Goal: Complete application form: Complete application form

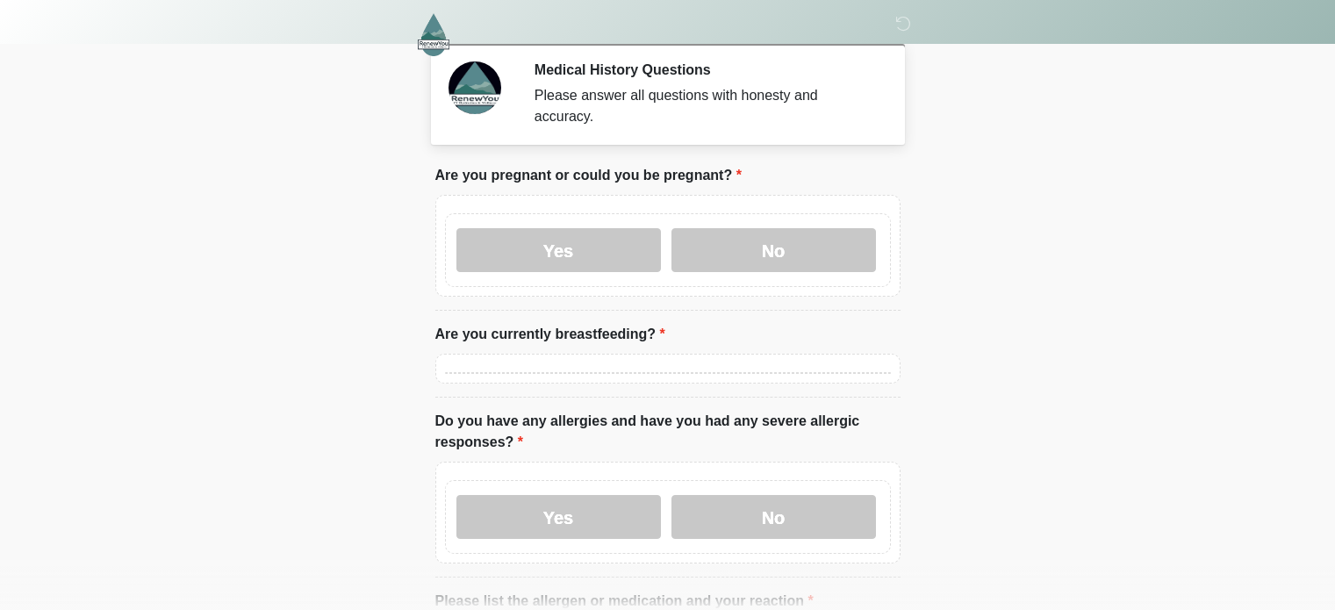
scroll to position [183, 0]
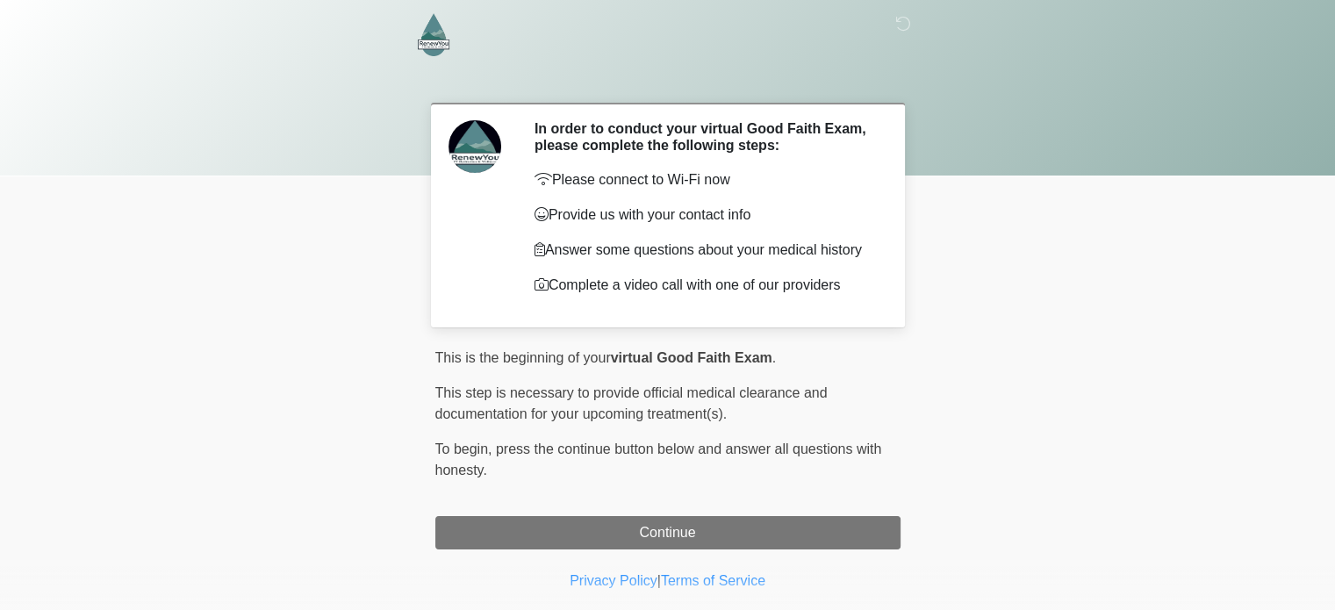
drag, startPoint x: 644, startPoint y: 531, endPoint x: 556, endPoint y: 511, distance: 90.9
click at [556, 511] on div "This is the beginning of your virtual Good Faith Exam . ﻿﻿﻿﻿﻿﻿﻿﻿ This step is n…" at bounding box center [667, 449] width 465 height 202
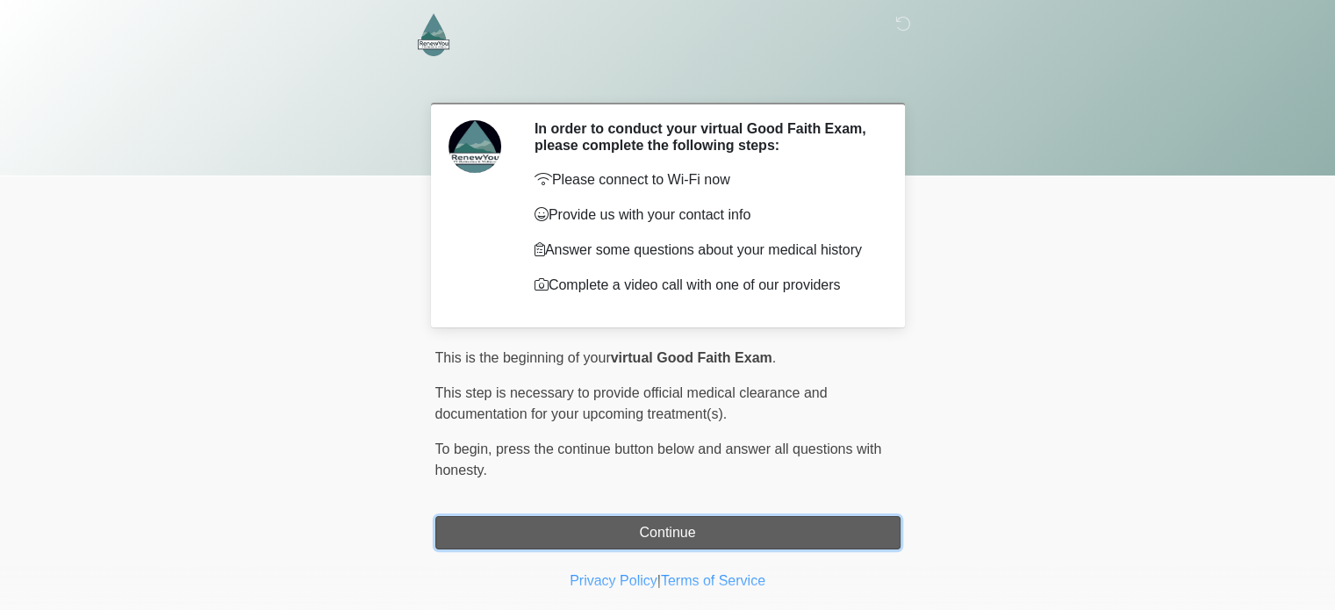
click at [554, 522] on button "Continue" at bounding box center [667, 532] width 465 height 33
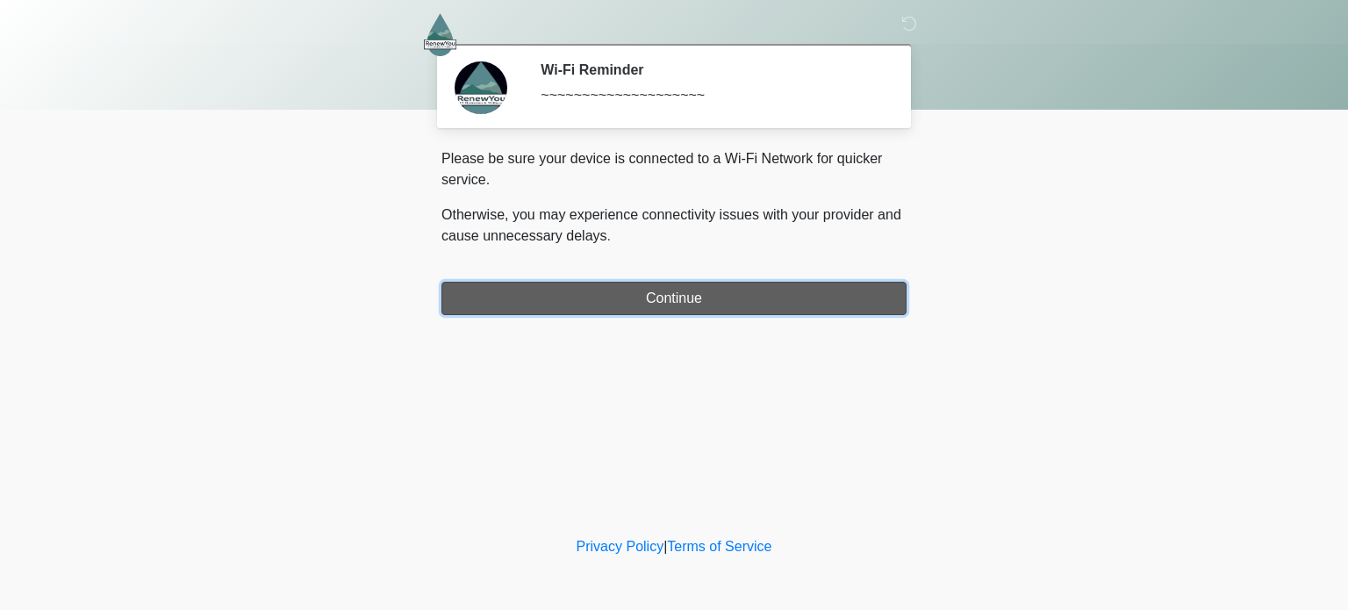
click at [657, 302] on button "Continue" at bounding box center [674, 298] width 465 height 33
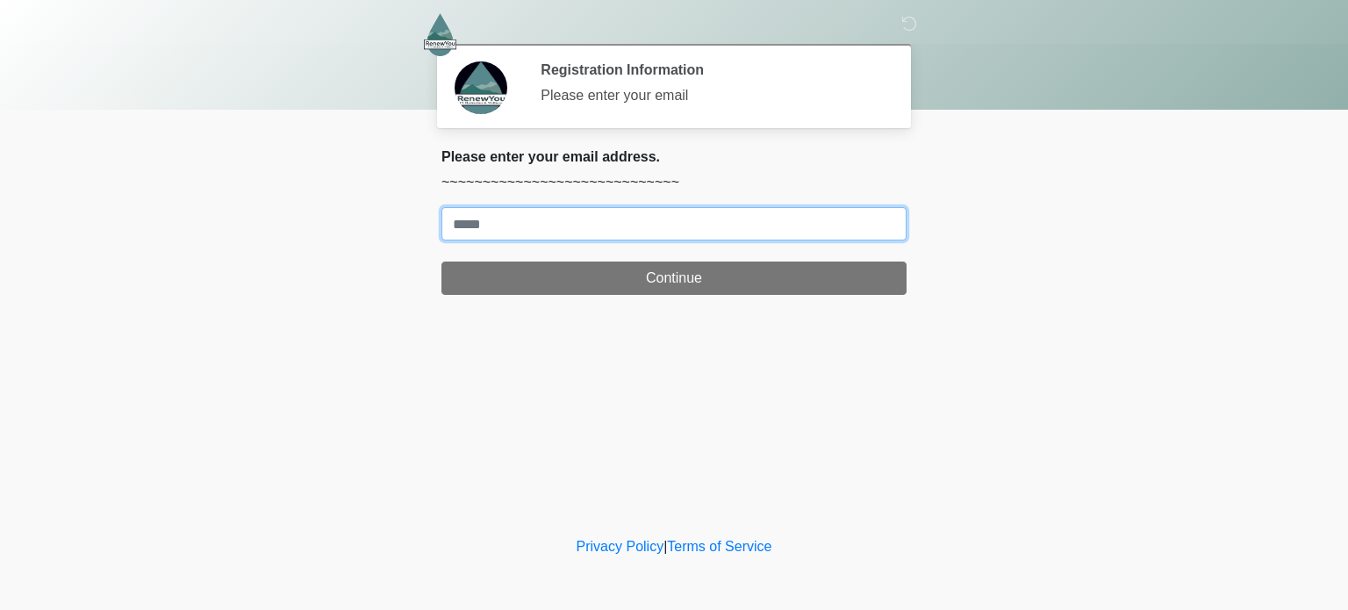
click at [650, 229] on input "Where should we email your treatment plan?" at bounding box center [674, 223] width 465 height 33
type input "**********"
click at [442, 262] on button "Continue" at bounding box center [674, 278] width 465 height 33
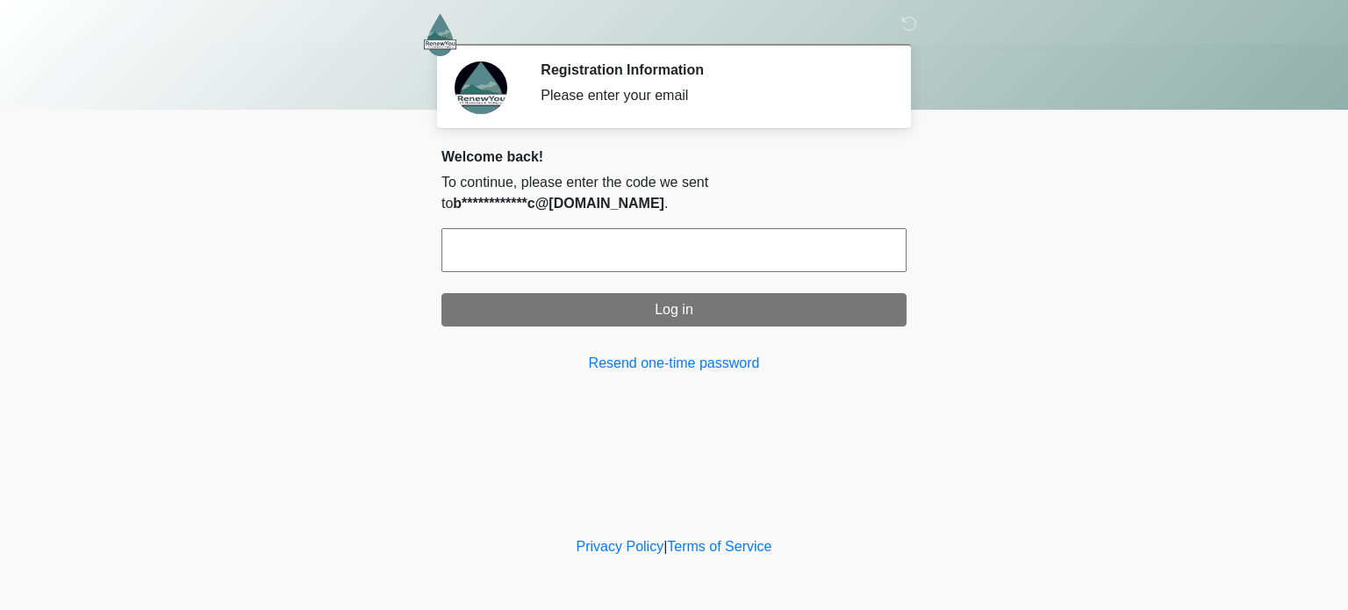
click at [650, 229] on input "text" at bounding box center [674, 250] width 465 height 44
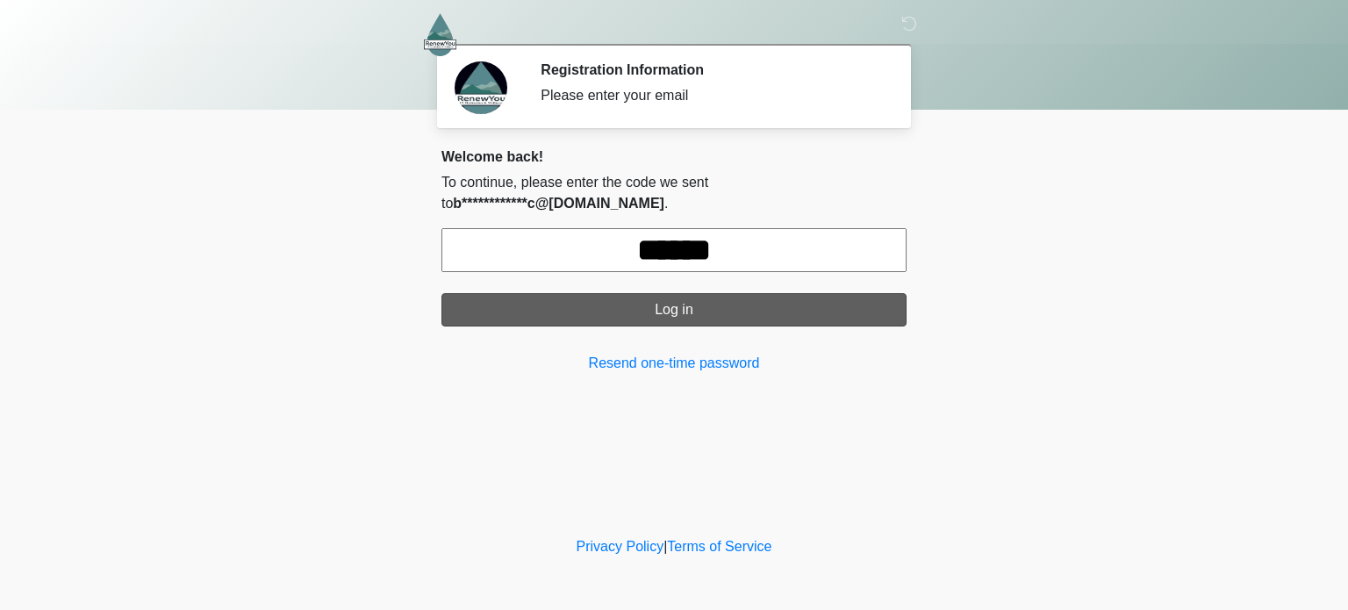
type input "******"
click at [677, 293] on button "Log in" at bounding box center [674, 309] width 465 height 33
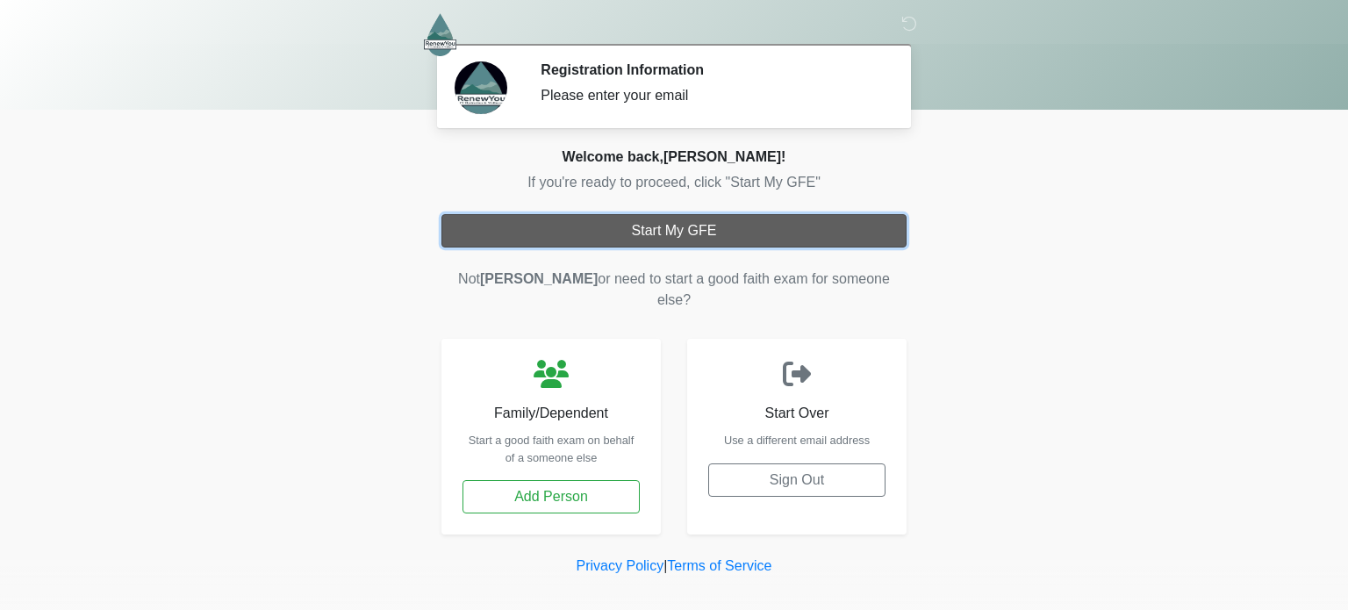
click at [690, 214] on button "Start My GFE" at bounding box center [674, 230] width 465 height 33
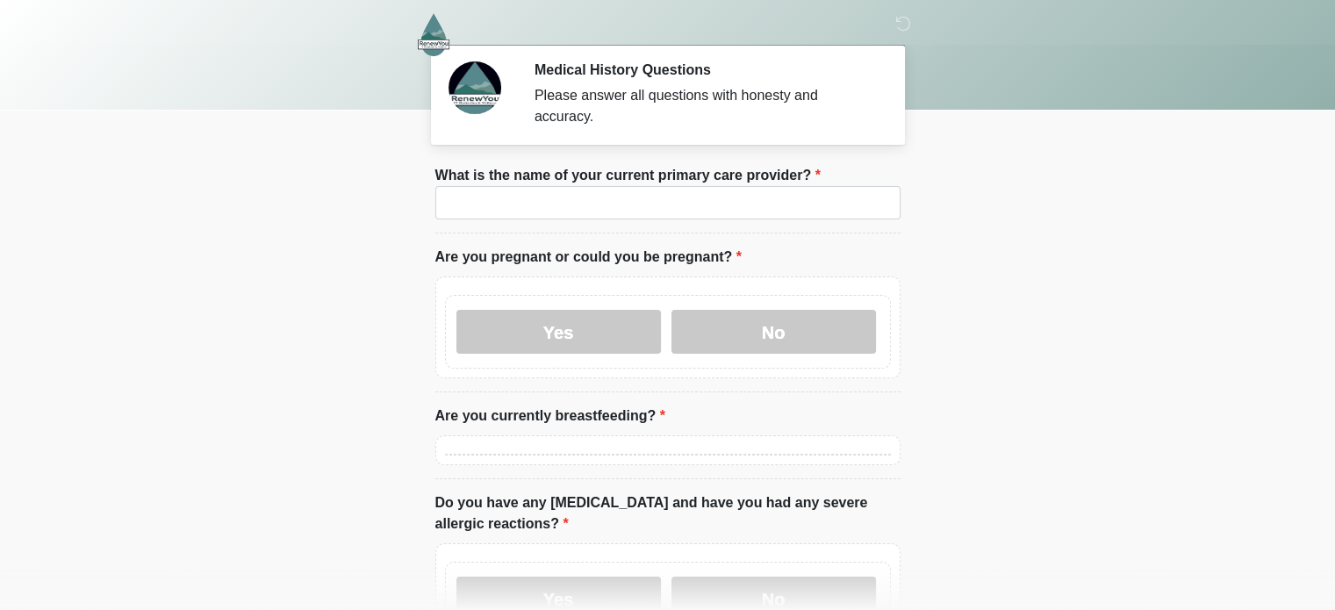
click at [674, 165] on label "What is the name of your current primary care provider?" at bounding box center [627, 175] width 385 height 21
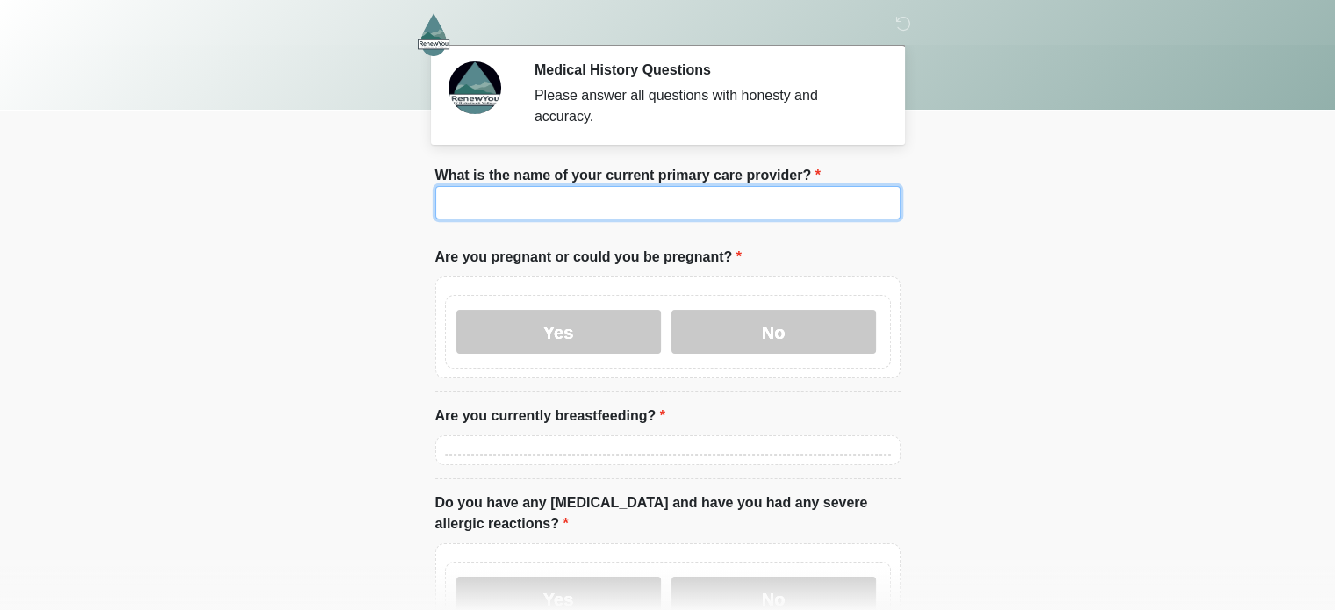
click at [674, 186] on input "What is the name of your current primary care provider?" at bounding box center [667, 202] width 465 height 33
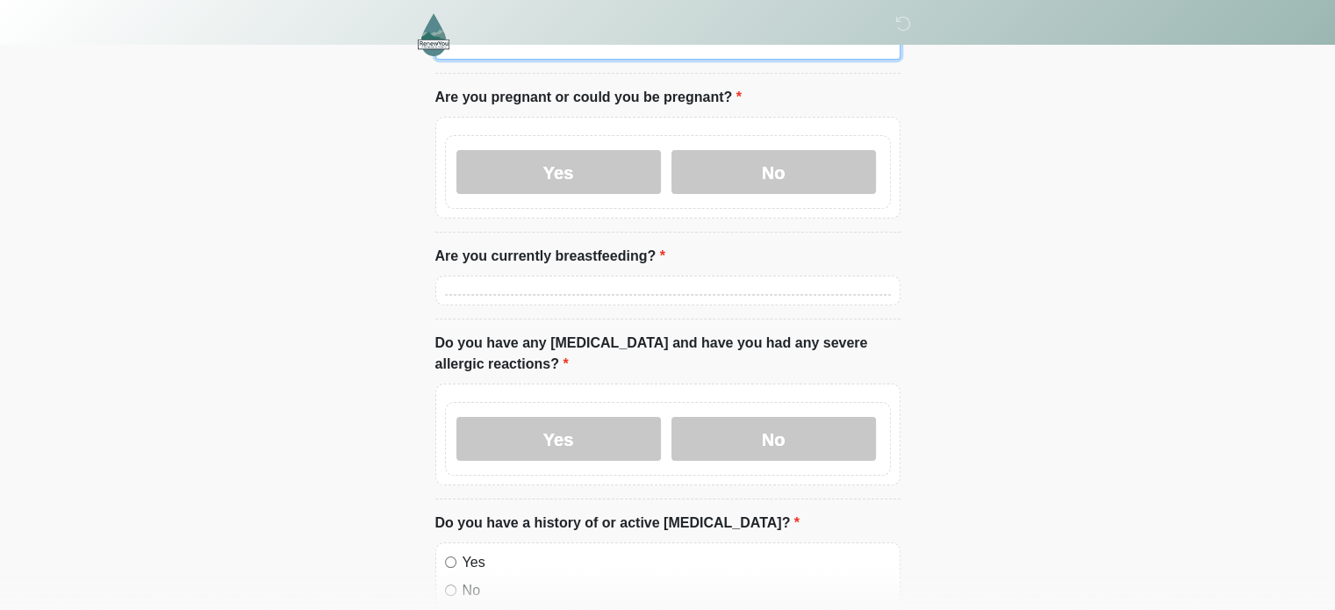
scroll to position [158, 0]
click at [667, 277] on div at bounding box center [667, 292] width 465 height 30
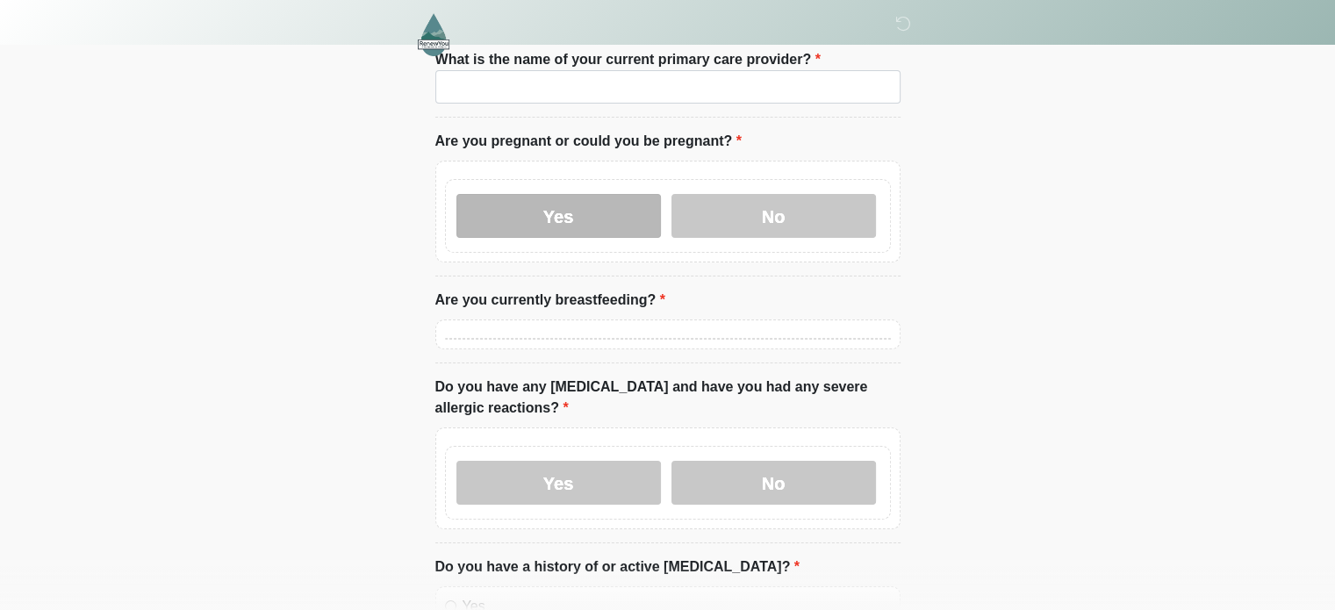
scroll to position [118, 0]
click at [573, 192] on label "Yes" at bounding box center [558, 214] width 205 height 44
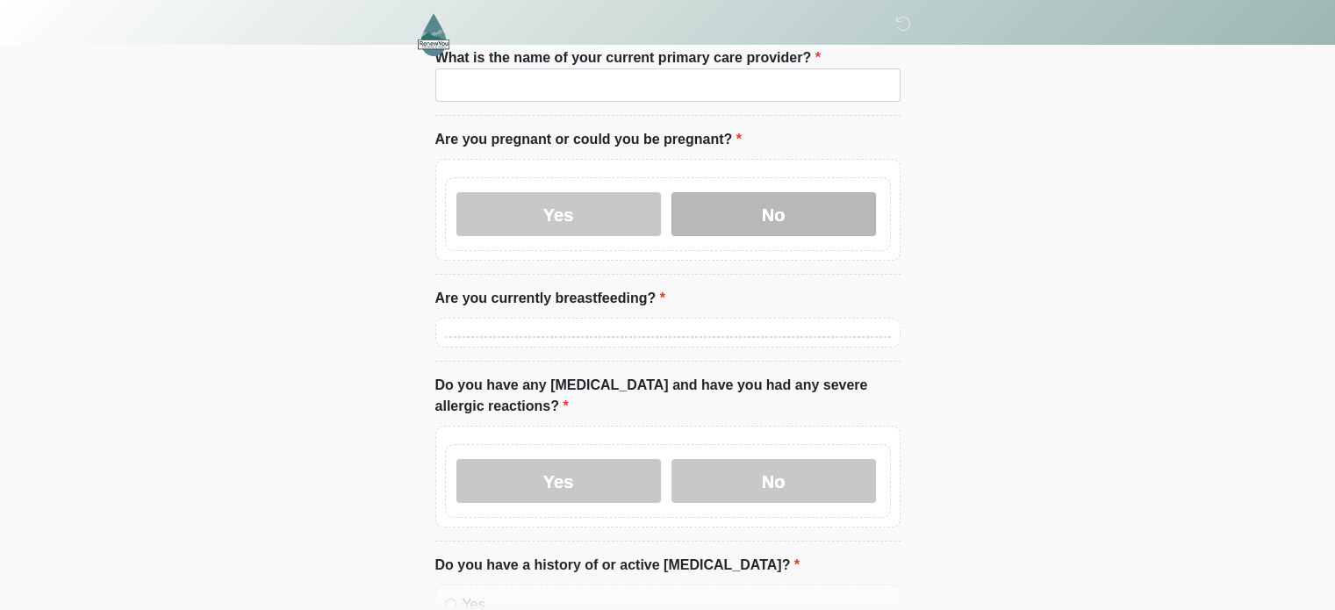
click at [736, 192] on label "No" at bounding box center [774, 214] width 205 height 44
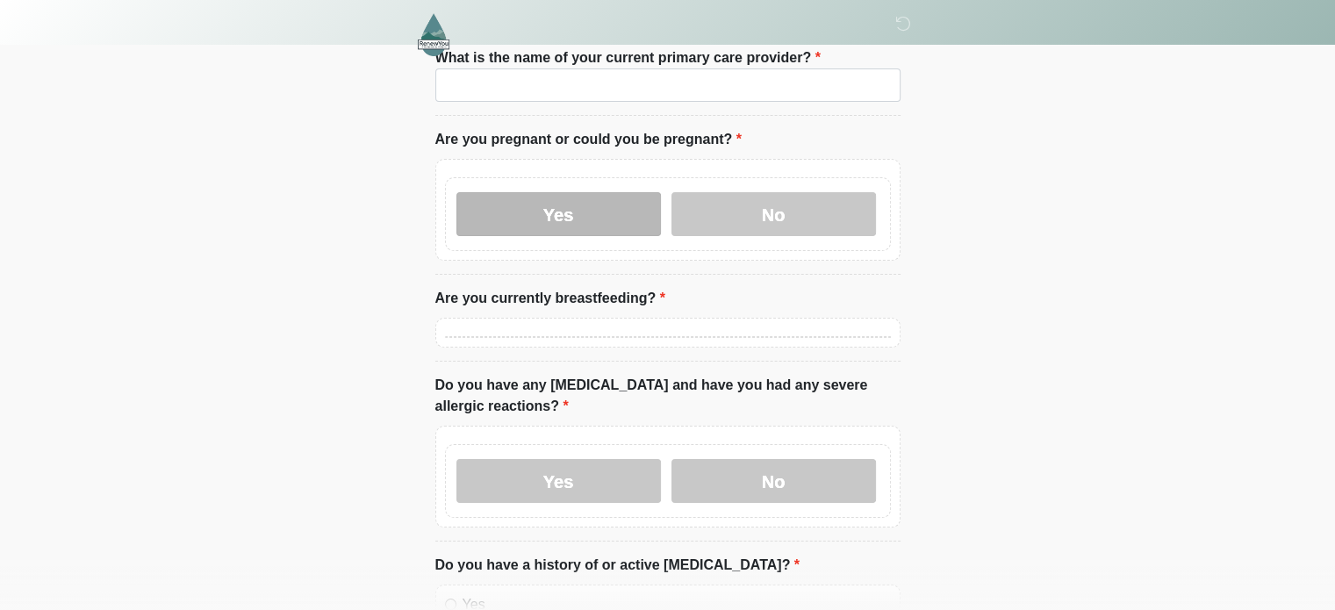
click at [578, 208] on label "Yes" at bounding box center [558, 214] width 205 height 44
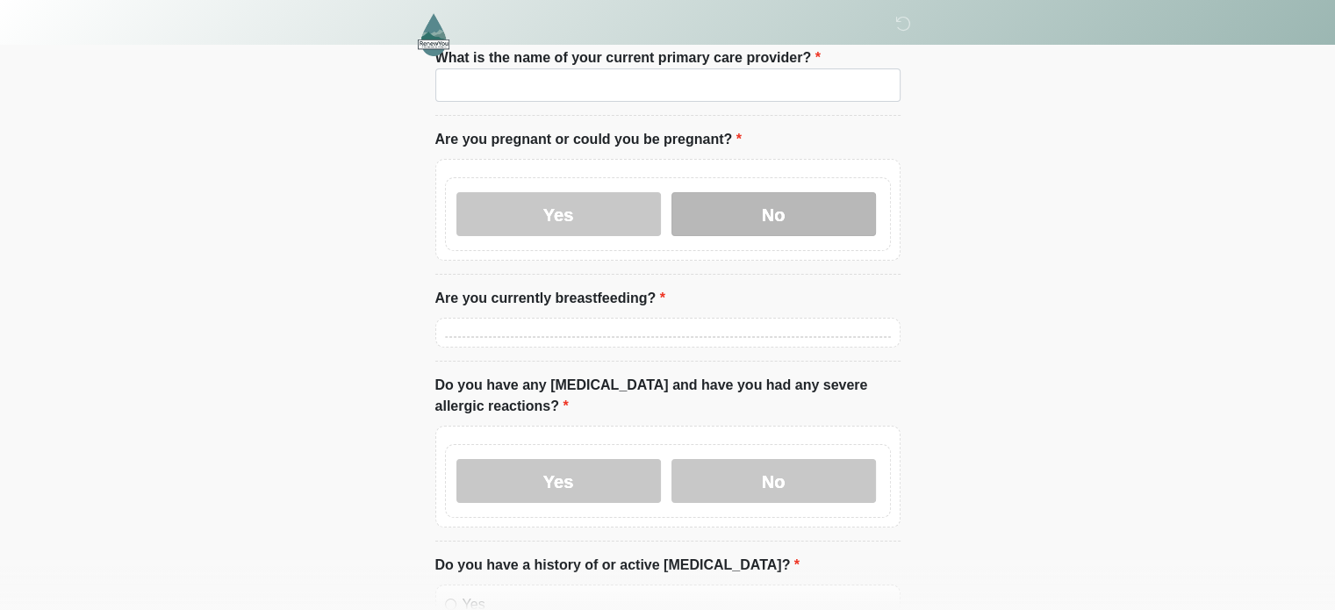
click at [765, 206] on label "No" at bounding box center [774, 214] width 205 height 44
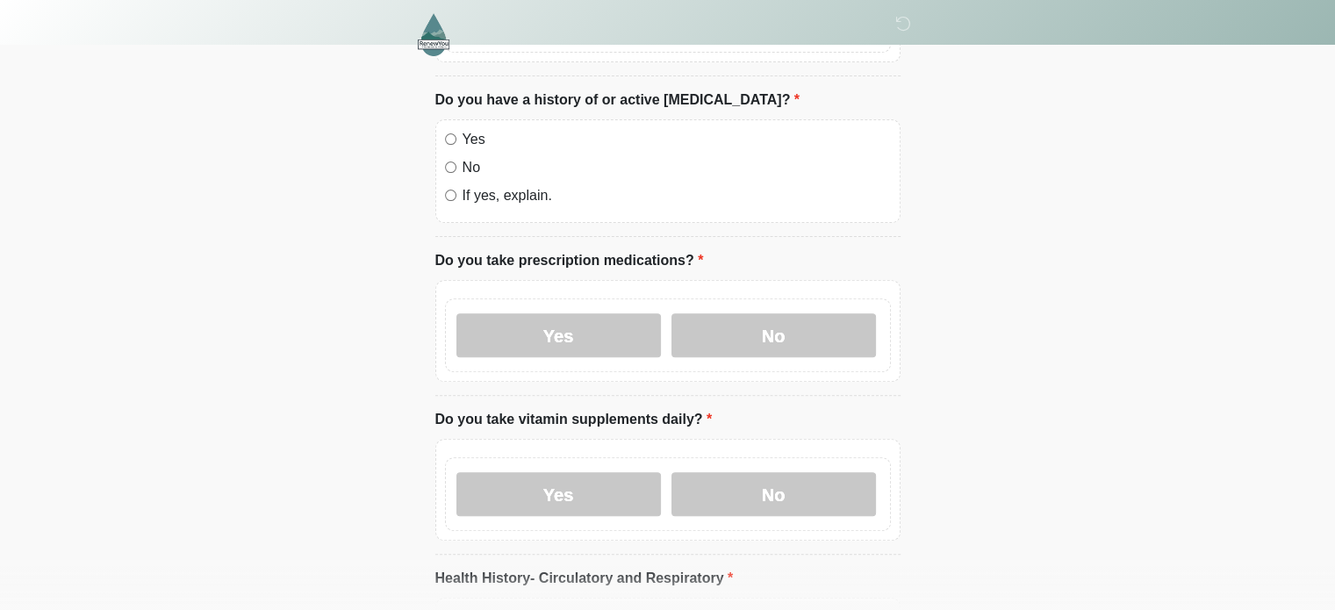
scroll to position [481, 0]
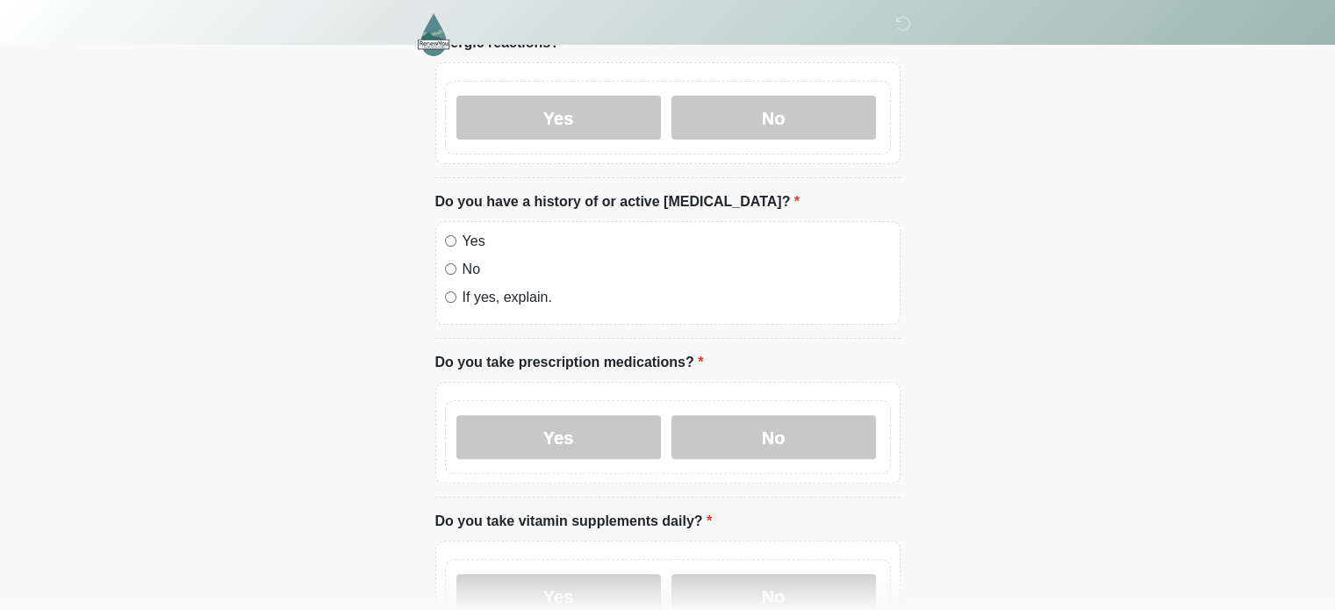
click at [524, 287] on label "If yes, explain." at bounding box center [677, 297] width 428 height 21
drag, startPoint x: 524, startPoint y: 273, endPoint x: 477, endPoint y: 268, distance: 47.7
click at [477, 268] on div "Yes No If yes, explain." at bounding box center [667, 273] width 465 height 104
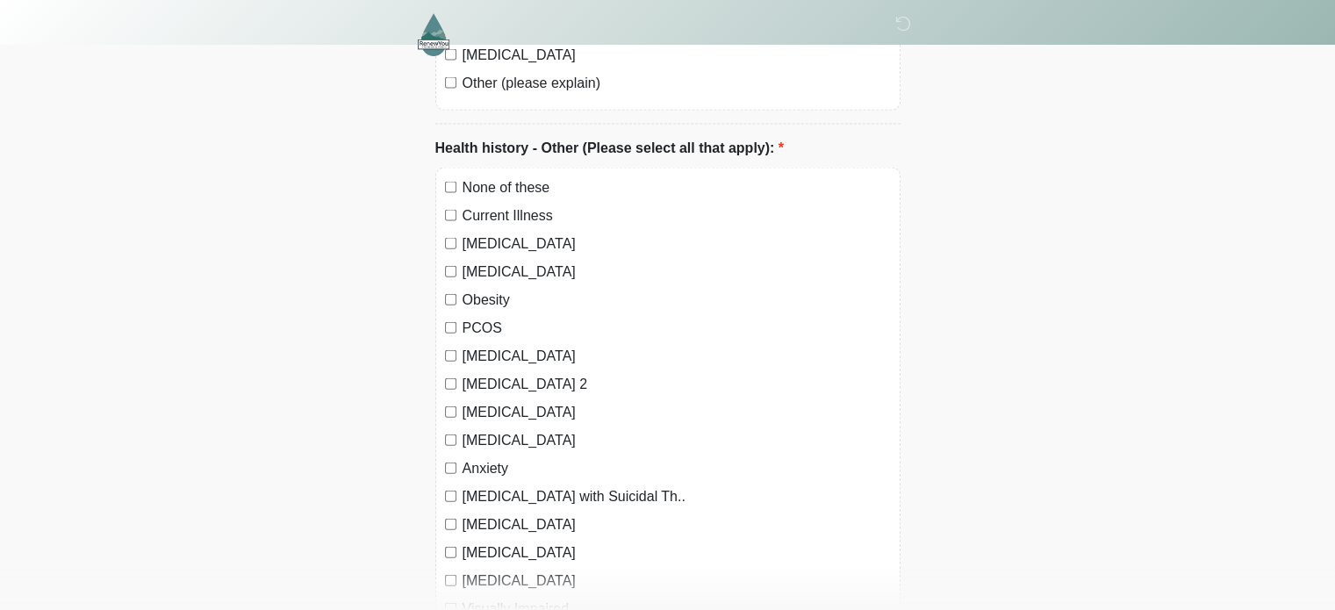
scroll to position [3932, 0]
drag, startPoint x: 386, startPoint y: 411, endPoint x: 769, endPoint y: 238, distance: 420.0
click at [769, 261] on label "[MEDICAL_DATA]" at bounding box center [677, 271] width 428 height 21
click at [455, 261] on div "[MEDICAL_DATA]" at bounding box center [668, 271] width 446 height 21
click at [558, 55] on div at bounding box center [654, 34] width 527 height 69
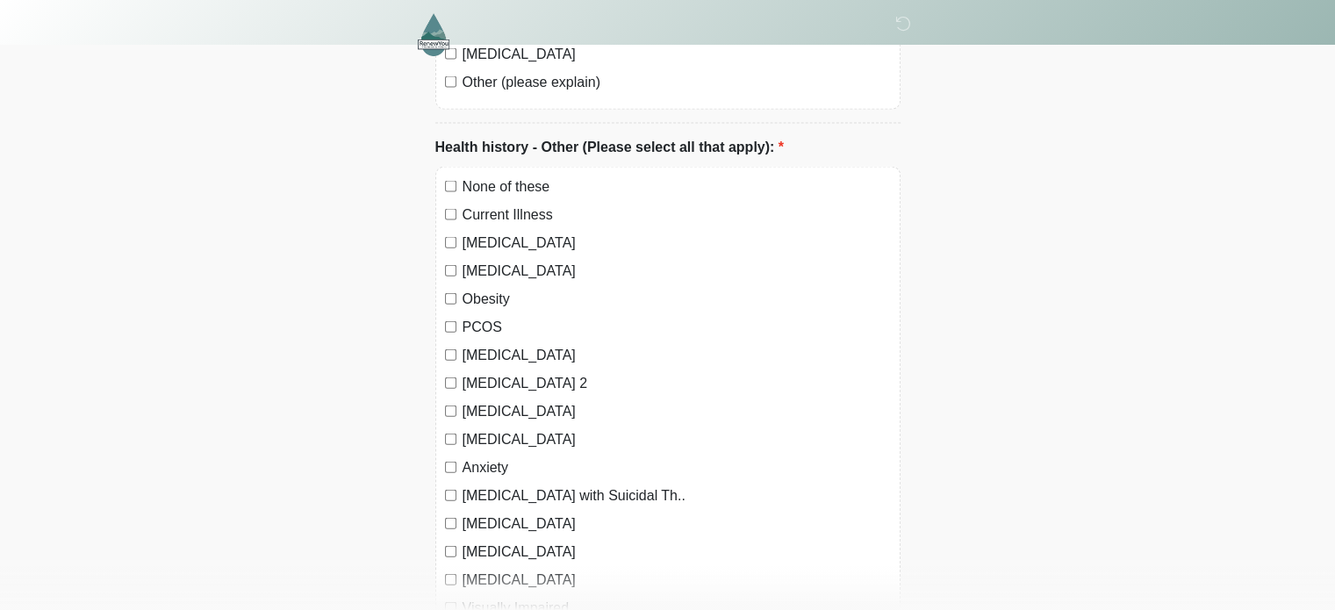
click at [509, 59] on div at bounding box center [654, 34] width 527 height 69
click at [465, 52] on div at bounding box center [654, 34] width 527 height 69
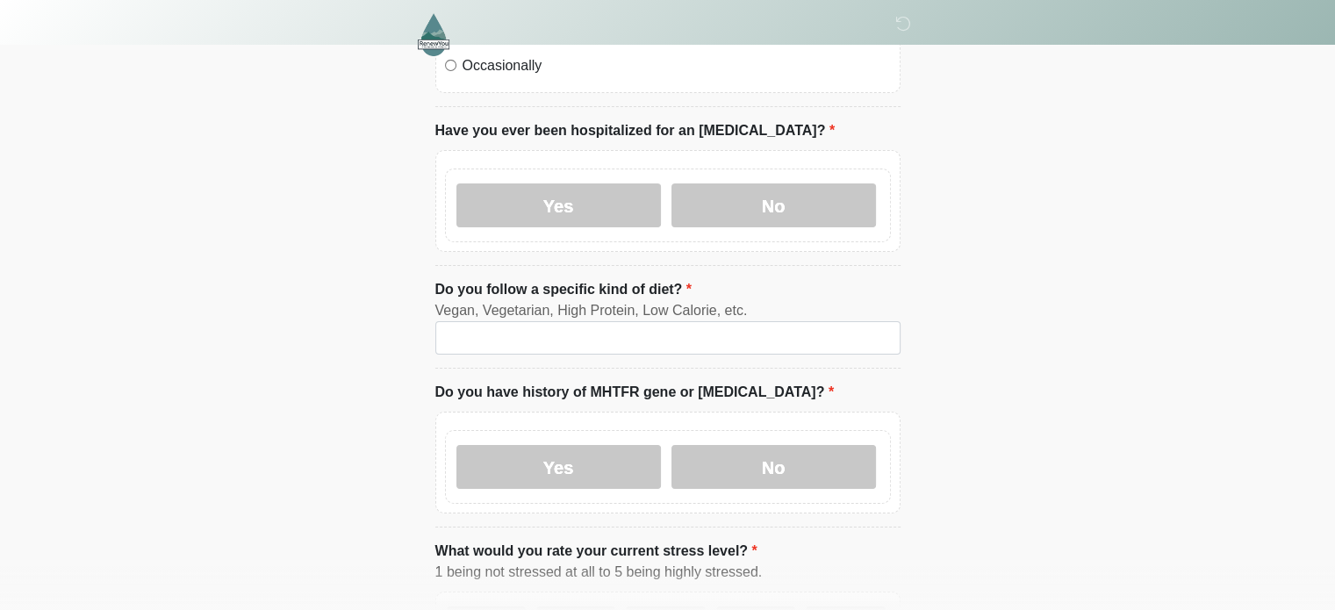
scroll to position [6098, 0]
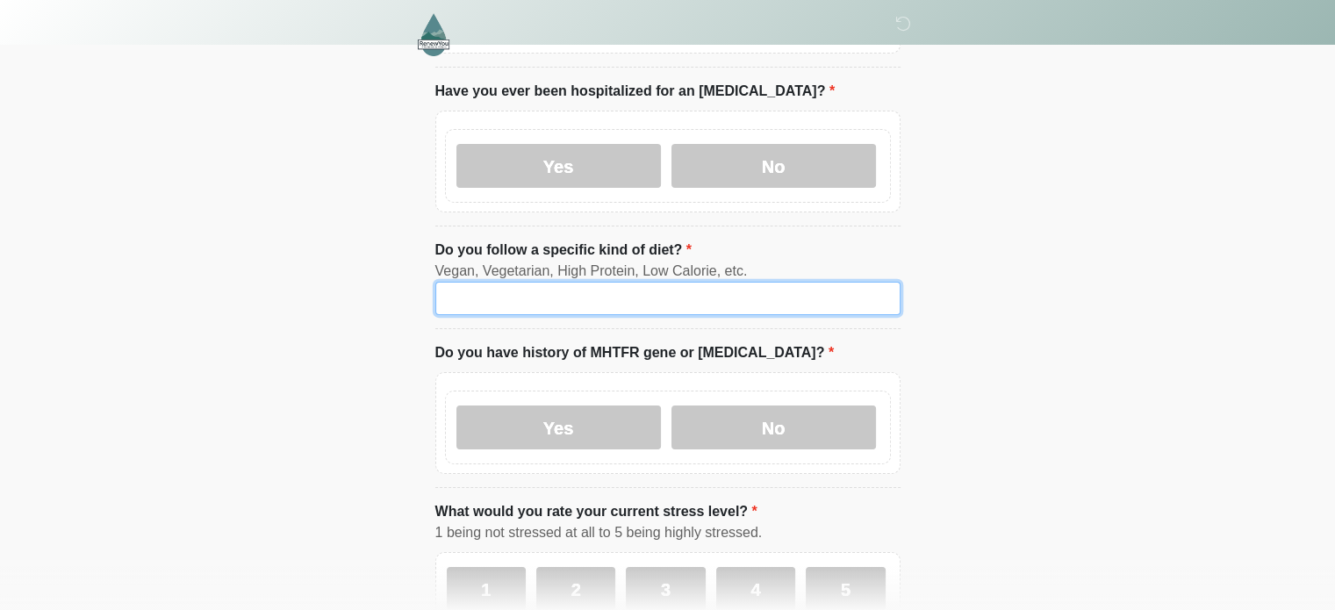
click at [680, 282] on input "Do you follow a specific kind of diet?" at bounding box center [667, 298] width 465 height 33
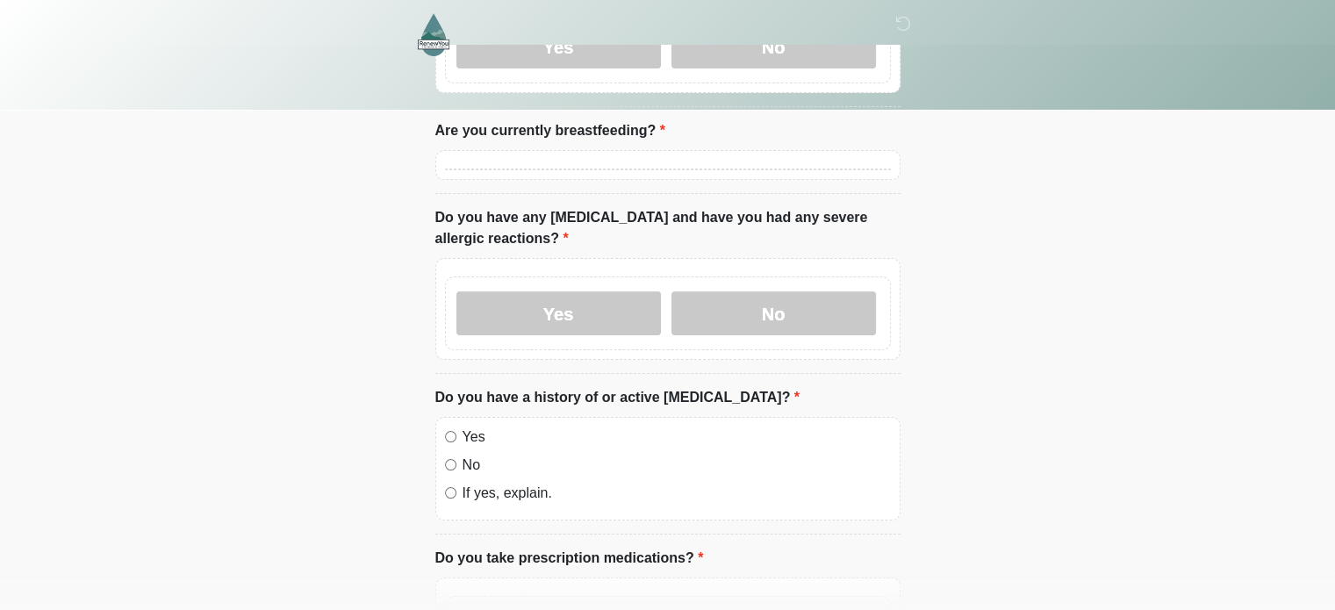
scroll to position [0, 0]
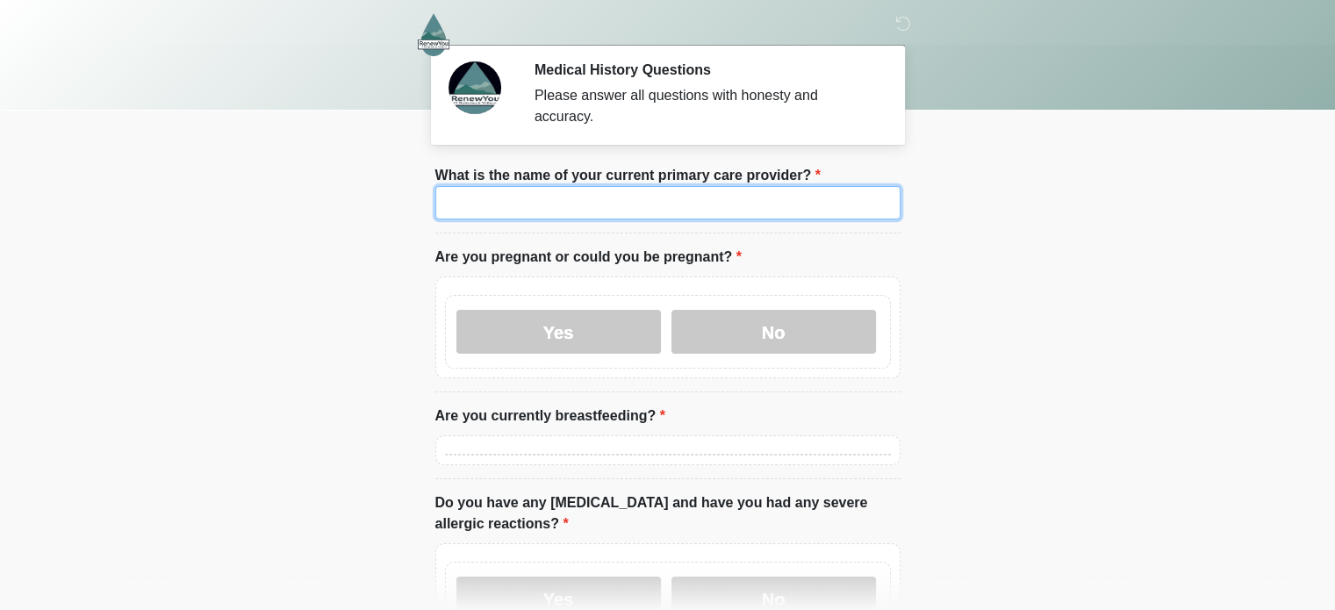
click at [621, 186] on input "What is the name of your current primary care provider?" at bounding box center [667, 202] width 465 height 33
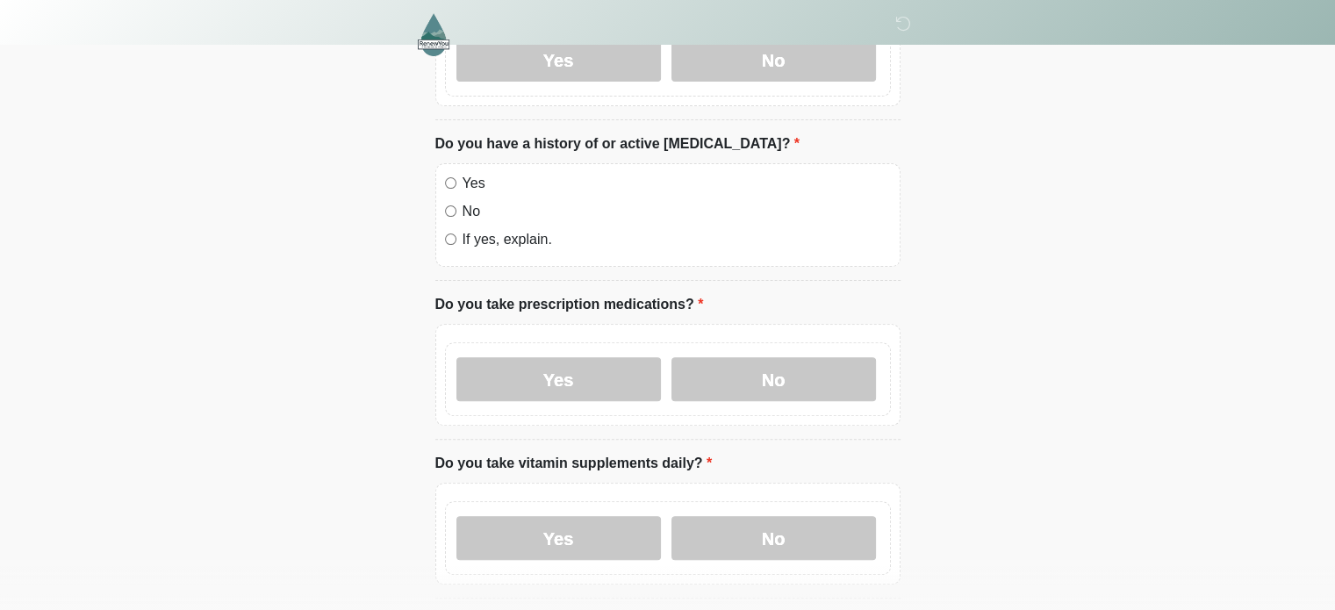
scroll to position [537, 0]
click at [607, 359] on label "Yes" at bounding box center [558, 381] width 205 height 44
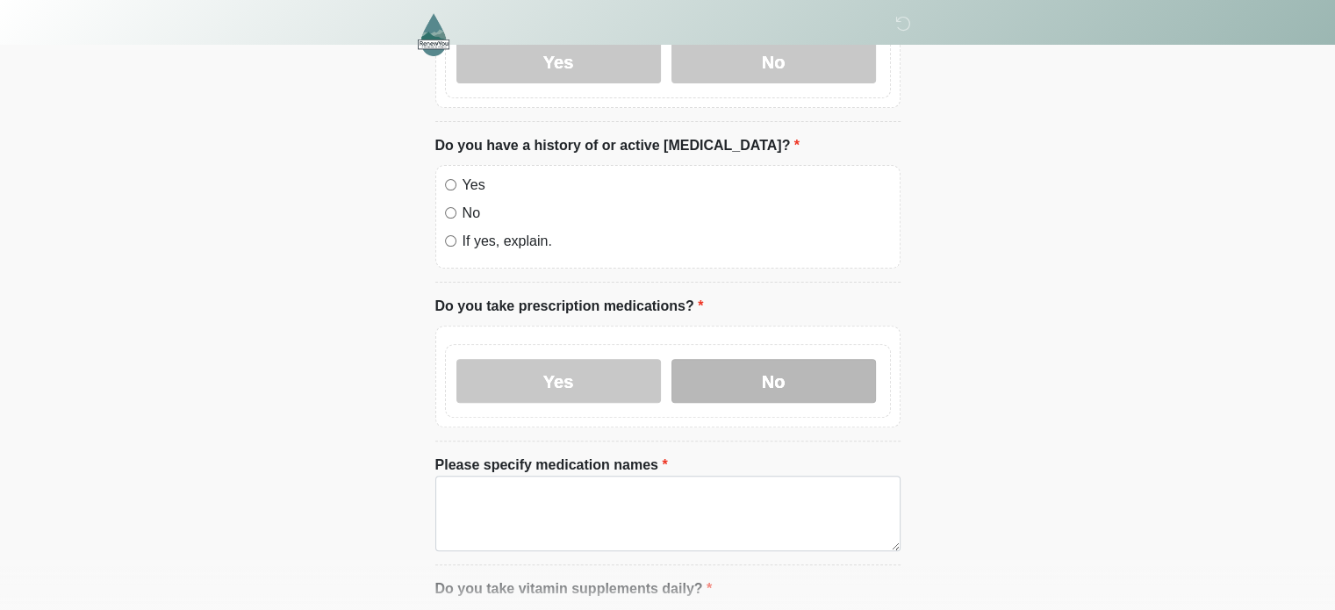
click at [719, 359] on label "No" at bounding box center [774, 381] width 205 height 44
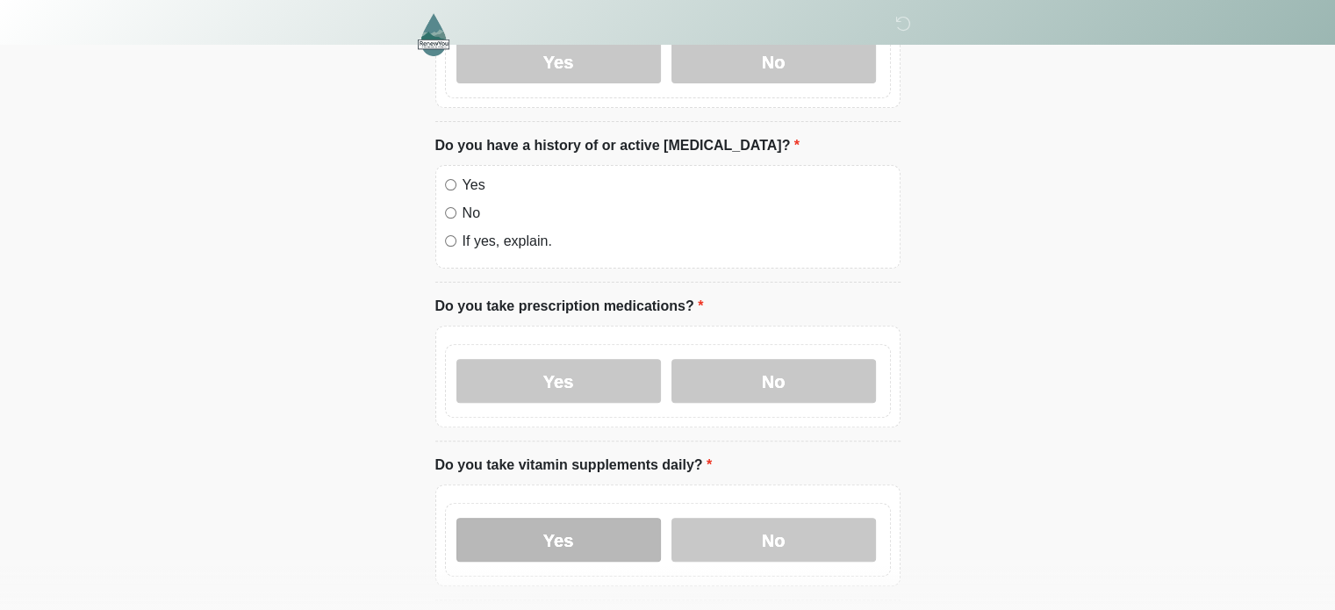
click at [598, 518] on label "Yes" at bounding box center [558, 540] width 205 height 44
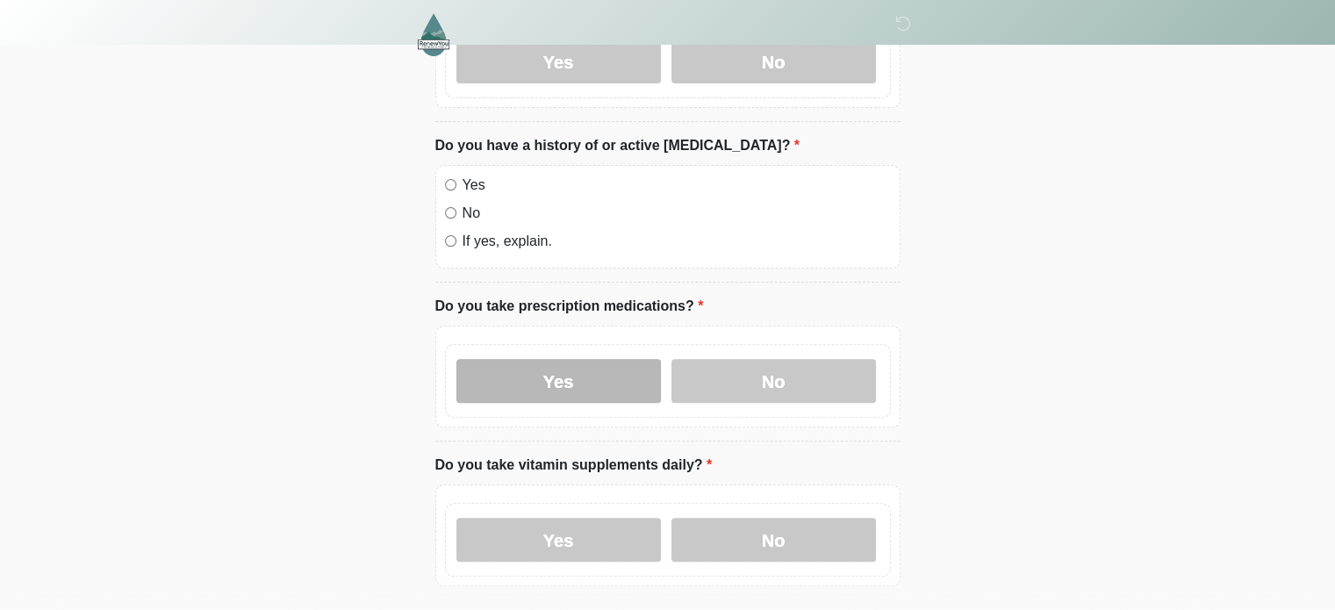
click at [600, 359] on label "Yes" at bounding box center [558, 381] width 205 height 44
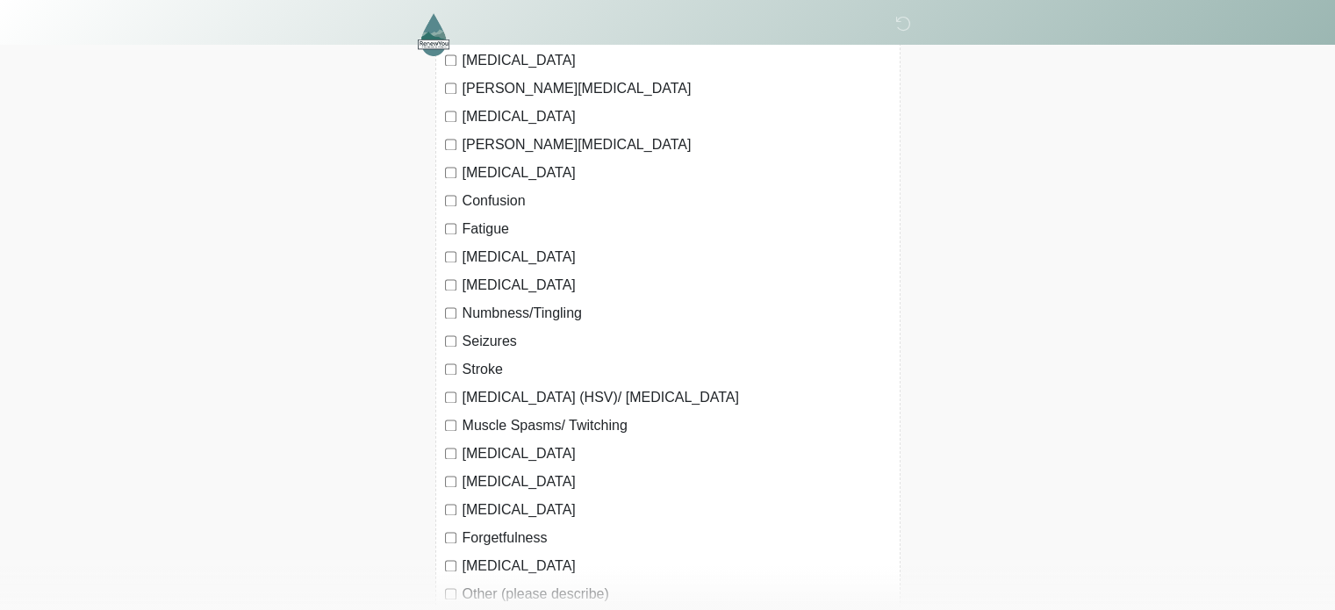
scroll to position [2500, 0]
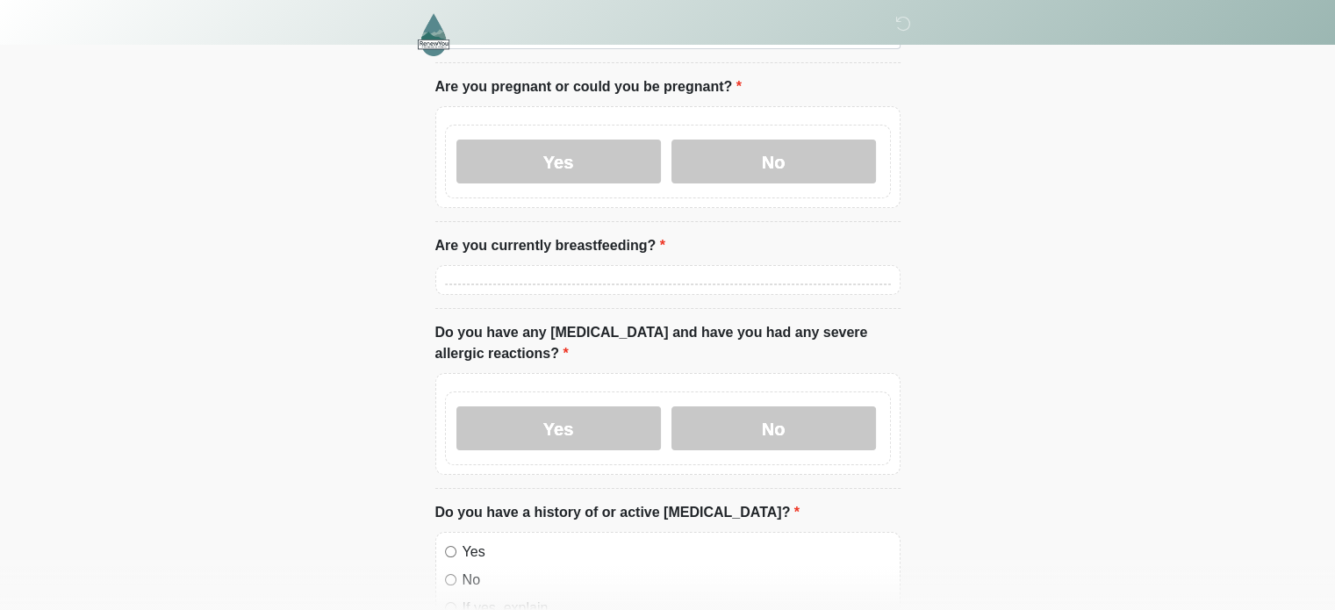
scroll to position [169, 0]
click at [613, 407] on label "Yes" at bounding box center [558, 429] width 205 height 44
drag, startPoint x: 613, startPoint y: 406, endPoint x: 1146, endPoint y: 375, distance: 533.7
click at [1146, 375] on body "‎ ‎ ‎ Medical History Questions Please answer all questions with honesty and ac…" at bounding box center [667, 136] width 1335 height 610
click at [603, 413] on label "Yes" at bounding box center [558, 429] width 205 height 44
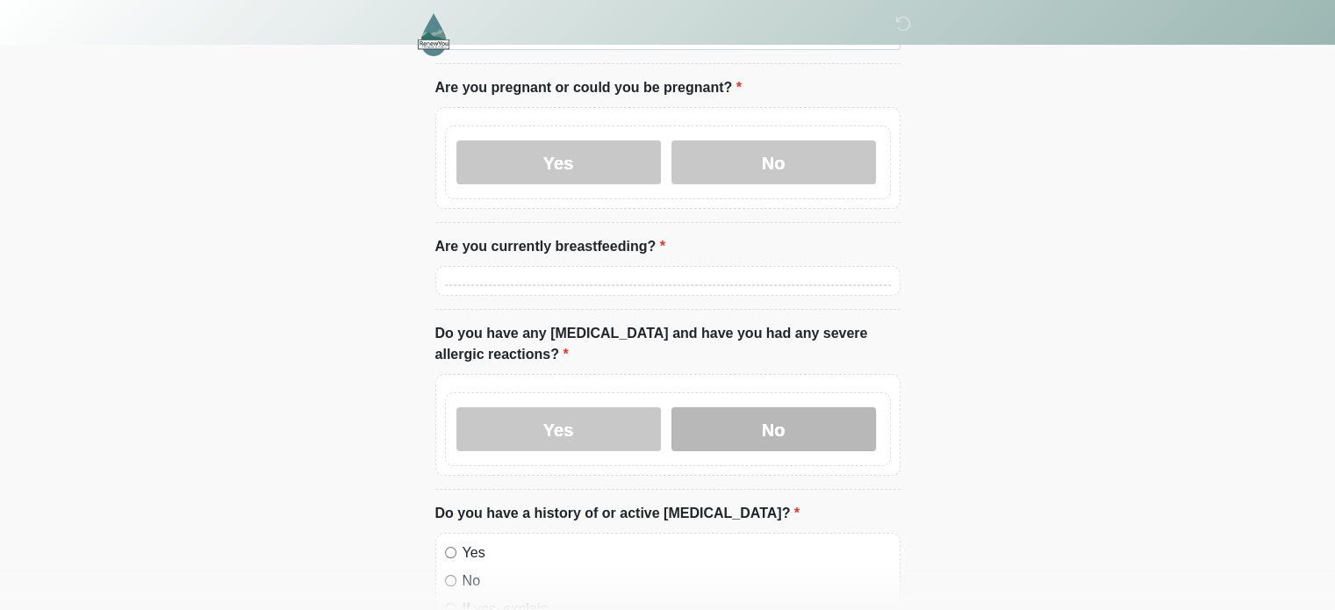
click at [797, 413] on label "No" at bounding box center [774, 429] width 205 height 44
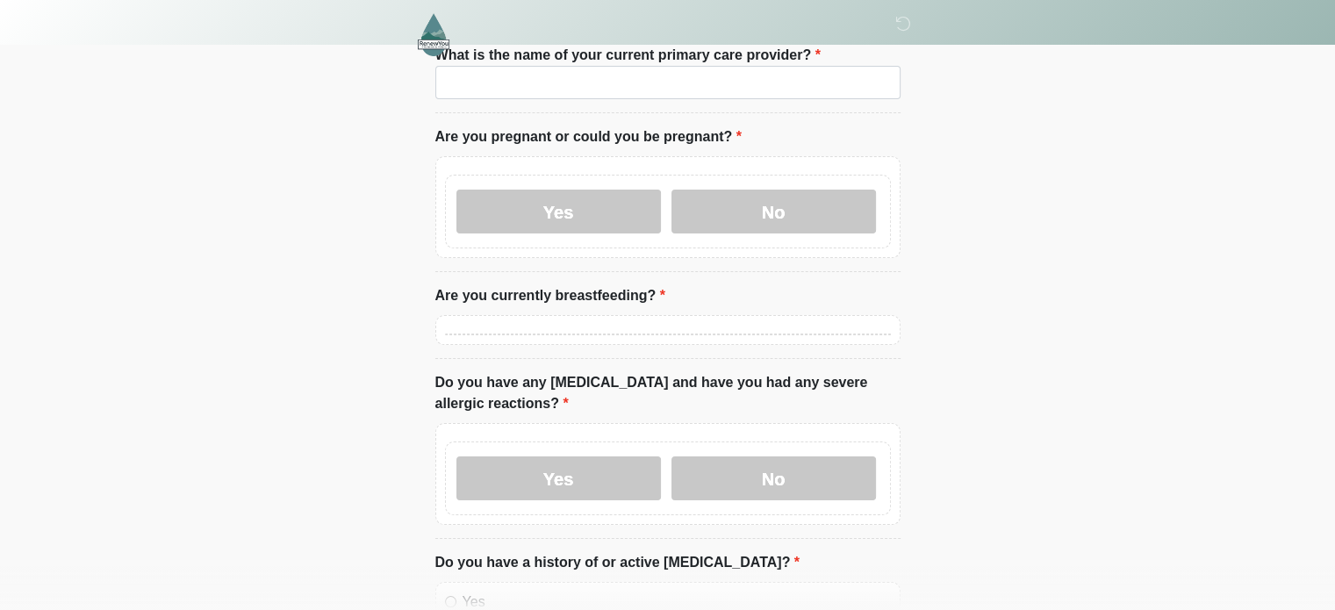
scroll to position [119, 0]
click at [542, 473] on label "Yes" at bounding box center [558, 479] width 205 height 44
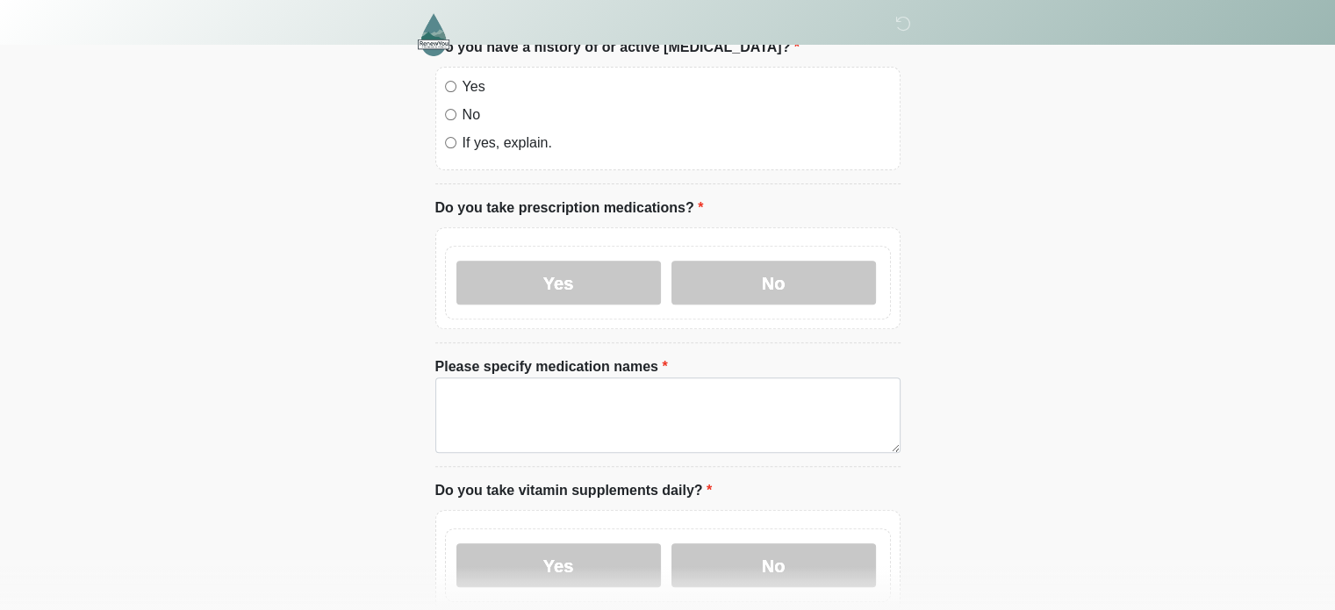
scroll to position [636, 0]
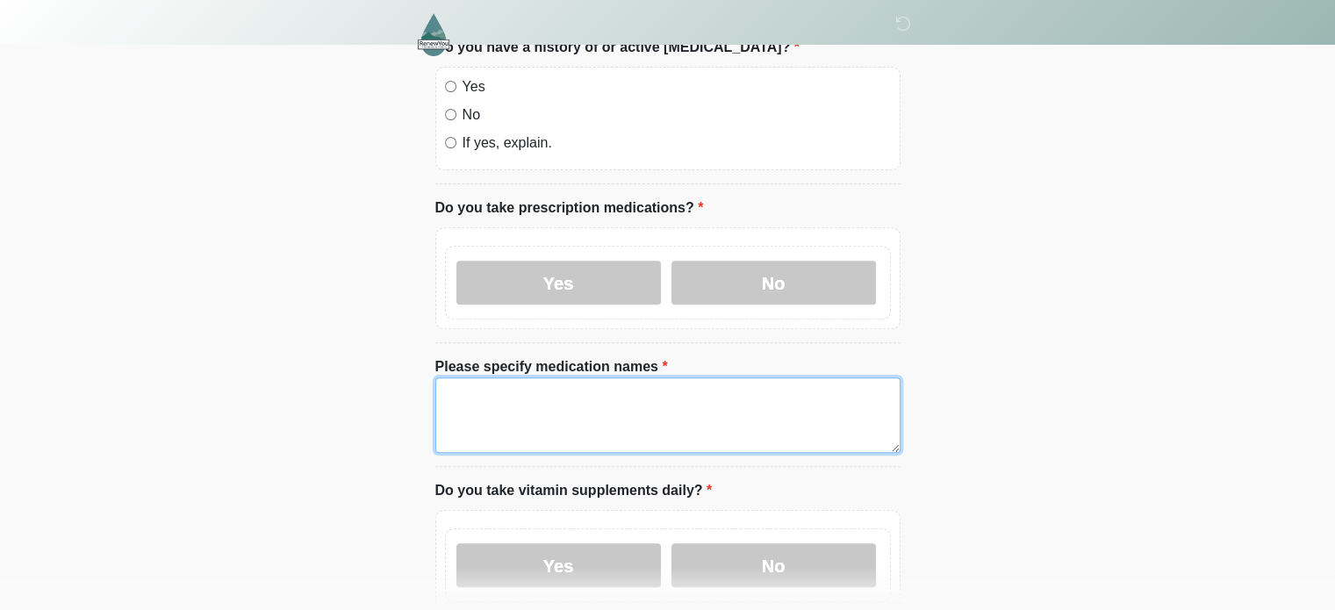
click at [720, 386] on textarea "Please specify medication names" at bounding box center [667, 414] width 465 height 75
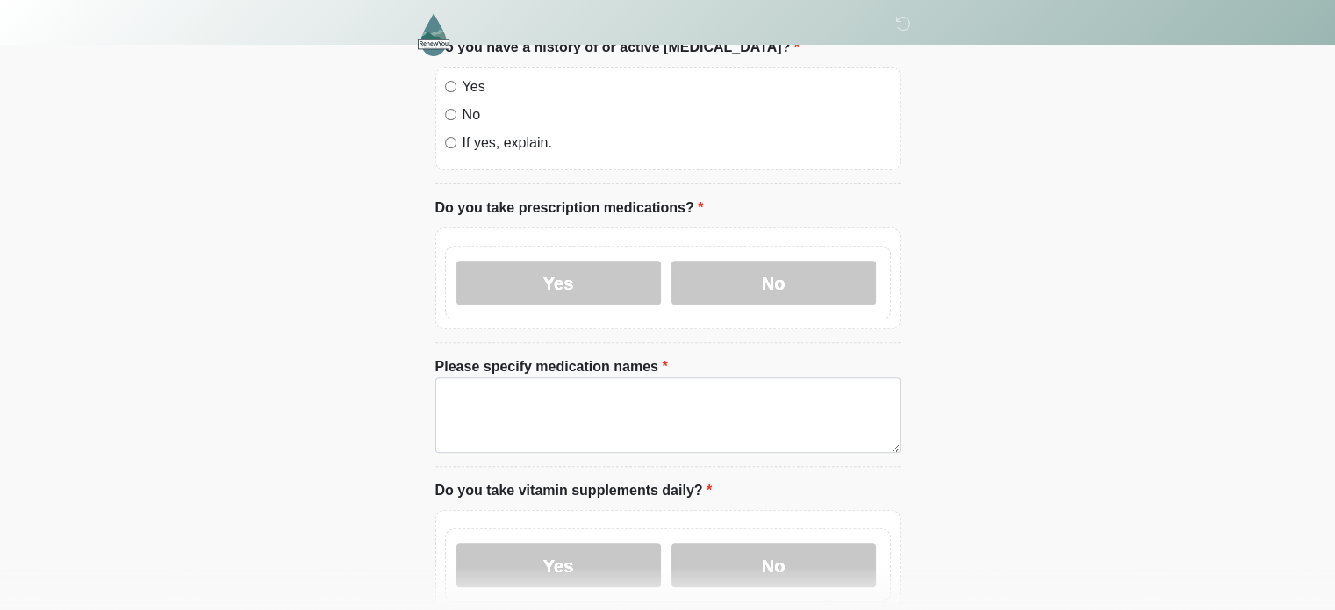
drag, startPoint x: 720, startPoint y: 386, endPoint x: 988, endPoint y: 419, distance: 269.7
click at [831, 261] on label "No" at bounding box center [774, 283] width 205 height 44
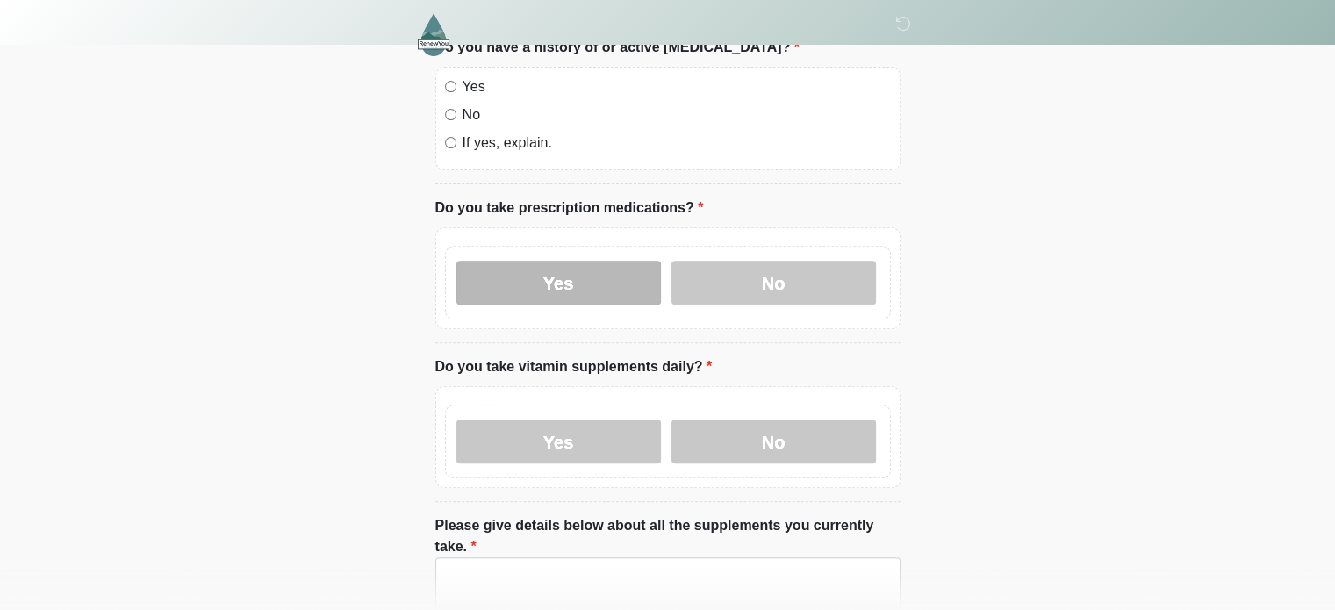
click at [626, 261] on label "Yes" at bounding box center [558, 283] width 205 height 44
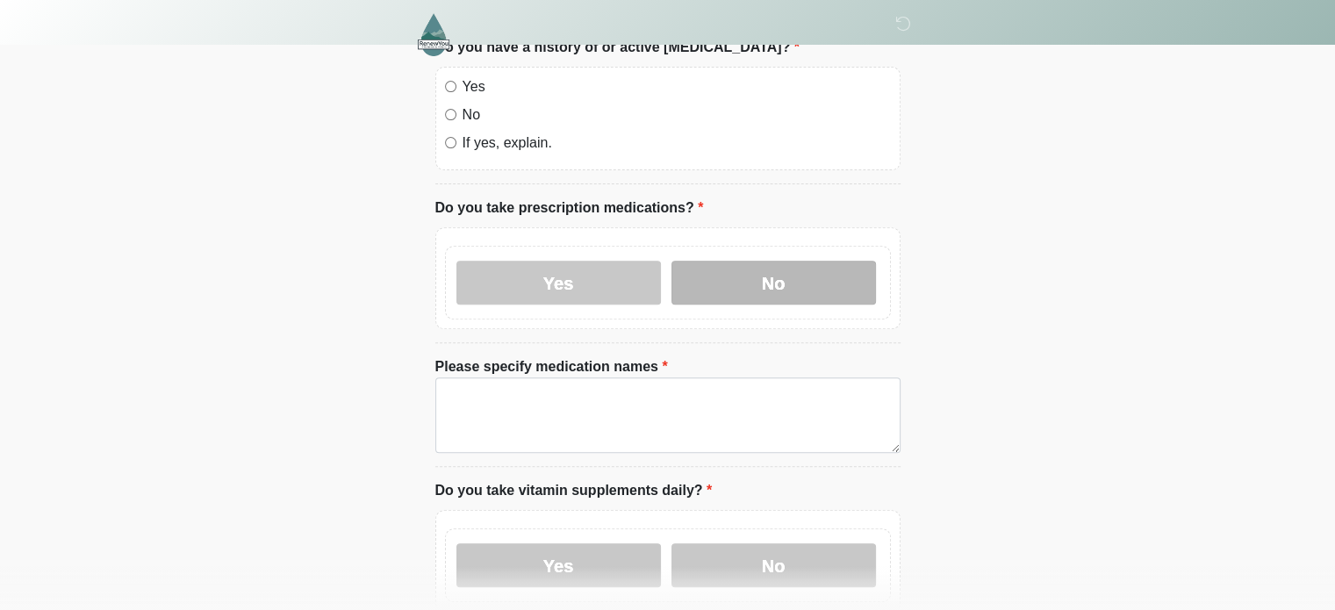
click at [765, 274] on label "No" at bounding box center [774, 283] width 205 height 44
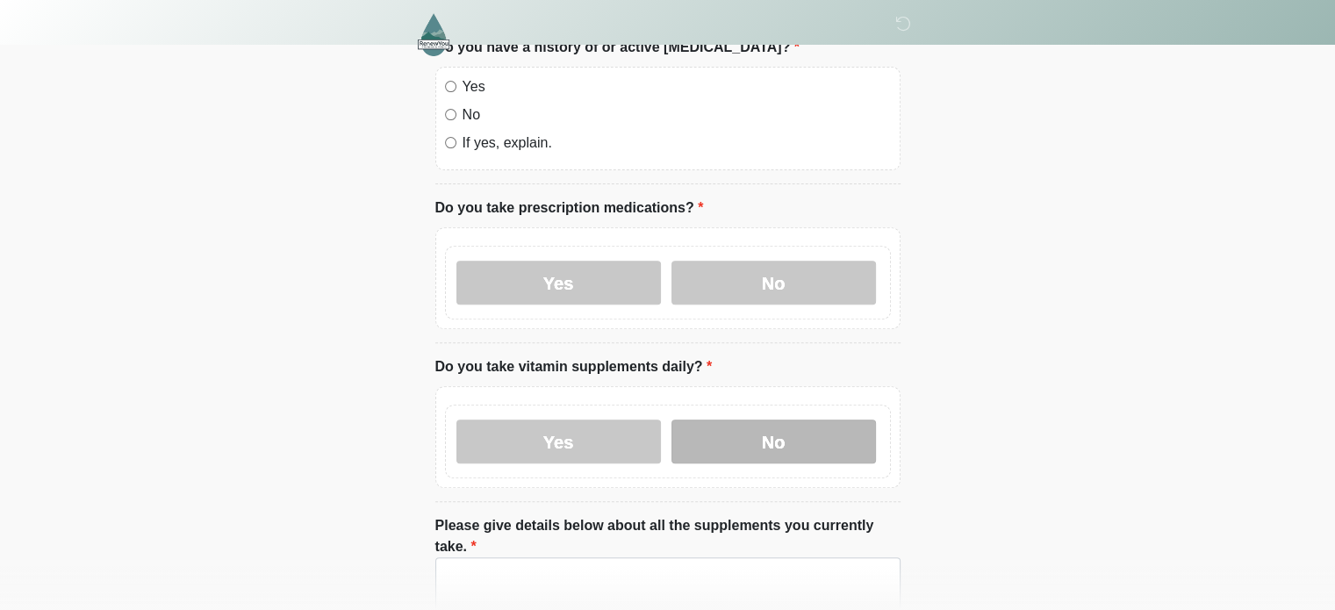
click at [742, 425] on label "No" at bounding box center [774, 442] width 205 height 44
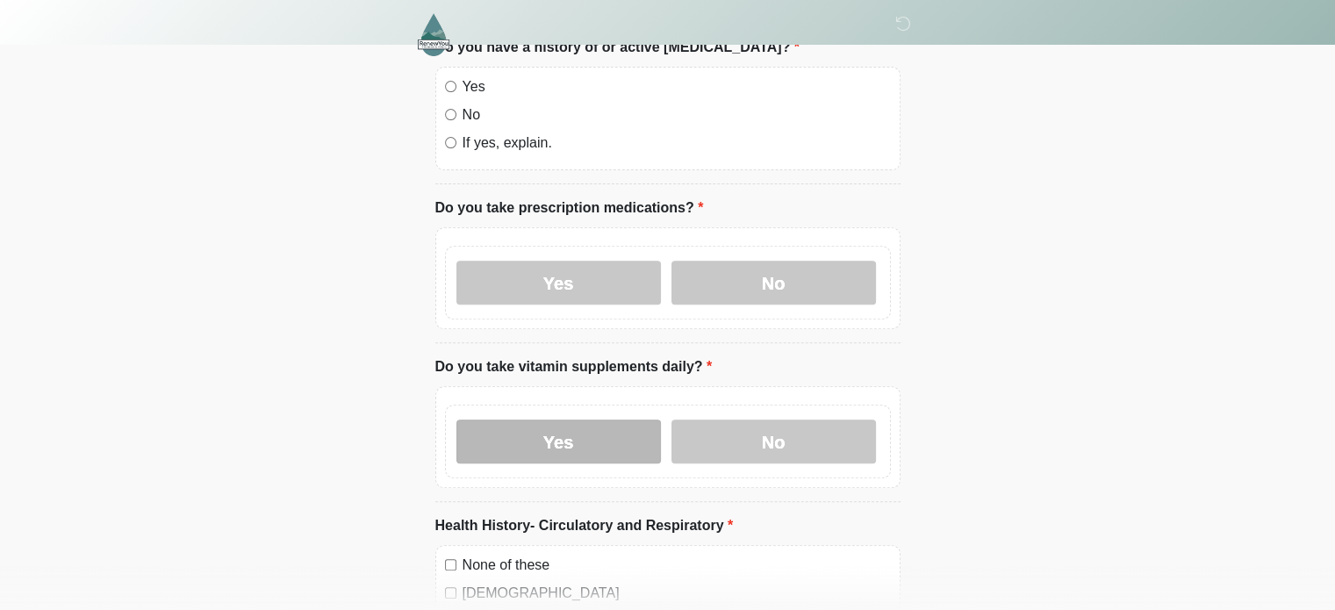
click at [607, 434] on label "Yes" at bounding box center [558, 442] width 205 height 44
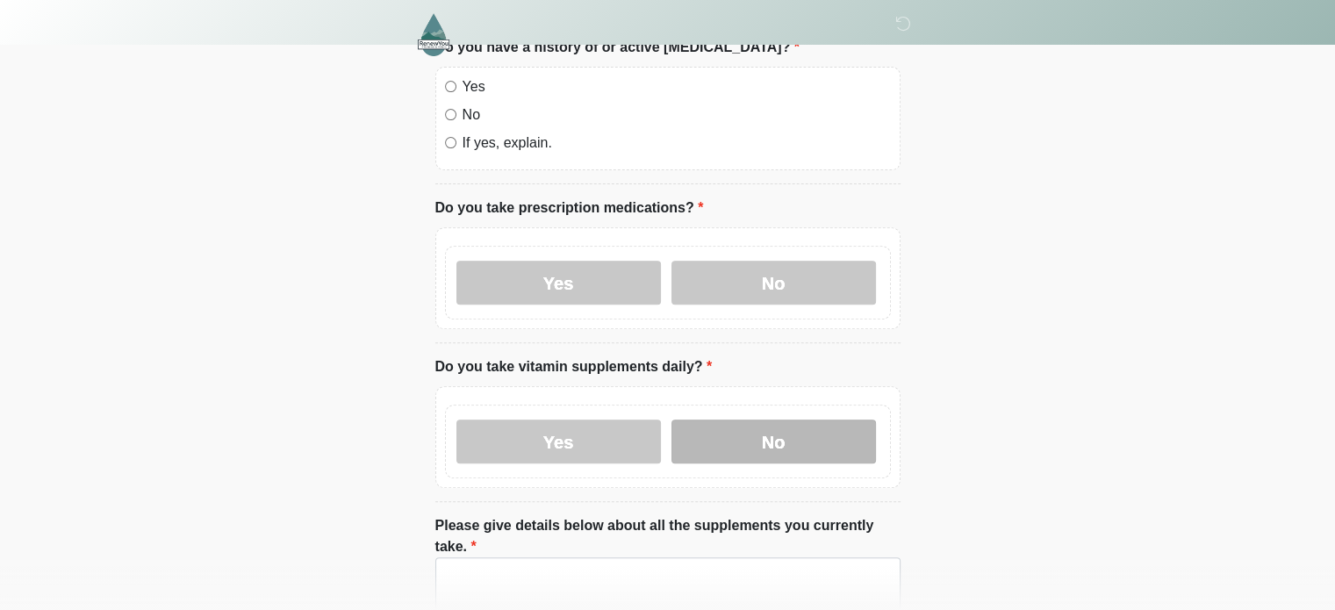
click at [779, 424] on label "No" at bounding box center [774, 442] width 205 height 44
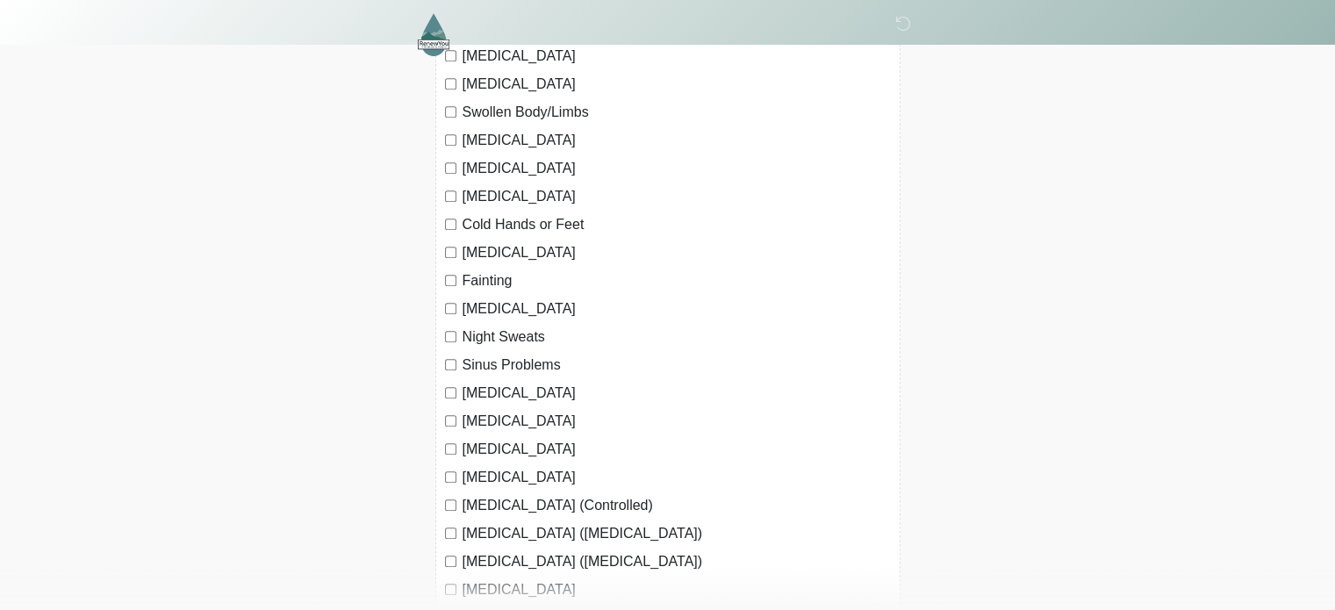
scroll to position [1287, 0]
drag, startPoint x: 1127, startPoint y: 355, endPoint x: 1049, endPoint y: 551, distance: 211.6
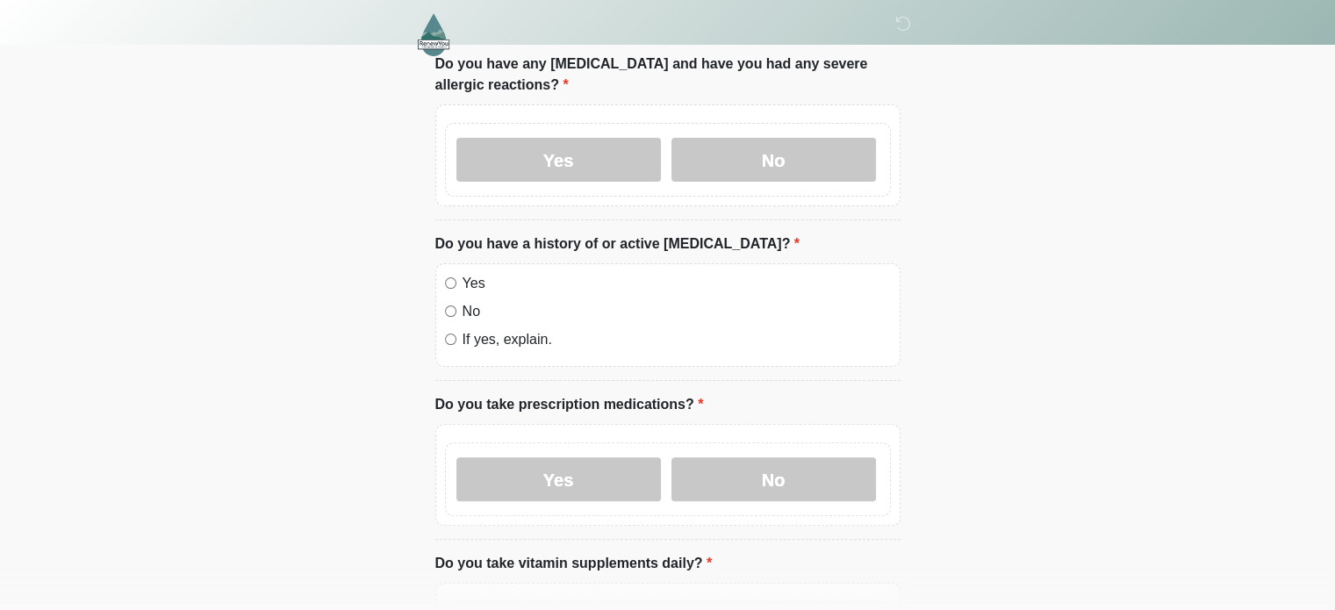
scroll to position [386, 0]
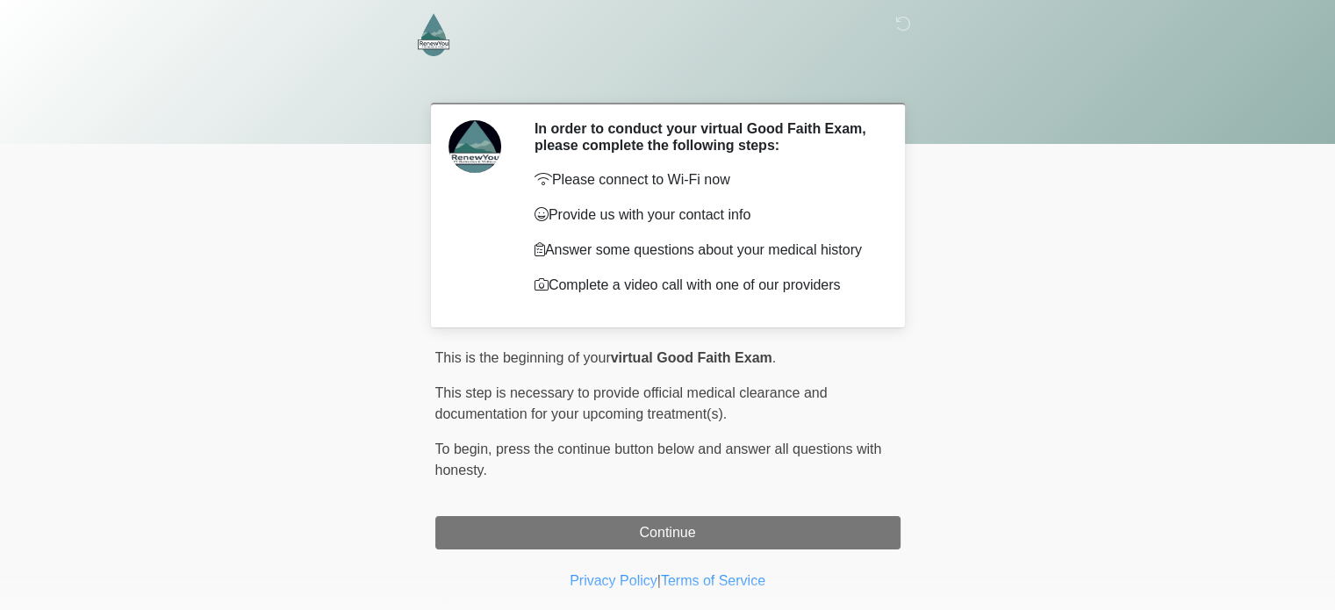
scroll to position [33, 0]
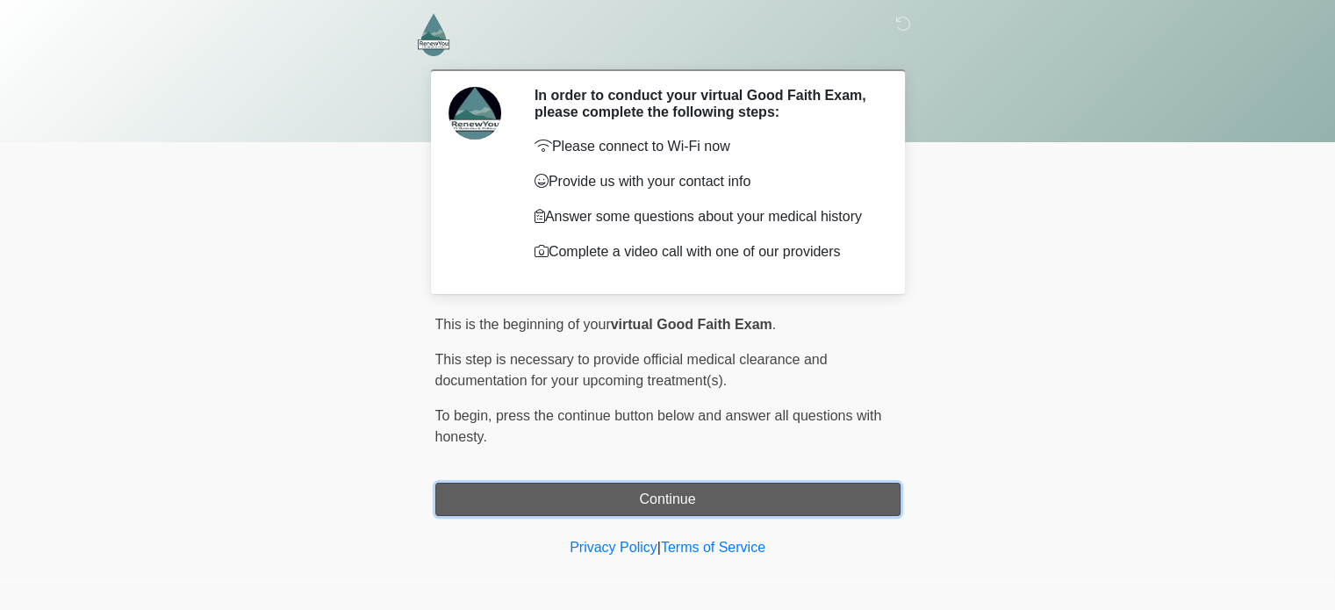
click at [616, 499] on button "Continue" at bounding box center [667, 499] width 465 height 33
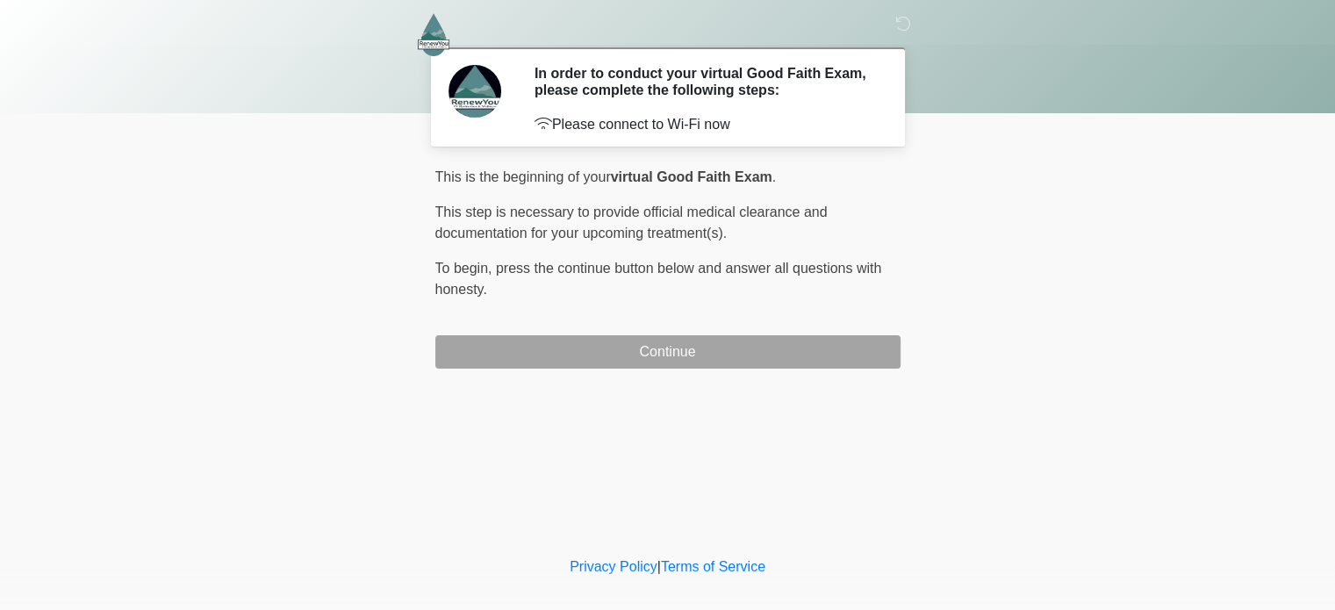
scroll to position [0, 0]
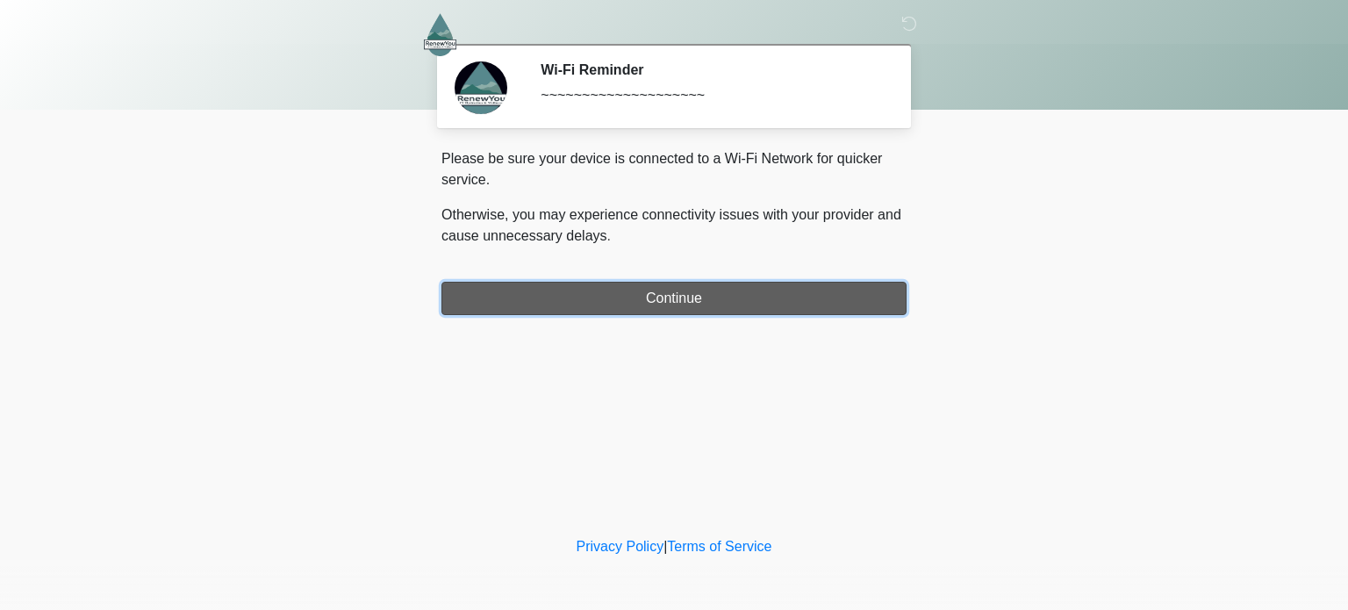
click at [722, 311] on button "Continue" at bounding box center [674, 298] width 465 height 33
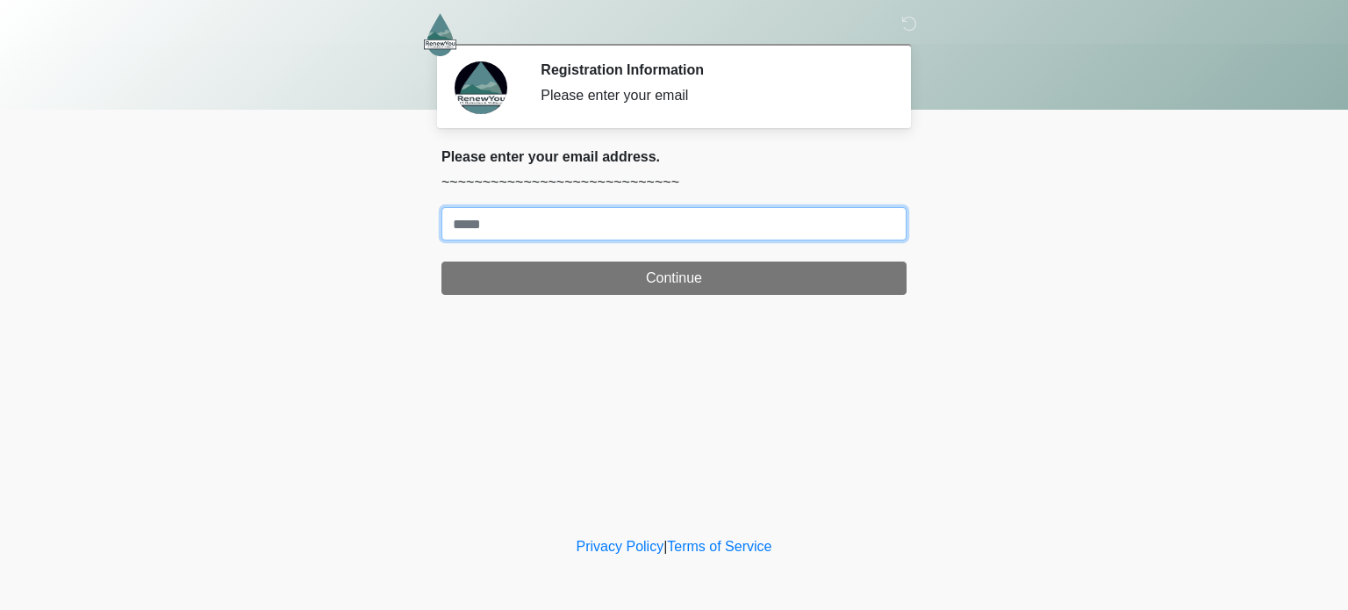
click at [685, 235] on input "Where should we email your treatment plan?" at bounding box center [674, 223] width 465 height 33
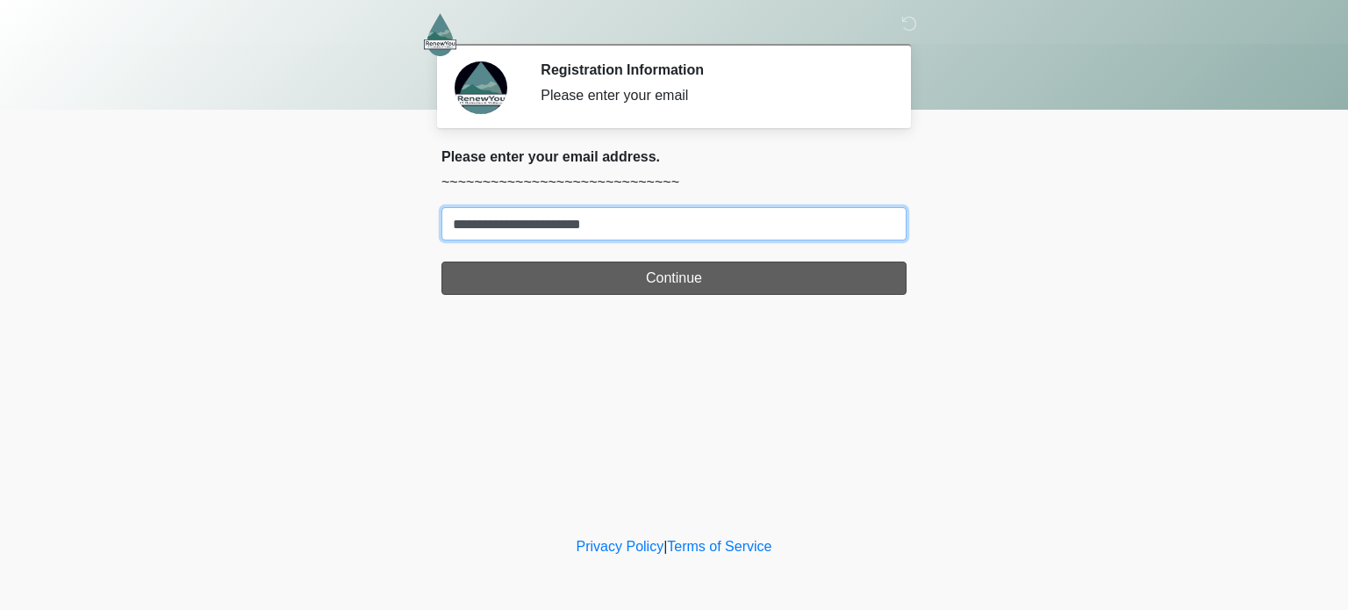
type input "**********"
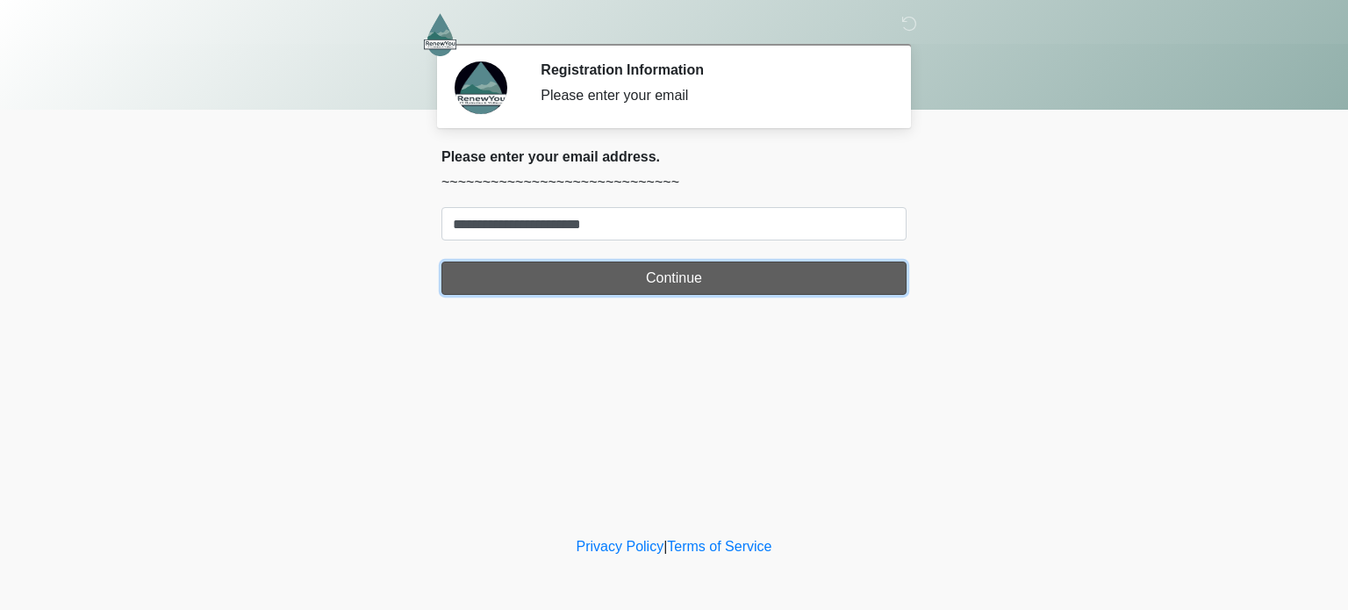
click at [677, 263] on button "Continue" at bounding box center [674, 278] width 465 height 33
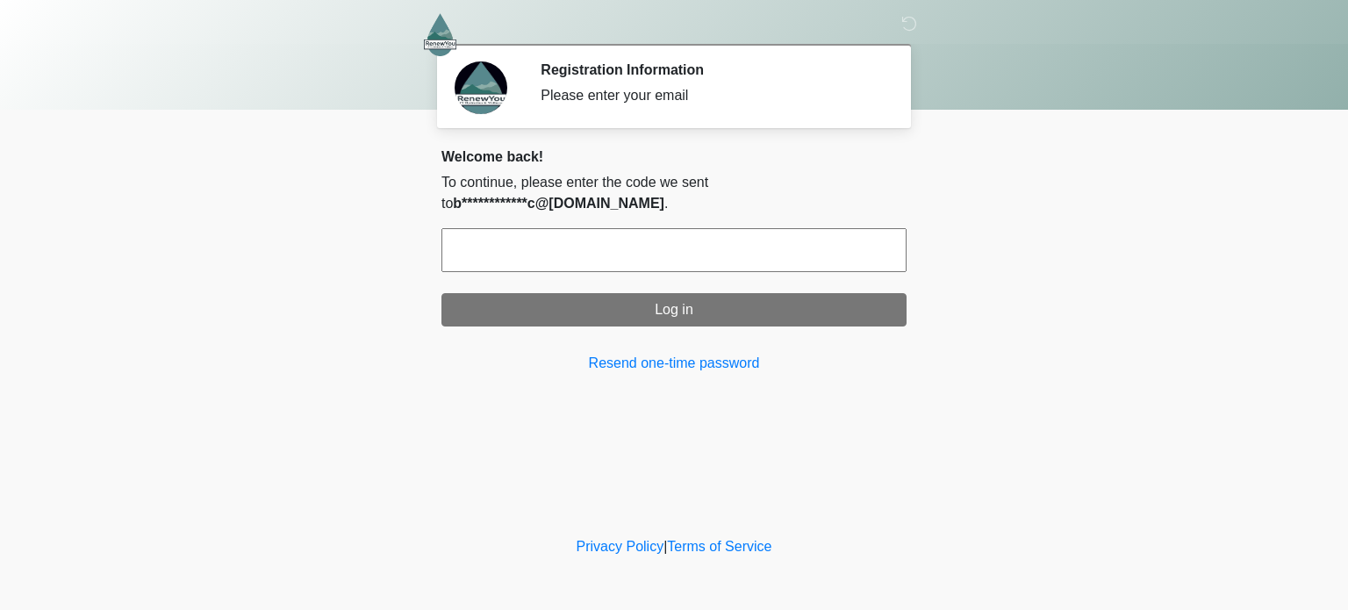
click at [629, 238] on input "text" at bounding box center [674, 250] width 465 height 44
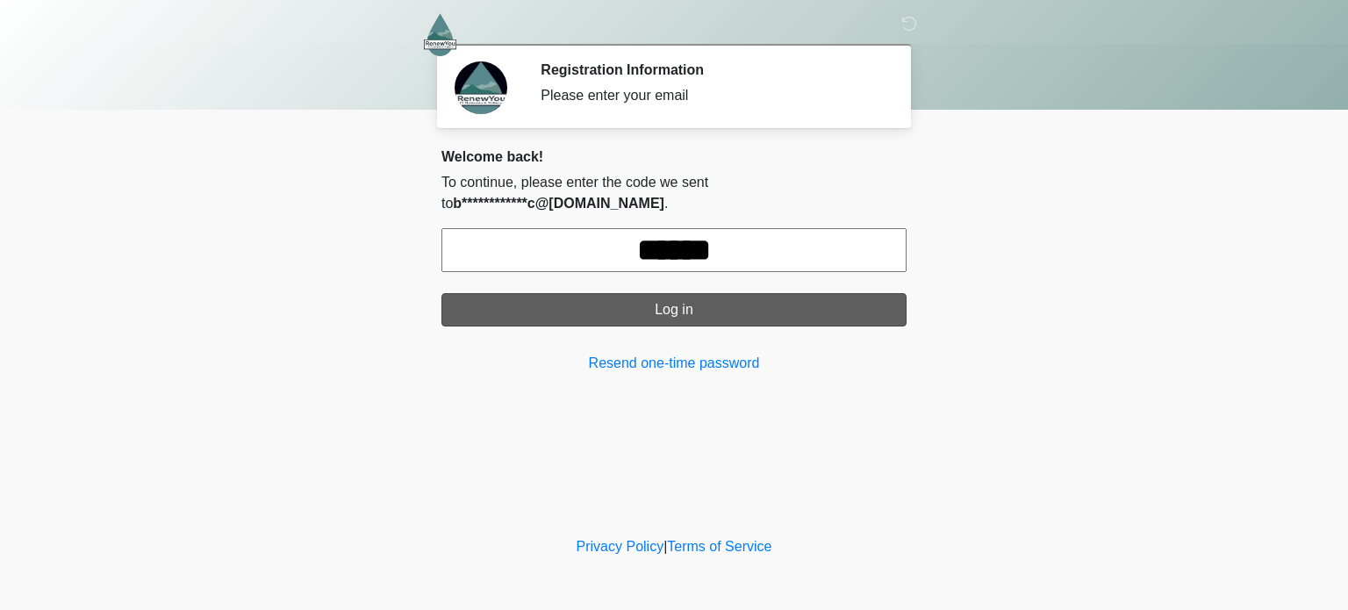
type input "******"
click at [708, 293] on button "Log in" at bounding box center [674, 309] width 465 height 33
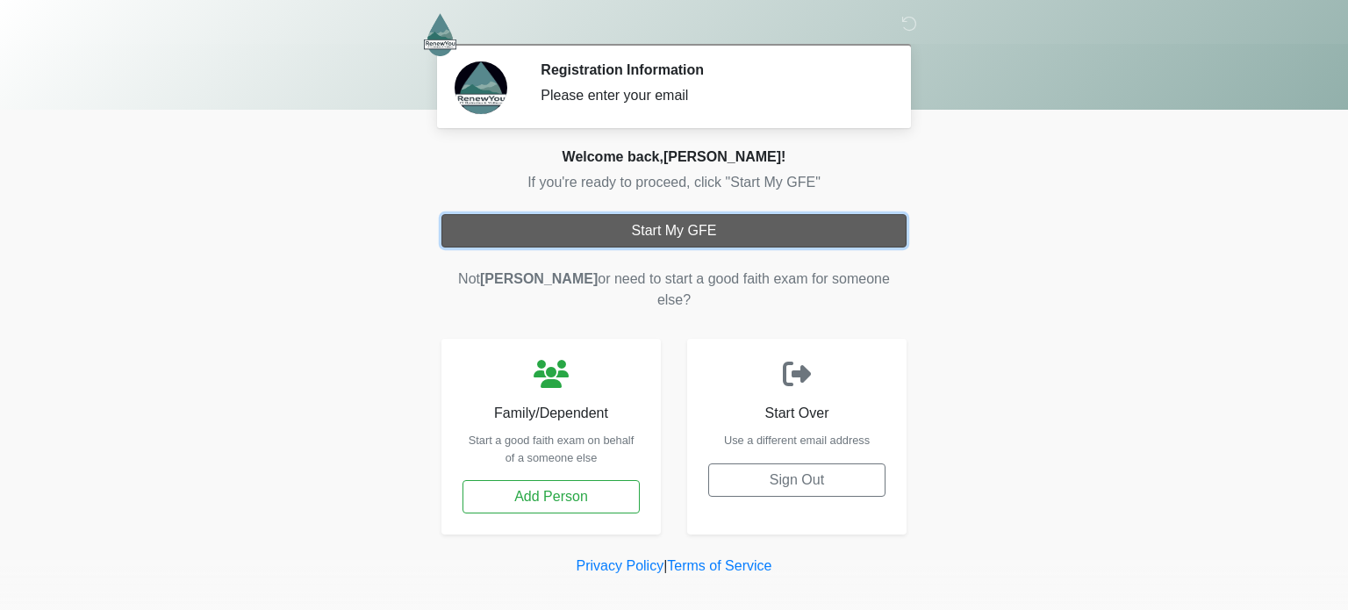
click at [708, 231] on button "Start My GFE" at bounding box center [674, 230] width 465 height 33
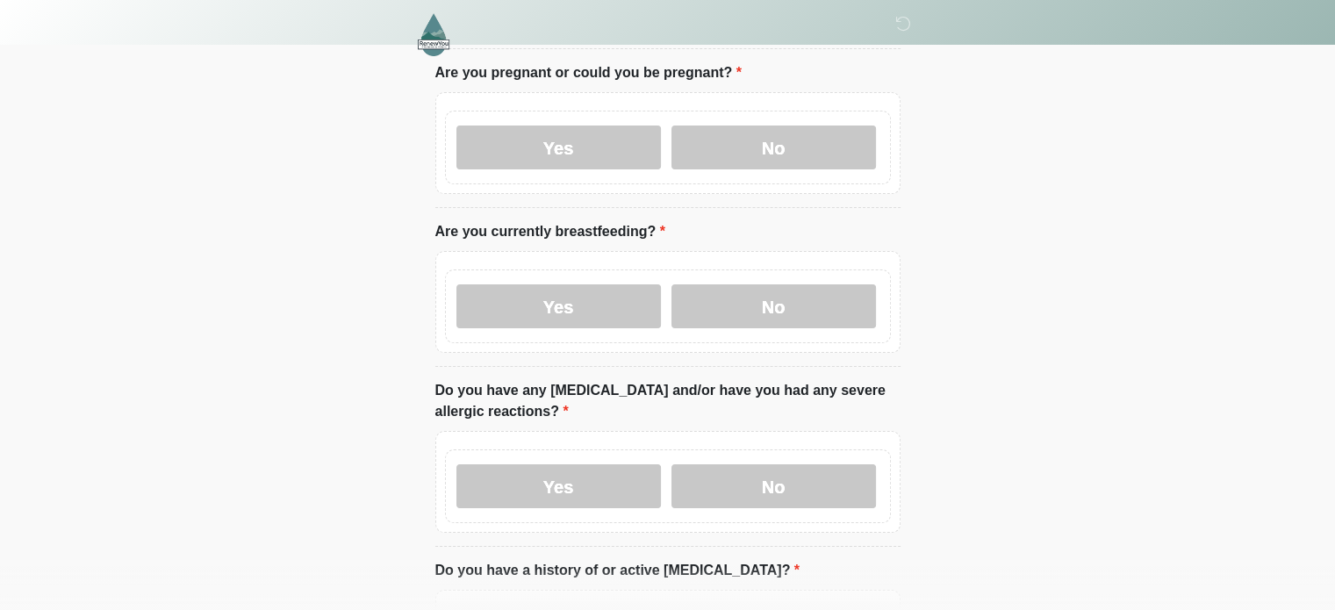
scroll to position [185, 0]
click at [628, 284] on label "Yes" at bounding box center [558, 306] width 205 height 44
click at [600, 284] on label "Yes" at bounding box center [558, 306] width 205 height 44
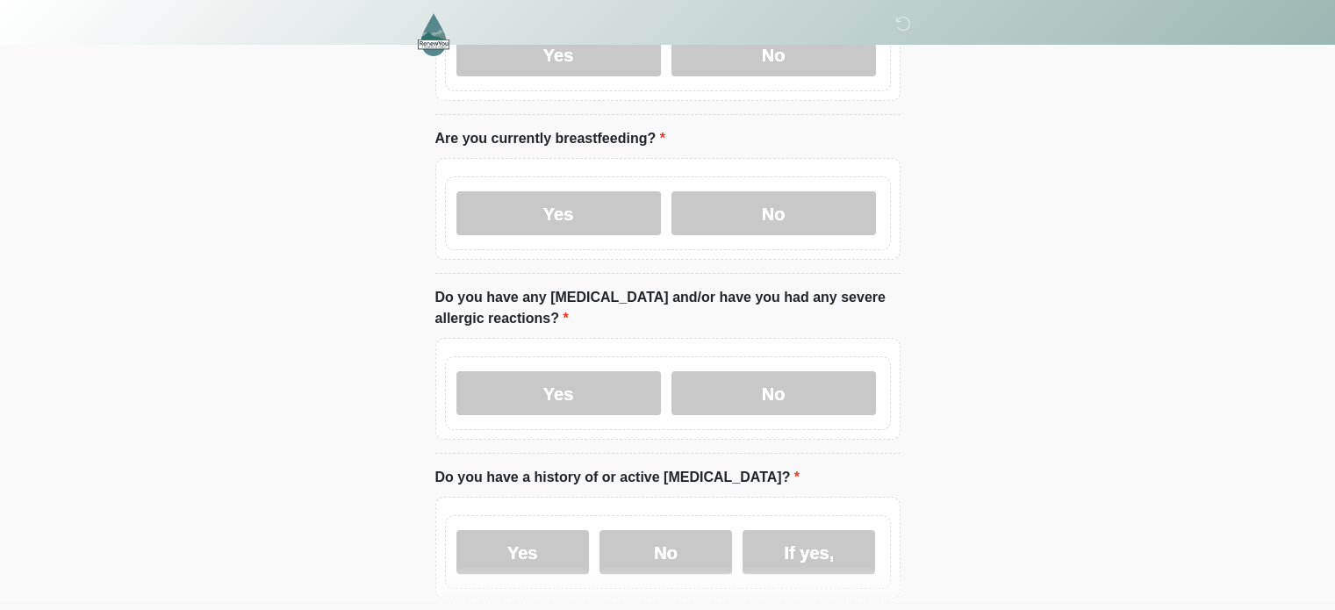
scroll to position [288, 0]
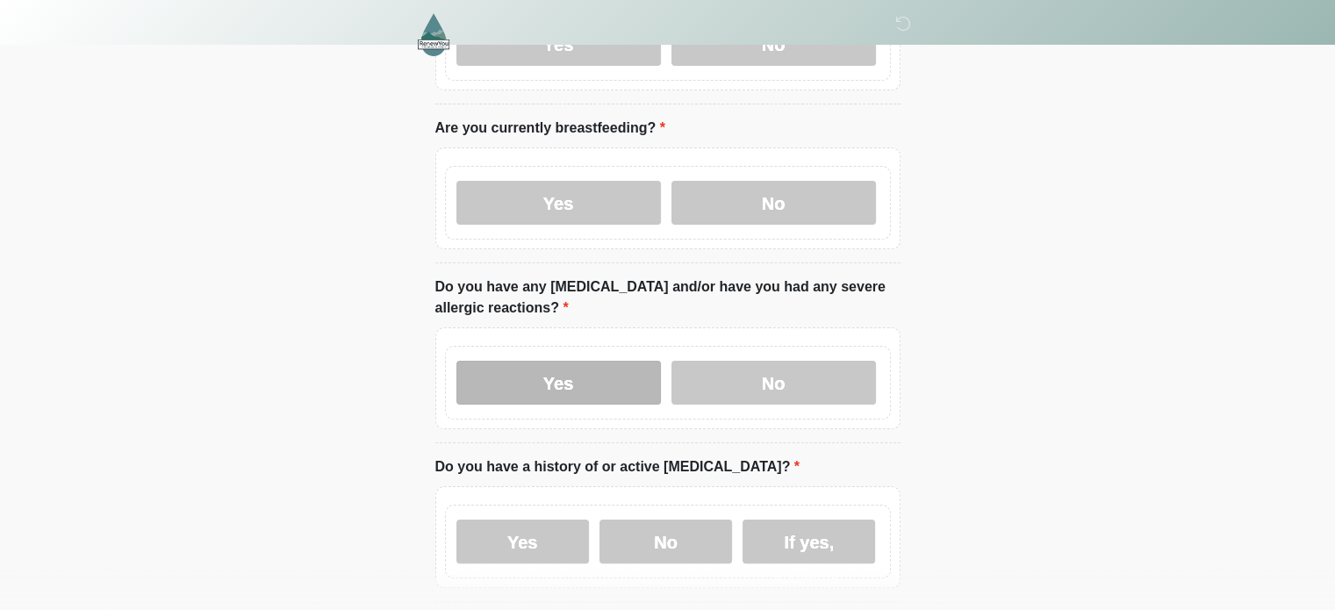
click at [581, 361] on label "Yes" at bounding box center [558, 383] width 205 height 44
click at [593, 361] on label "Yes" at bounding box center [558, 383] width 205 height 44
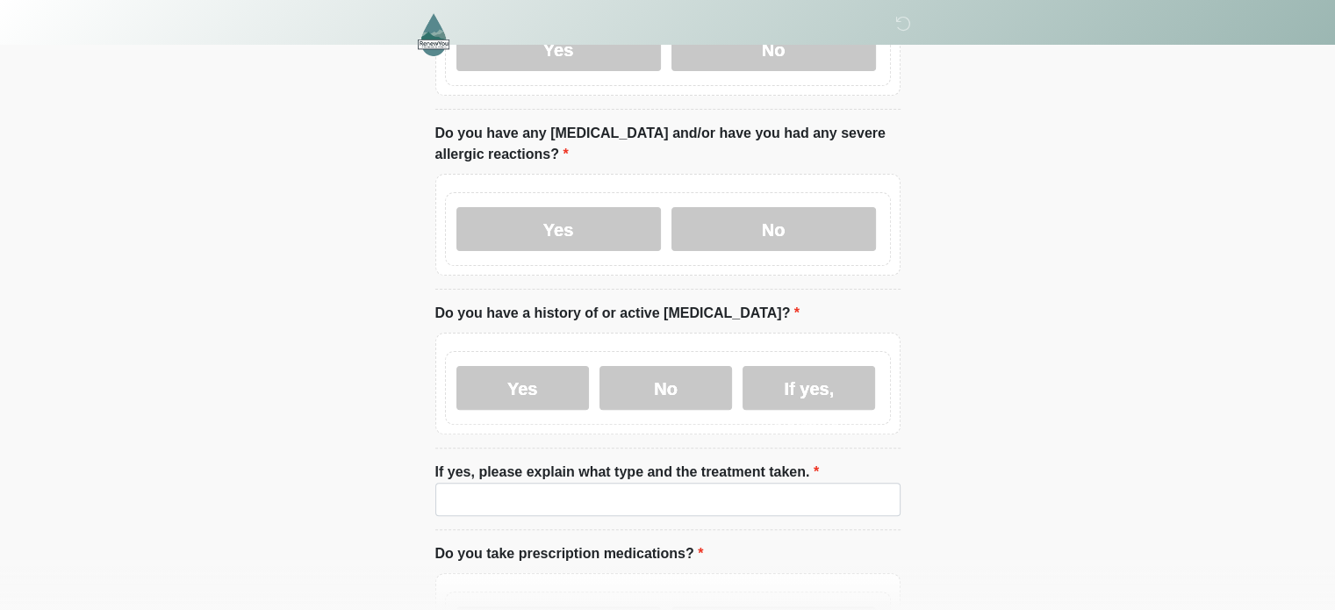
scroll to position [442, 0]
click at [572, 365] on label "Yes" at bounding box center [522, 387] width 133 height 44
click at [517, 368] on label "Yes" at bounding box center [522, 387] width 133 height 44
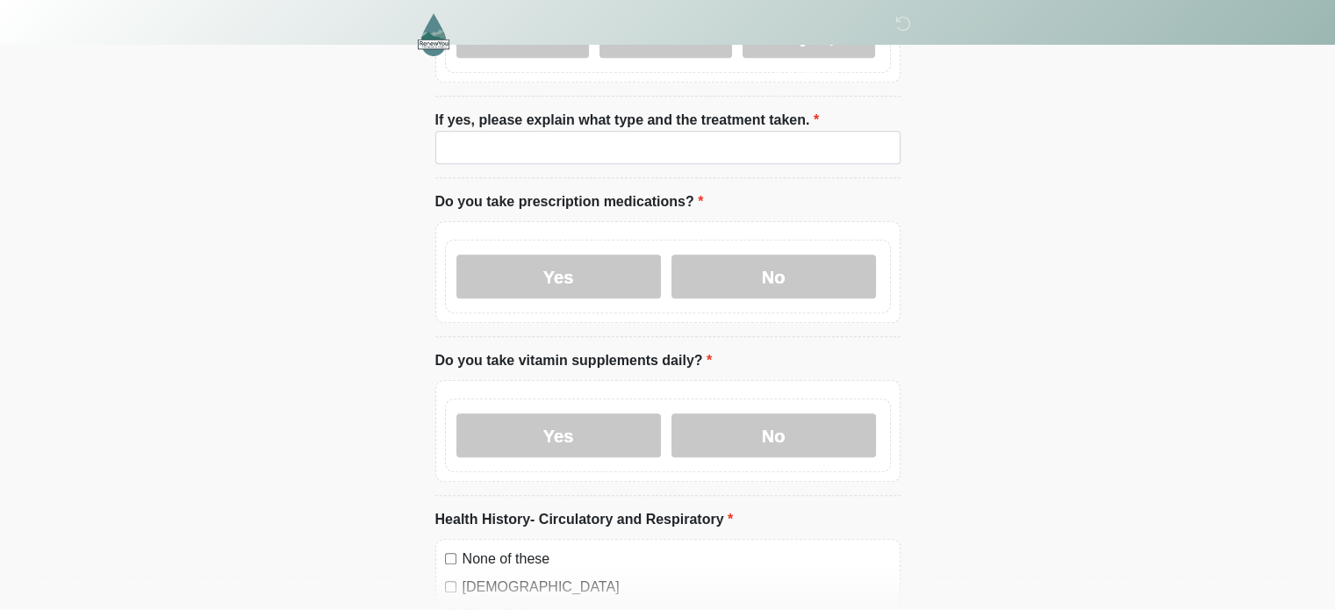
scroll to position [796, 0]
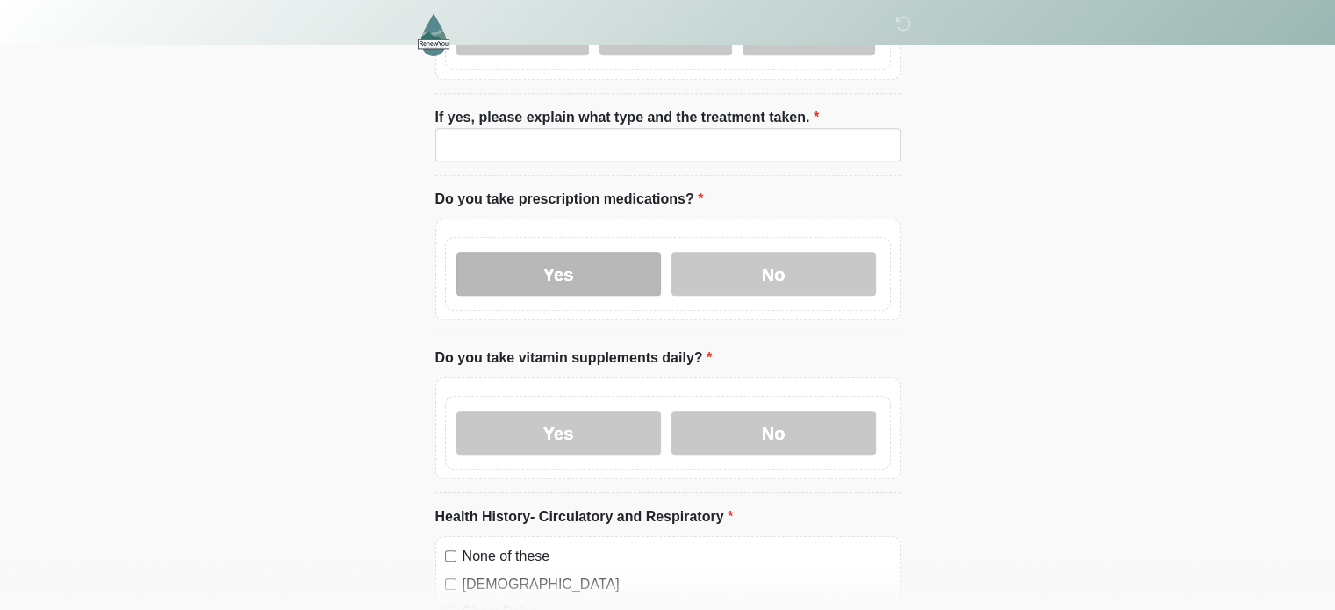
click at [580, 255] on label "Yes" at bounding box center [558, 274] width 205 height 44
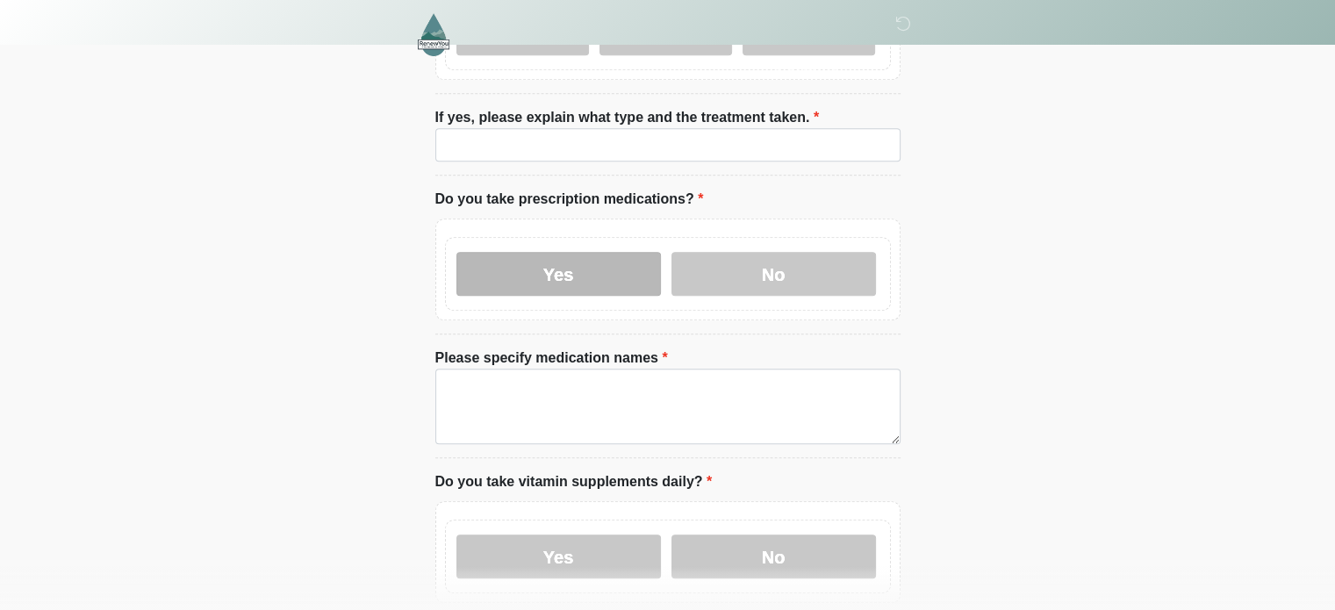
click at [550, 262] on label "Yes" at bounding box center [558, 274] width 205 height 44
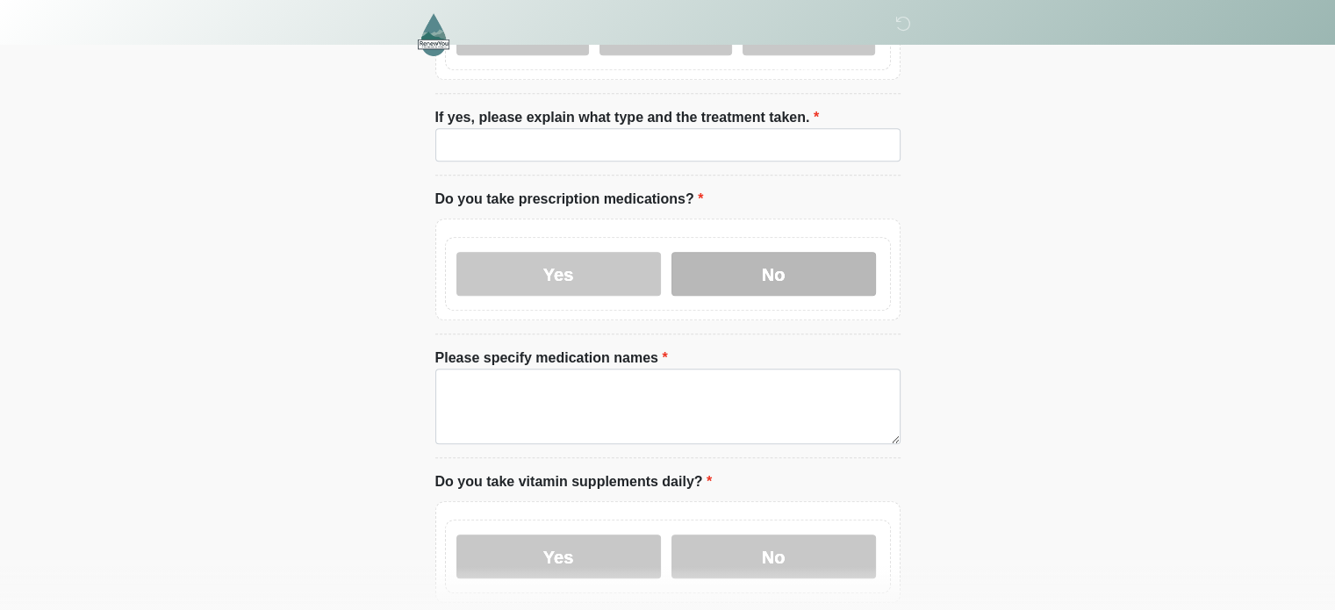
click at [783, 262] on label "No" at bounding box center [774, 274] width 205 height 44
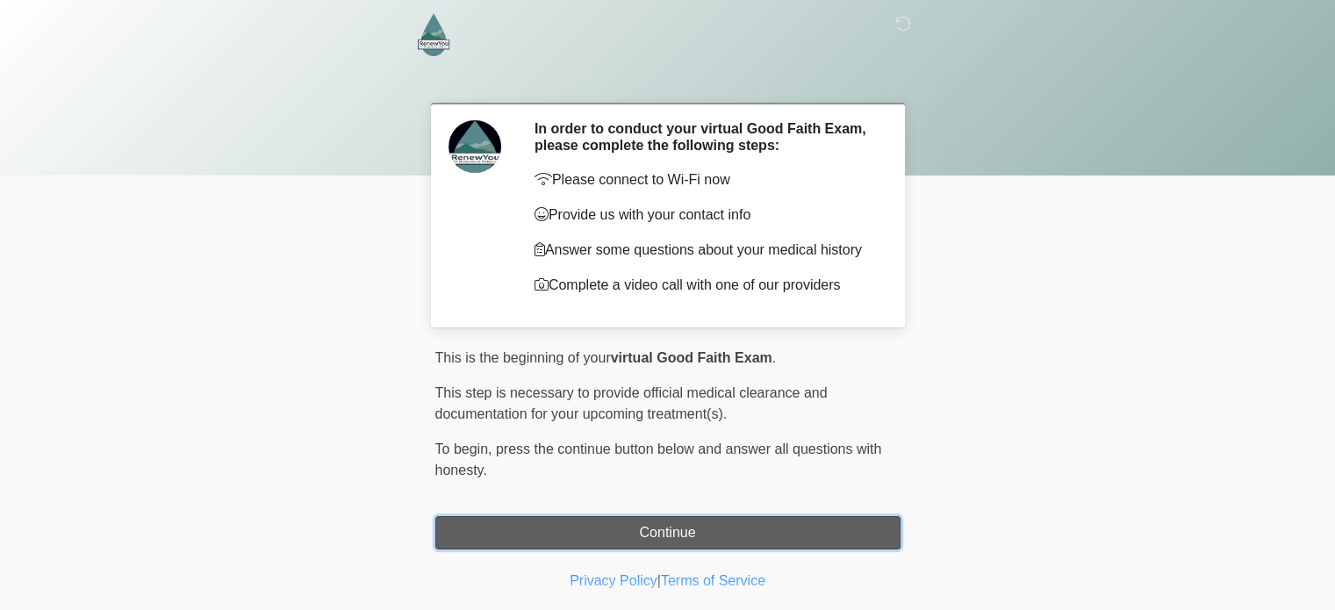
click at [681, 548] on button "Continue" at bounding box center [667, 532] width 465 height 33
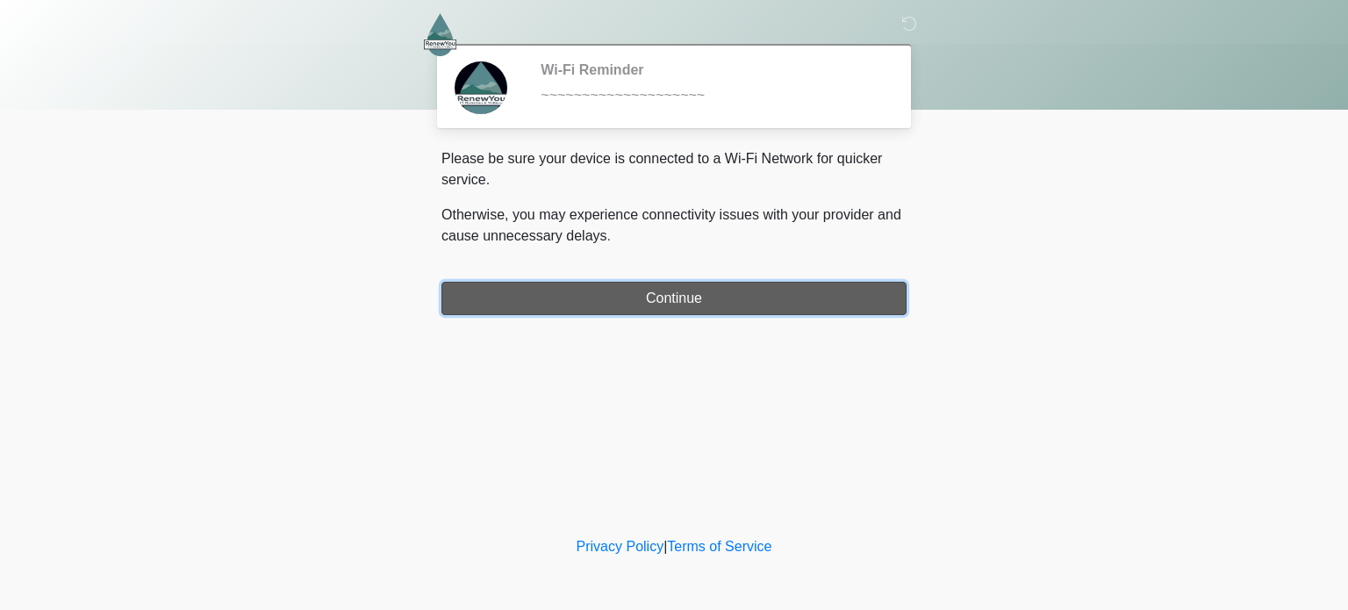
click at [734, 298] on button "Continue" at bounding box center [674, 298] width 465 height 33
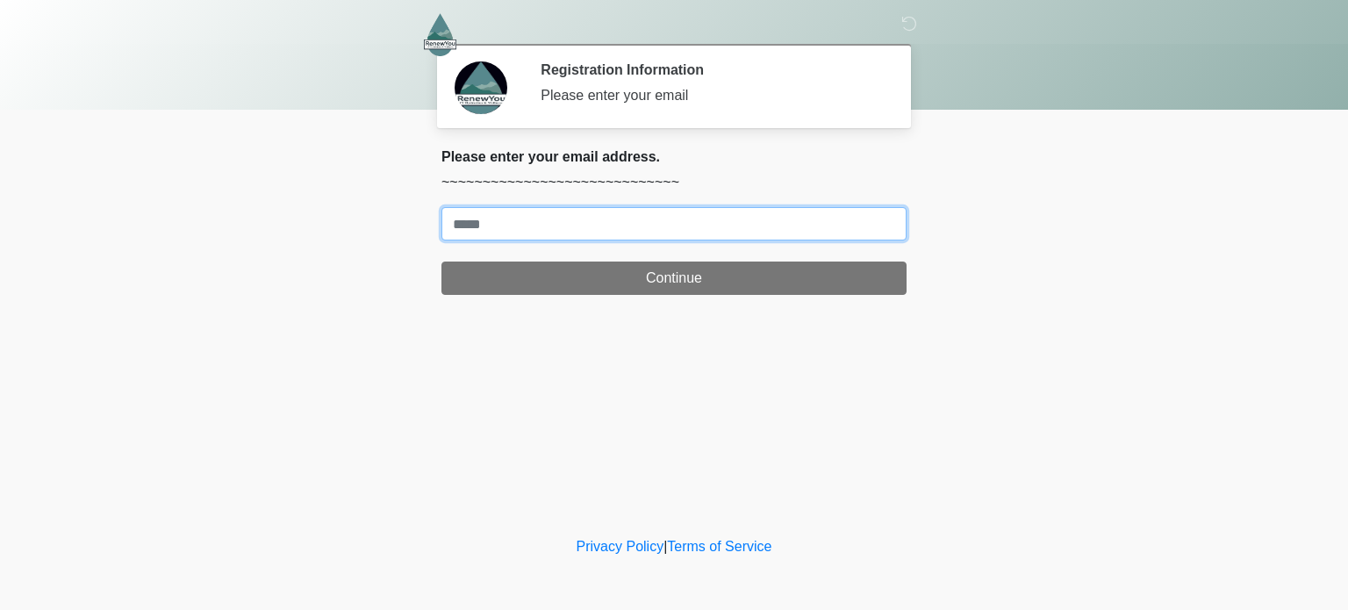
click at [693, 223] on input "Where should we email your treatment plan?" at bounding box center [674, 223] width 465 height 33
type input "**********"
click at [442, 262] on button "Continue" at bounding box center [674, 278] width 465 height 33
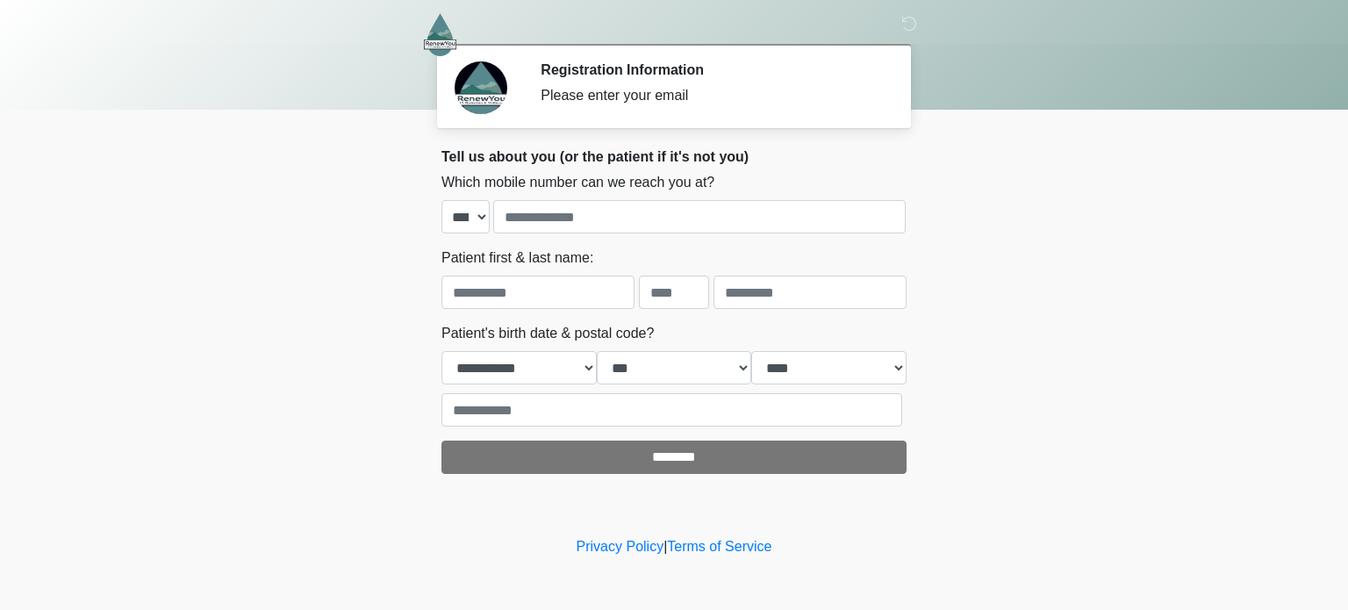
click at [923, 0] on div at bounding box center [661, 34] width 527 height 69
click at [909, 31] on icon at bounding box center [910, 24] width 16 height 16
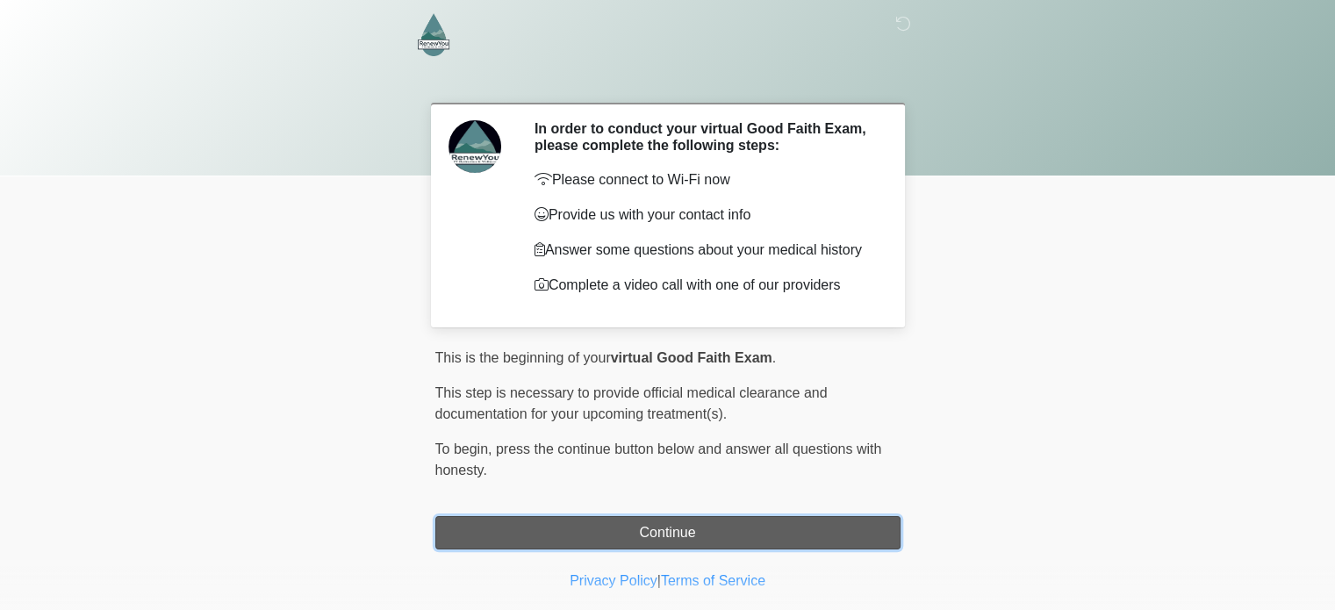
click at [653, 532] on button "Continue" at bounding box center [667, 532] width 465 height 33
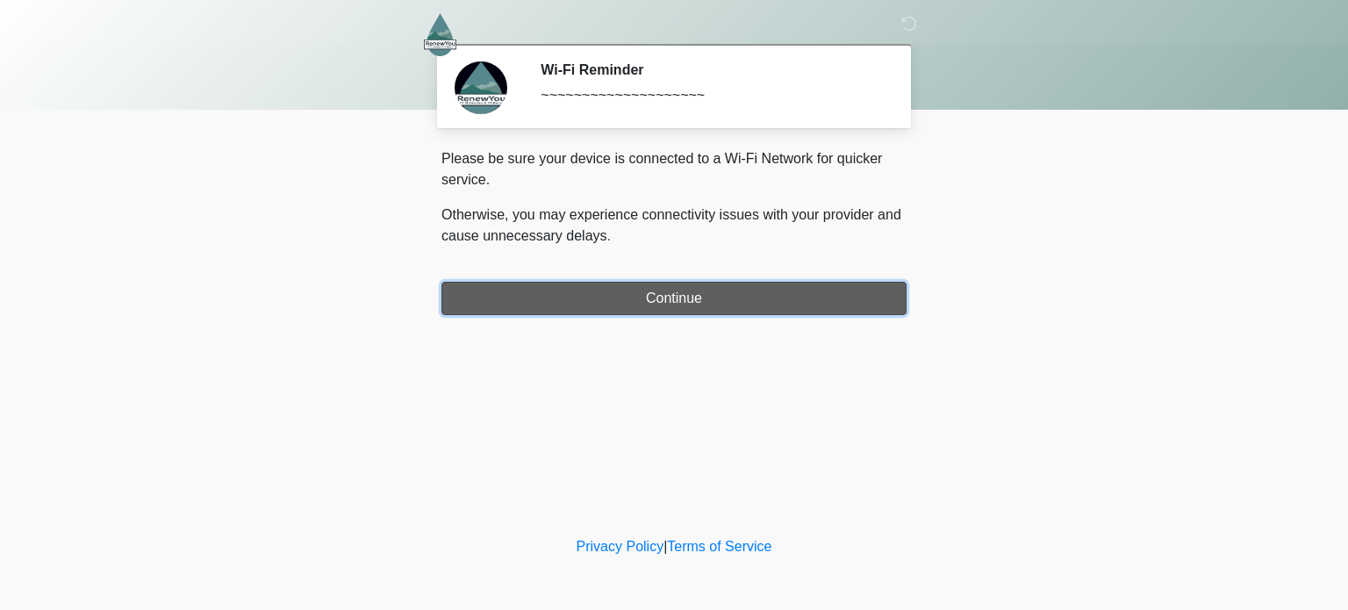
click at [656, 304] on button "Continue" at bounding box center [674, 298] width 465 height 33
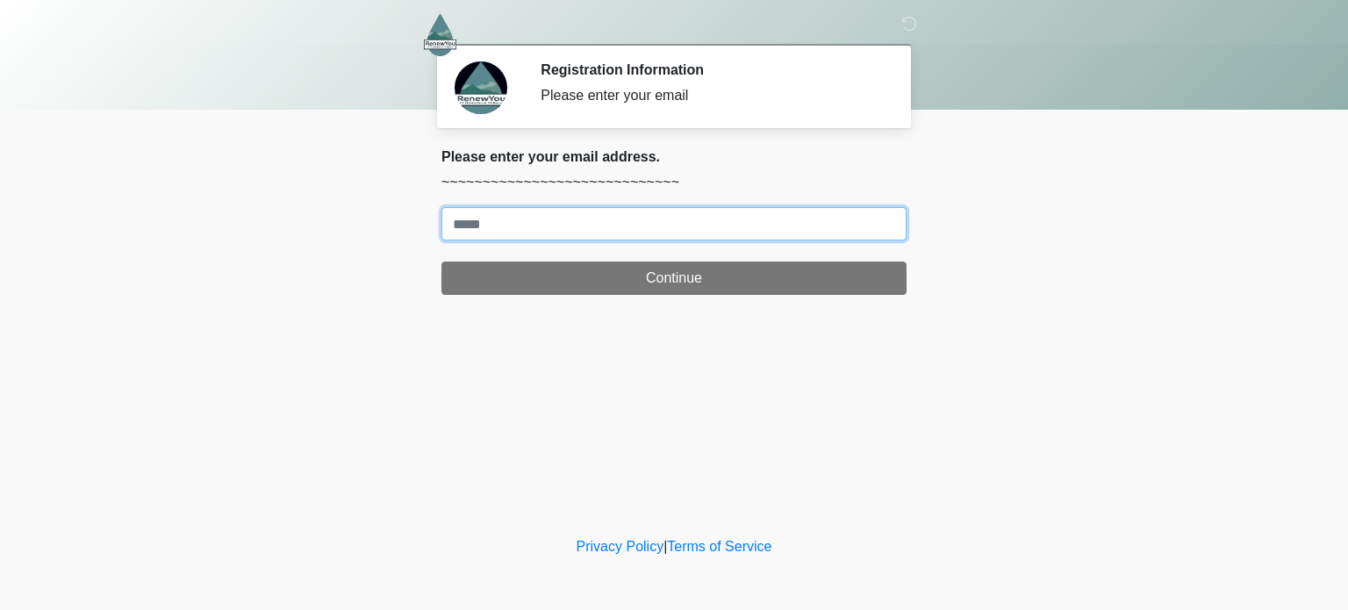
click at [674, 212] on input "Where should we email your treatment plan?" at bounding box center [674, 223] width 465 height 33
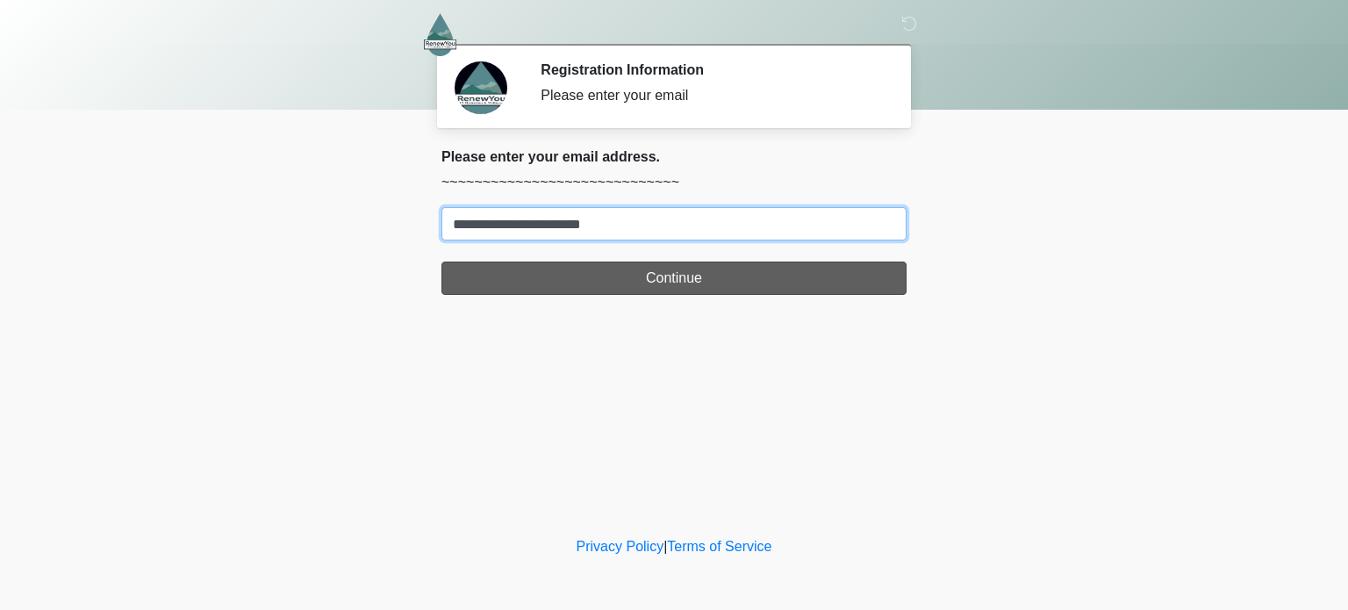
type input "**********"
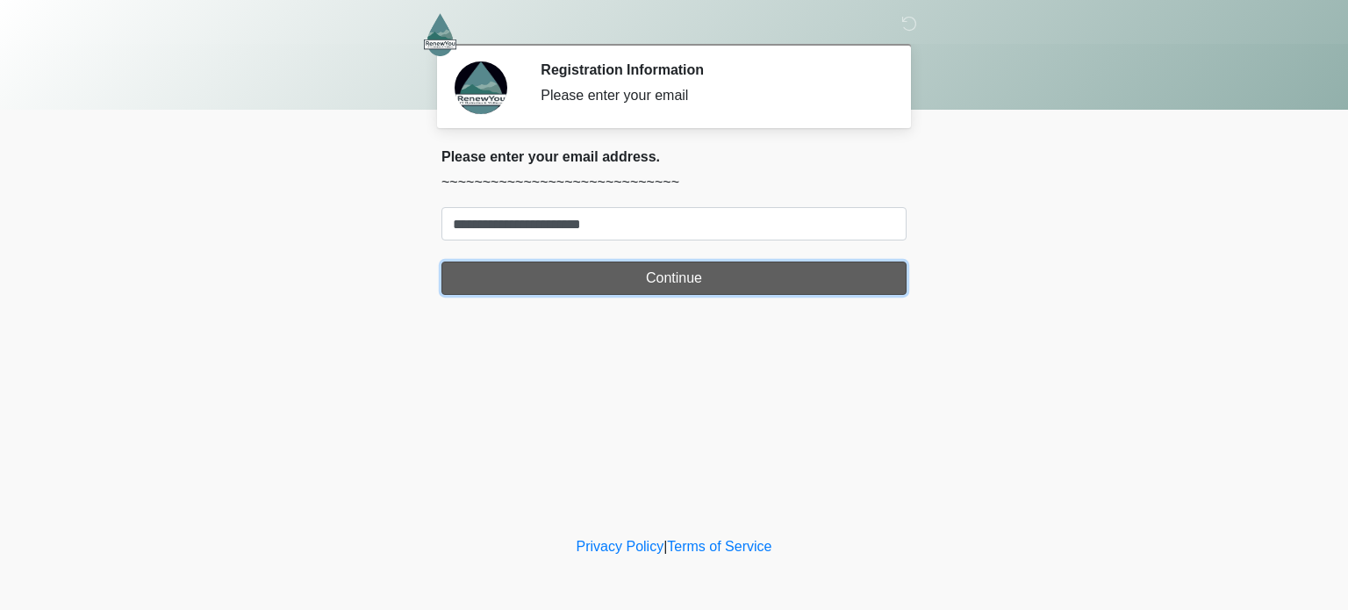
click at [704, 292] on button "Continue" at bounding box center [674, 278] width 465 height 33
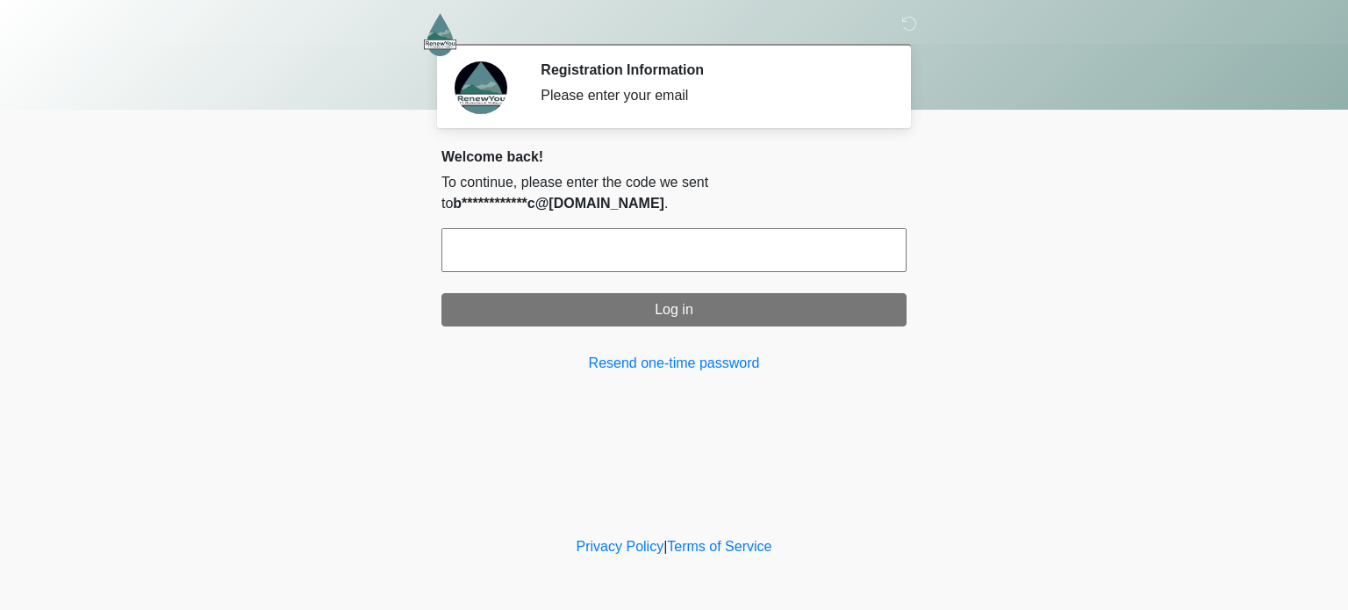
click at [621, 230] on input "text" at bounding box center [674, 250] width 465 height 44
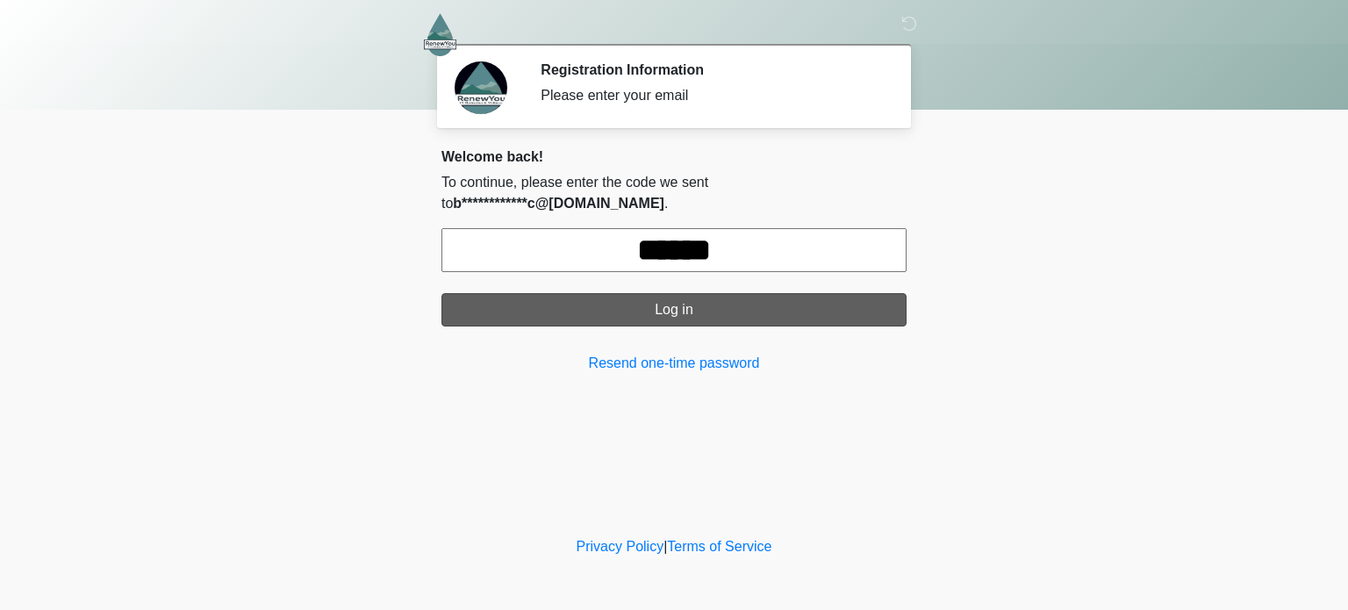
type input "******"
click at [642, 301] on button "Log in" at bounding box center [674, 309] width 465 height 33
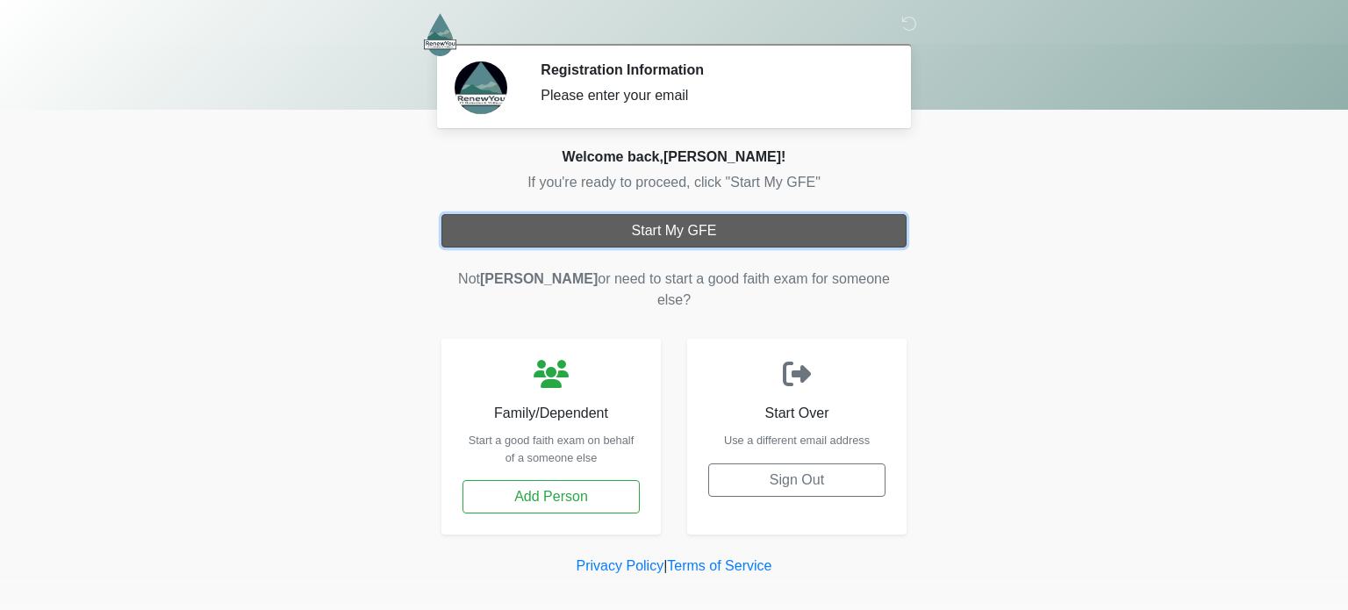
click at [736, 221] on button "Start My GFE" at bounding box center [674, 230] width 465 height 33
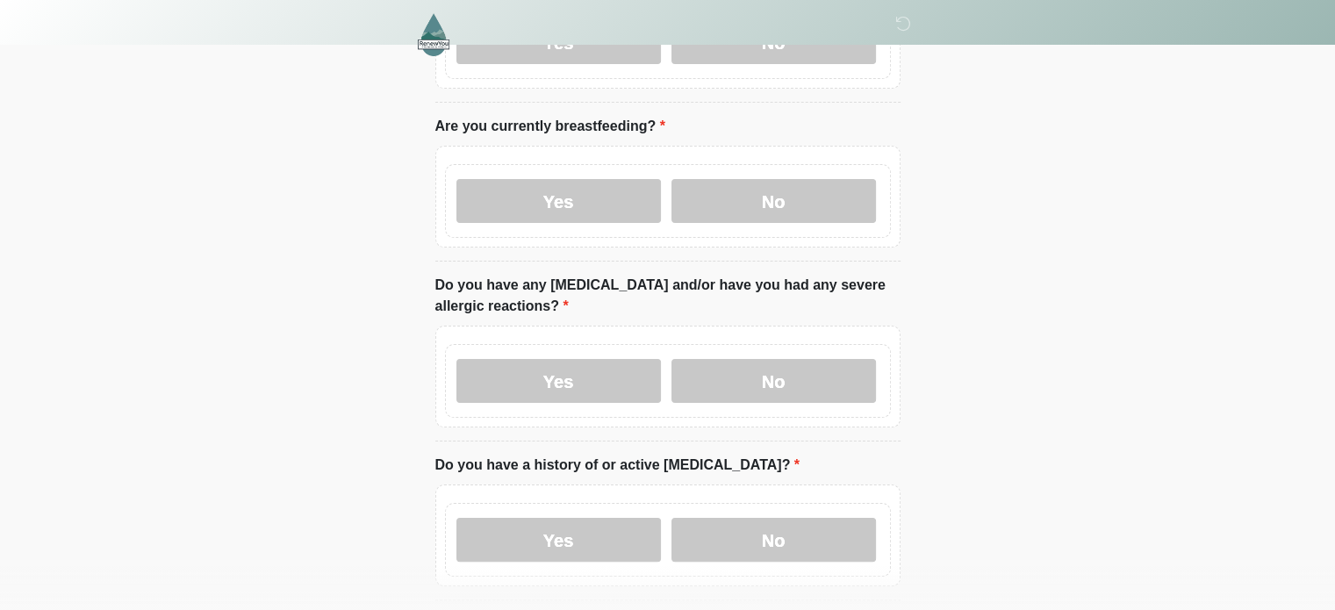
scroll to position [298, 0]
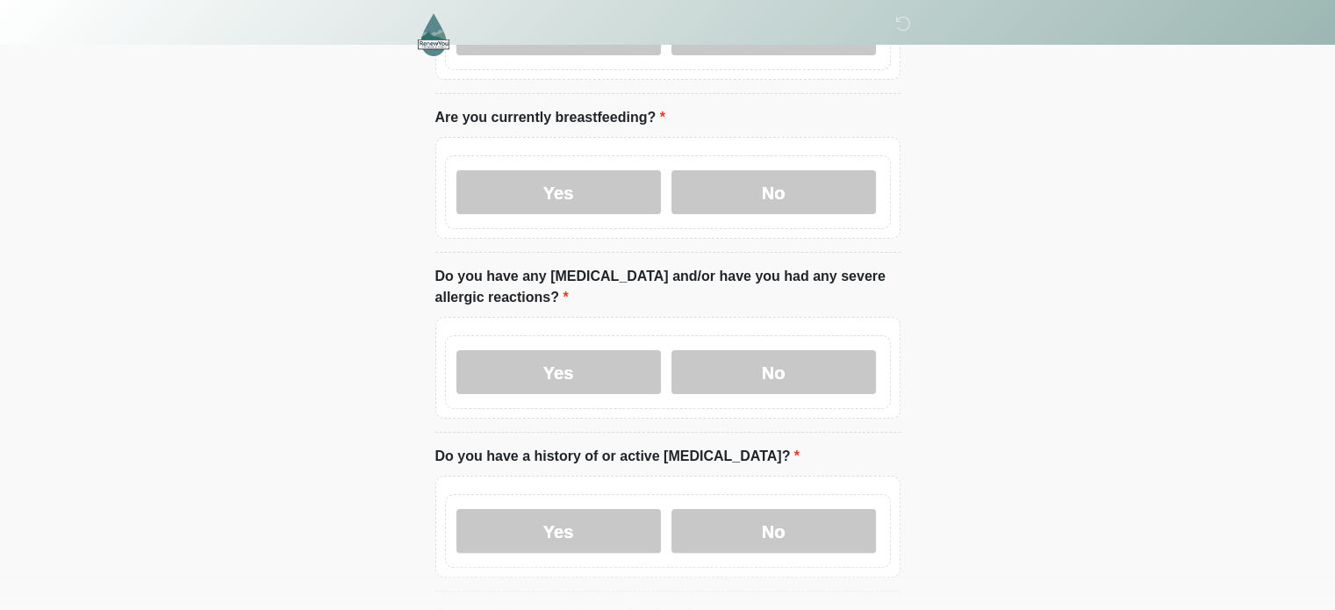
click at [609, 383] on div "Yes No" at bounding box center [668, 372] width 446 height 74
click at [609, 372] on label "Yes" at bounding box center [558, 372] width 205 height 44
click at [607, 354] on label "Yes" at bounding box center [558, 372] width 205 height 44
click at [611, 350] on label "Yes" at bounding box center [558, 372] width 205 height 44
click at [848, 137] on div "Yes No" at bounding box center [667, 188] width 465 height 102
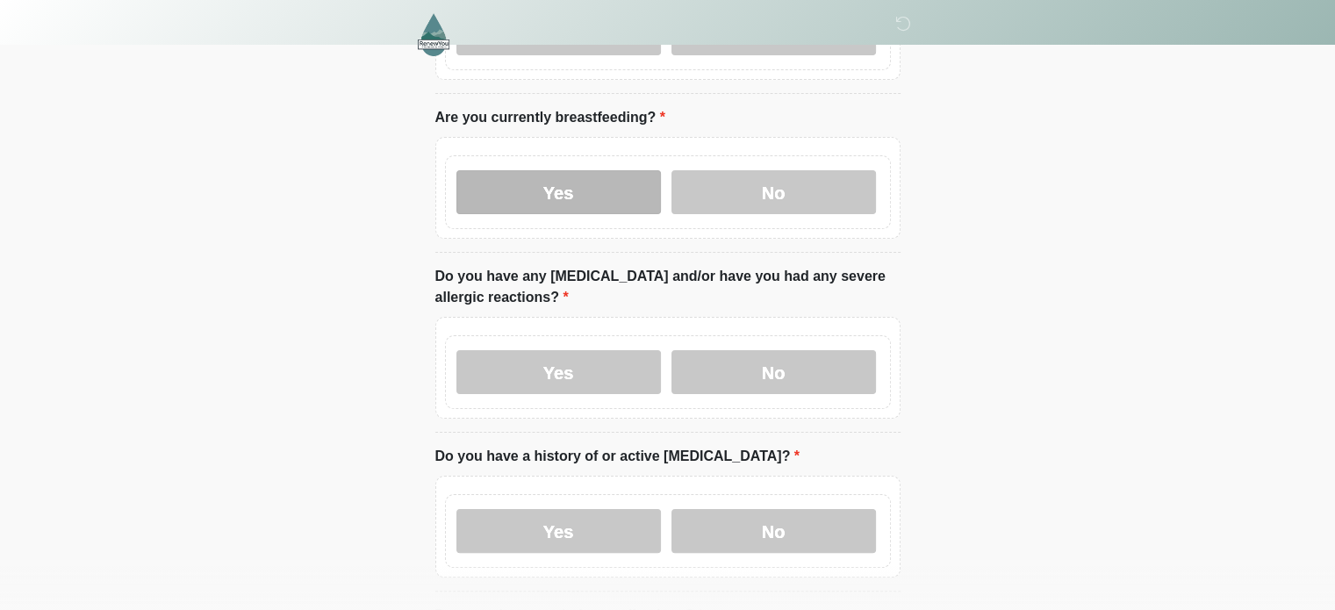
click at [599, 170] on label "Yes" at bounding box center [558, 192] width 205 height 44
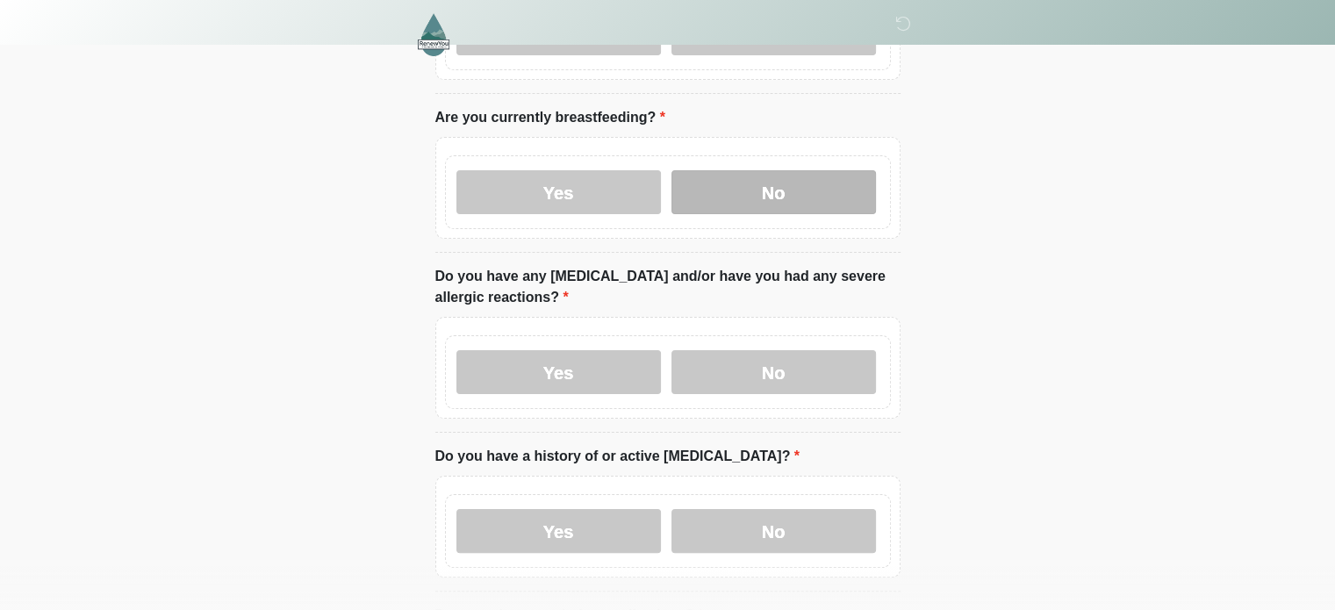
click at [743, 177] on label "No" at bounding box center [774, 192] width 205 height 44
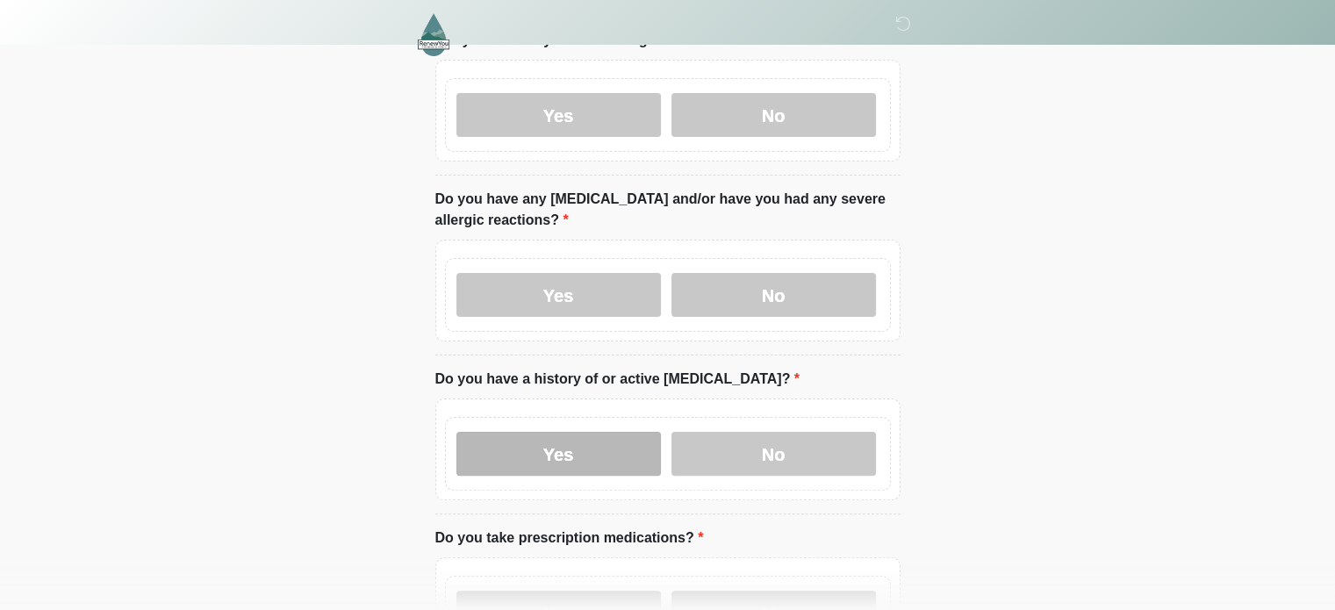
click at [586, 448] on label "Yes" at bounding box center [558, 454] width 205 height 44
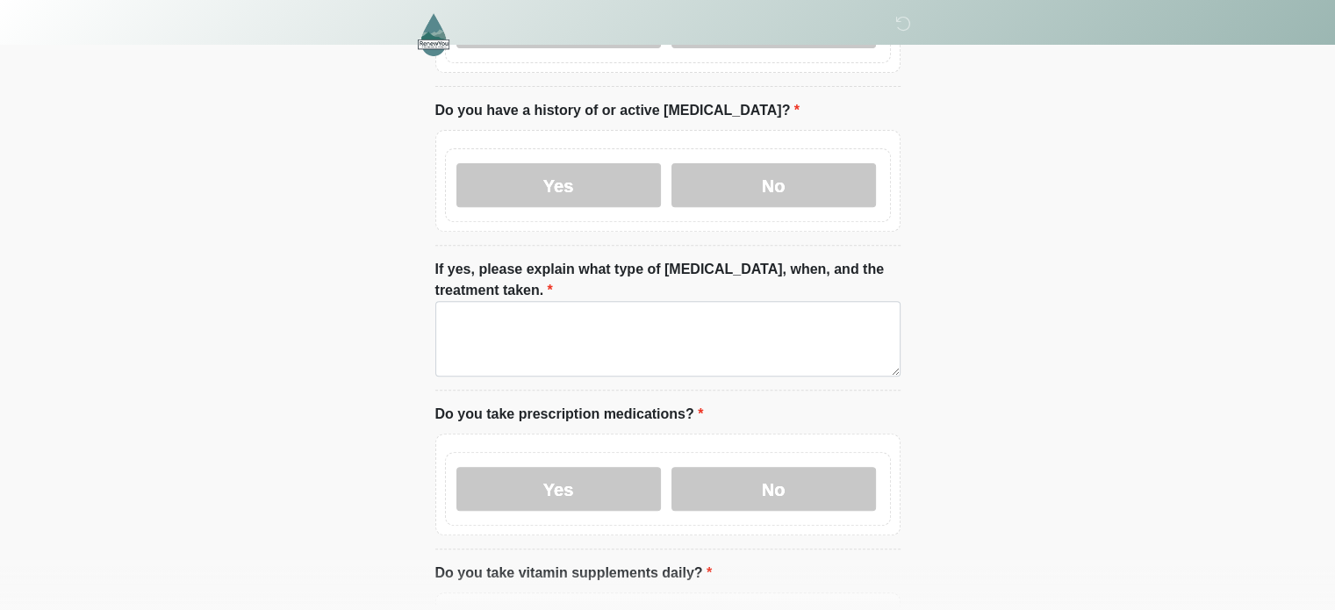
scroll to position [645, 0]
click at [594, 466] on label "Yes" at bounding box center [558, 488] width 205 height 44
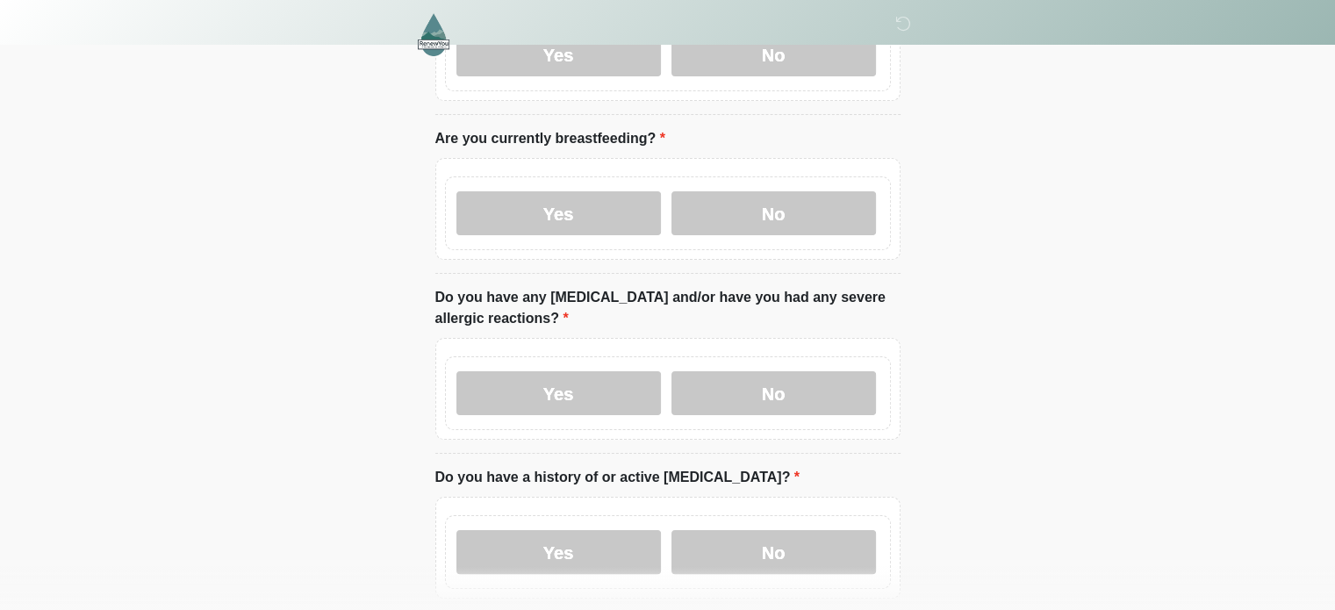
scroll to position [277, 0]
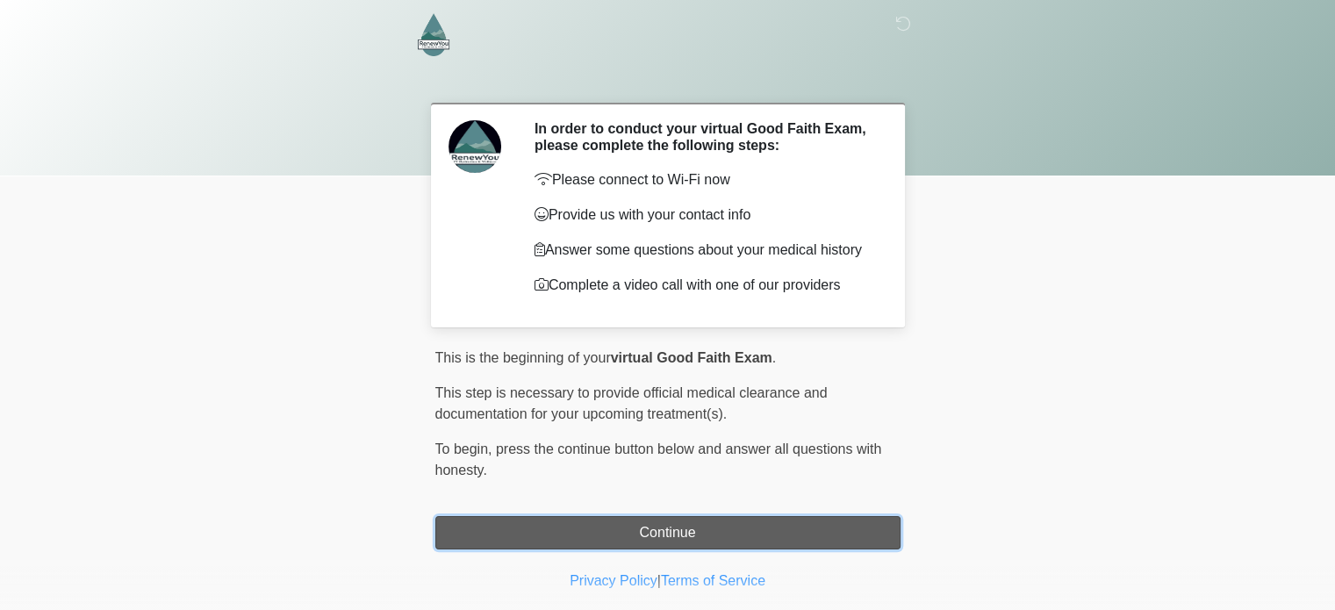
click at [625, 542] on button "Continue" at bounding box center [667, 532] width 465 height 33
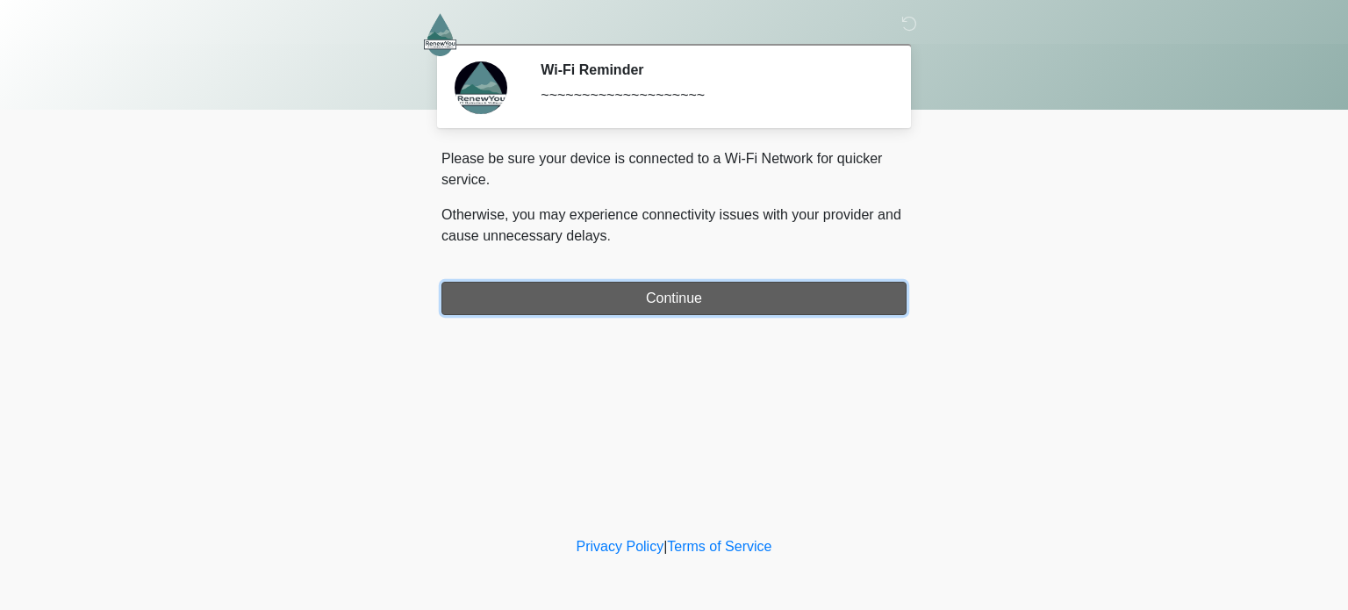
click at [714, 292] on button "Continue" at bounding box center [674, 298] width 465 height 33
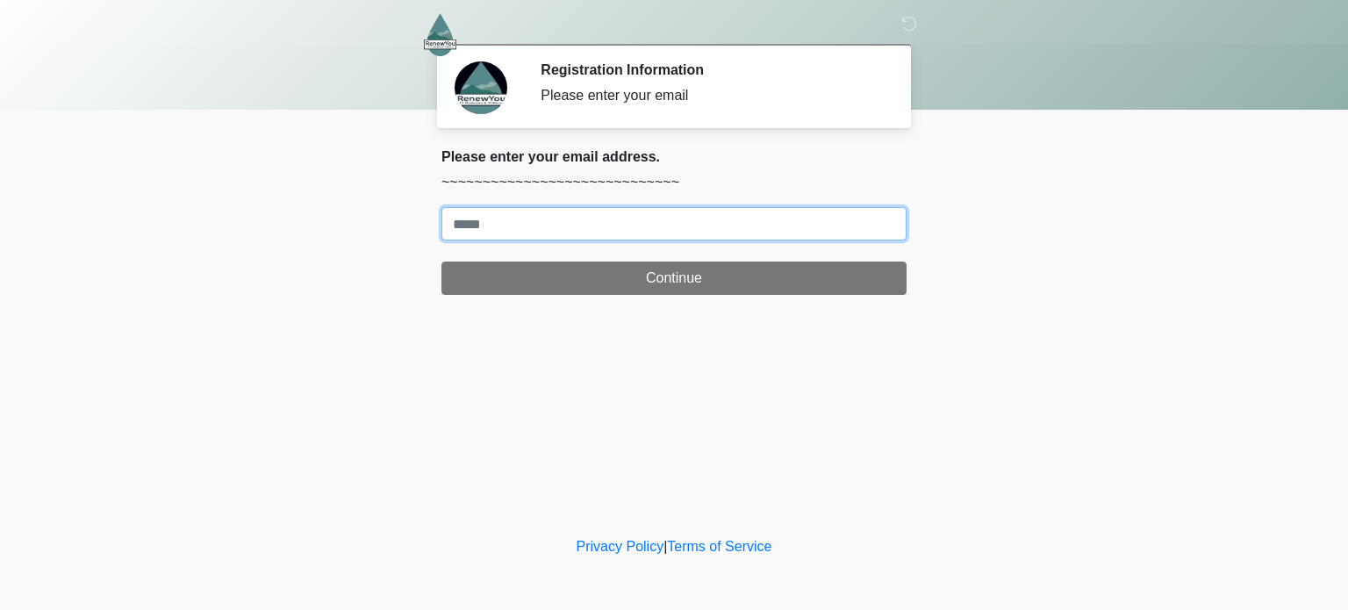
click at [659, 231] on input "Where should we email your treatment plan?" at bounding box center [674, 223] width 465 height 33
type input "**********"
click at [442, 262] on button "Continue" at bounding box center [674, 278] width 465 height 33
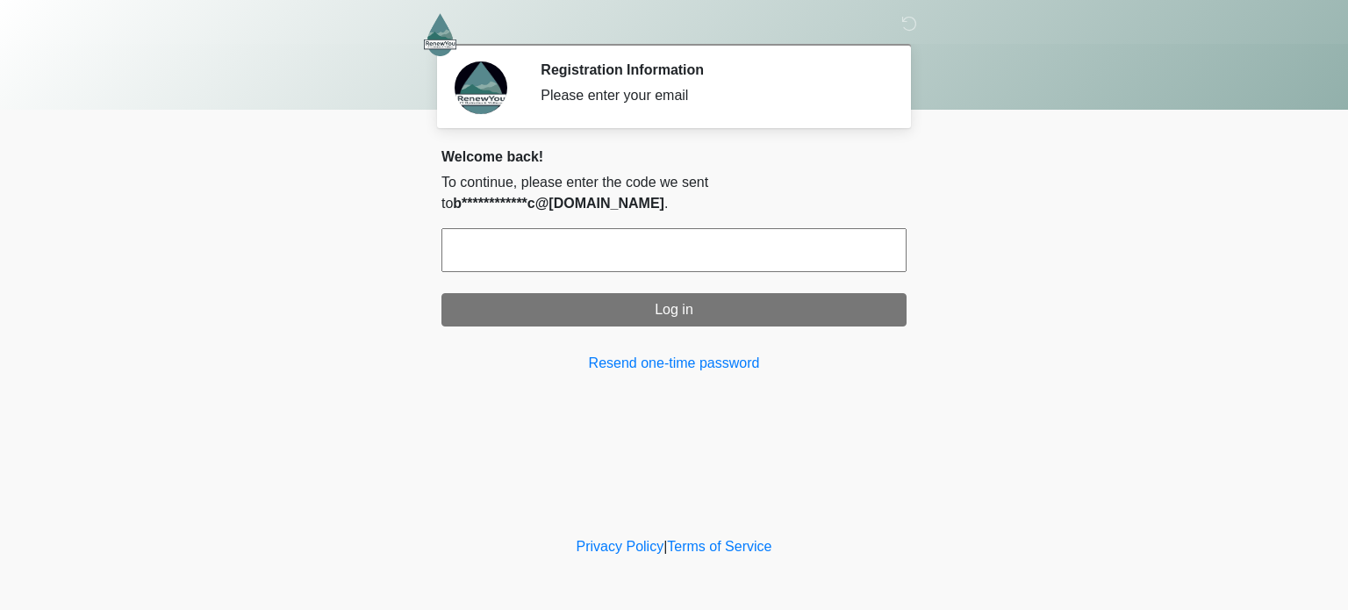
click at [658, 248] on input "text" at bounding box center [674, 250] width 465 height 44
type input "******"
click at [442, 293] on button "Log in" at bounding box center [674, 309] width 465 height 33
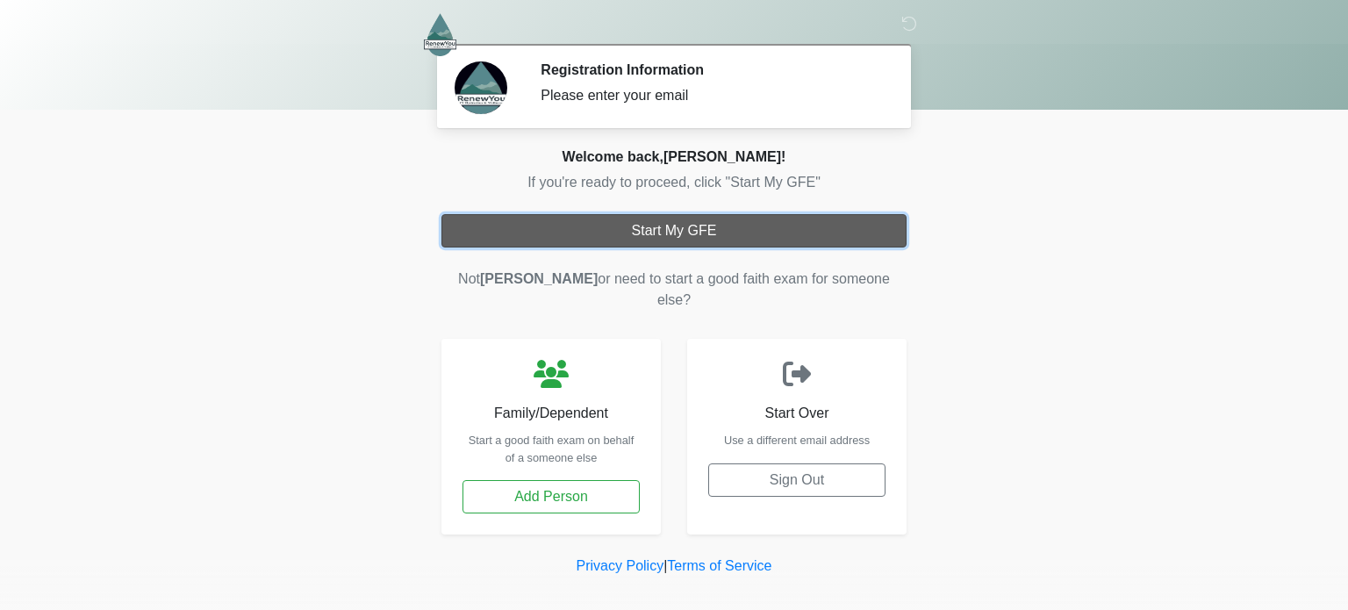
click at [705, 234] on button "Start My GFE" at bounding box center [674, 230] width 465 height 33
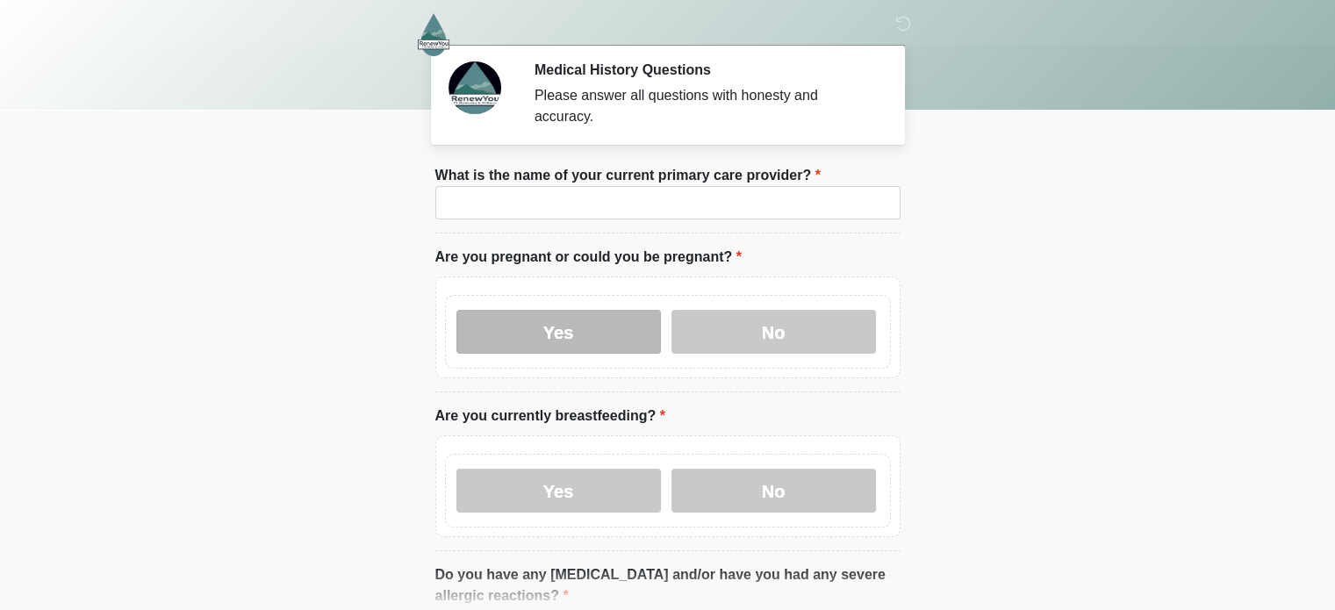
click at [609, 310] on label "Yes" at bounding box center [558, 332] width 205 height 44
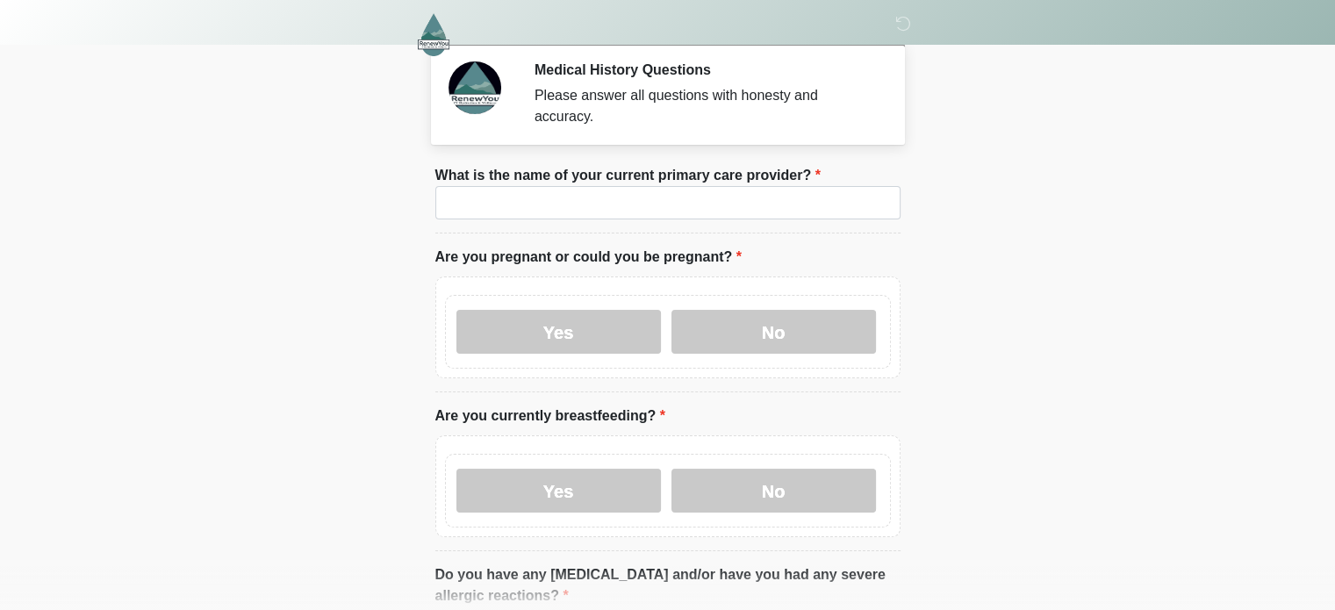
scroll to position [111, 0]
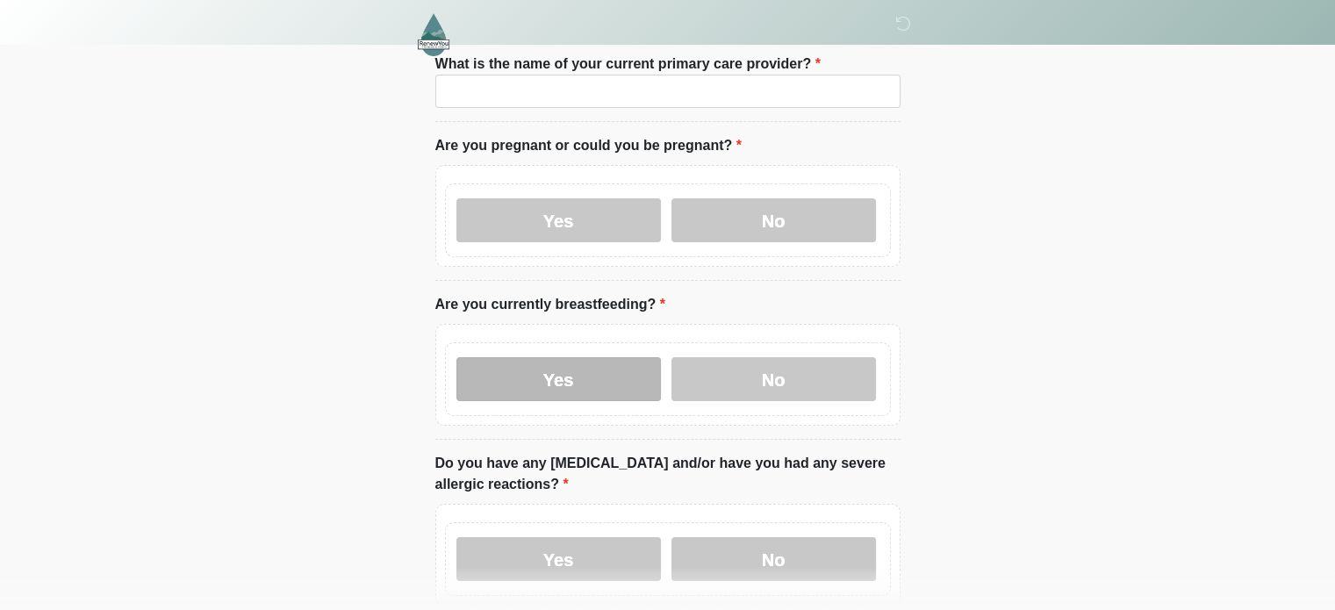
click at [534, 371] on label "Yes" at bounding box center [558, 379] width 205 height 44
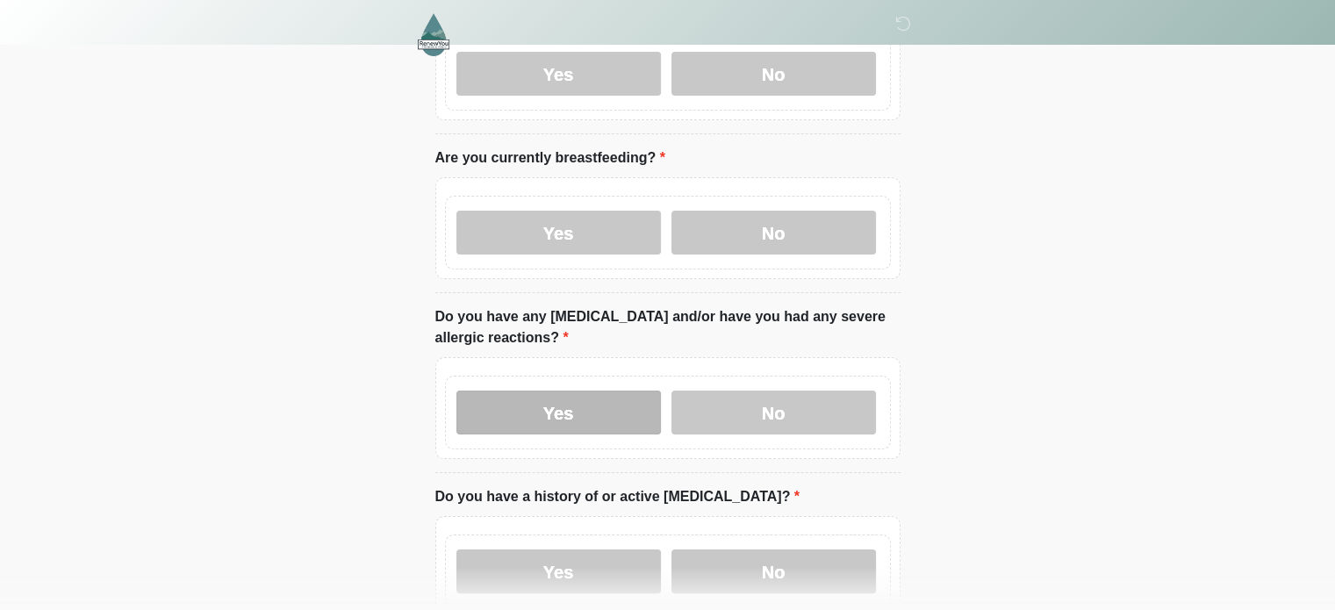
click at [599, 392] on label "Yes" at bounding box center [558, 413] width 205 height 44
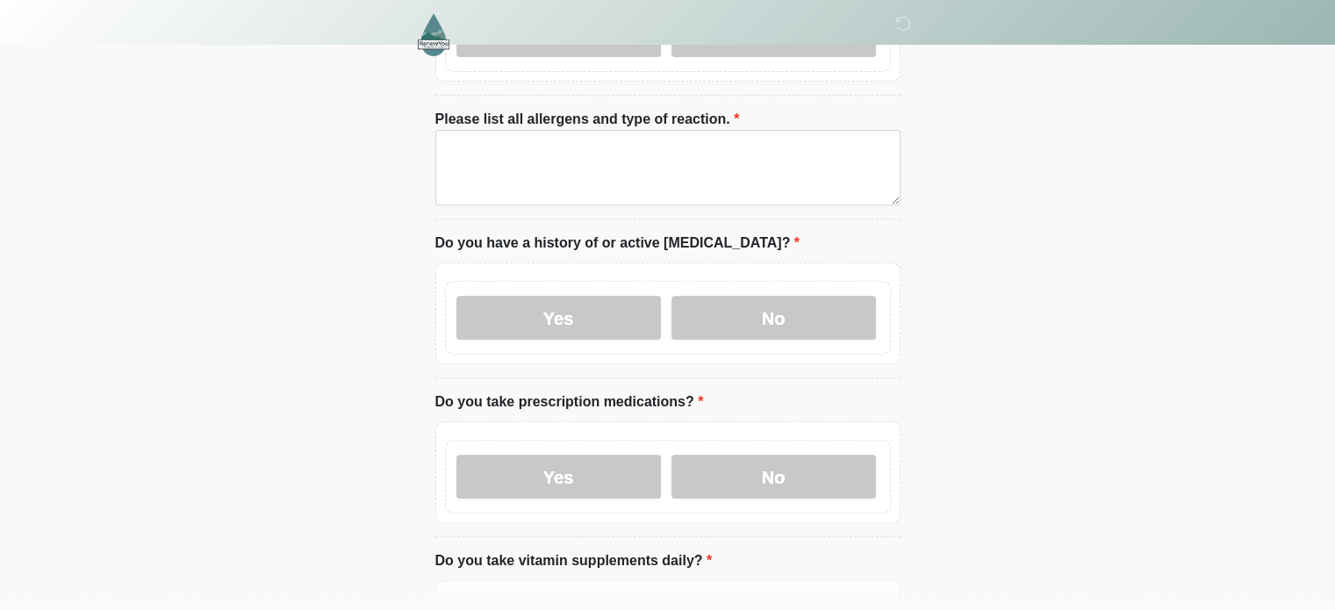
scroll to position [641, 0]
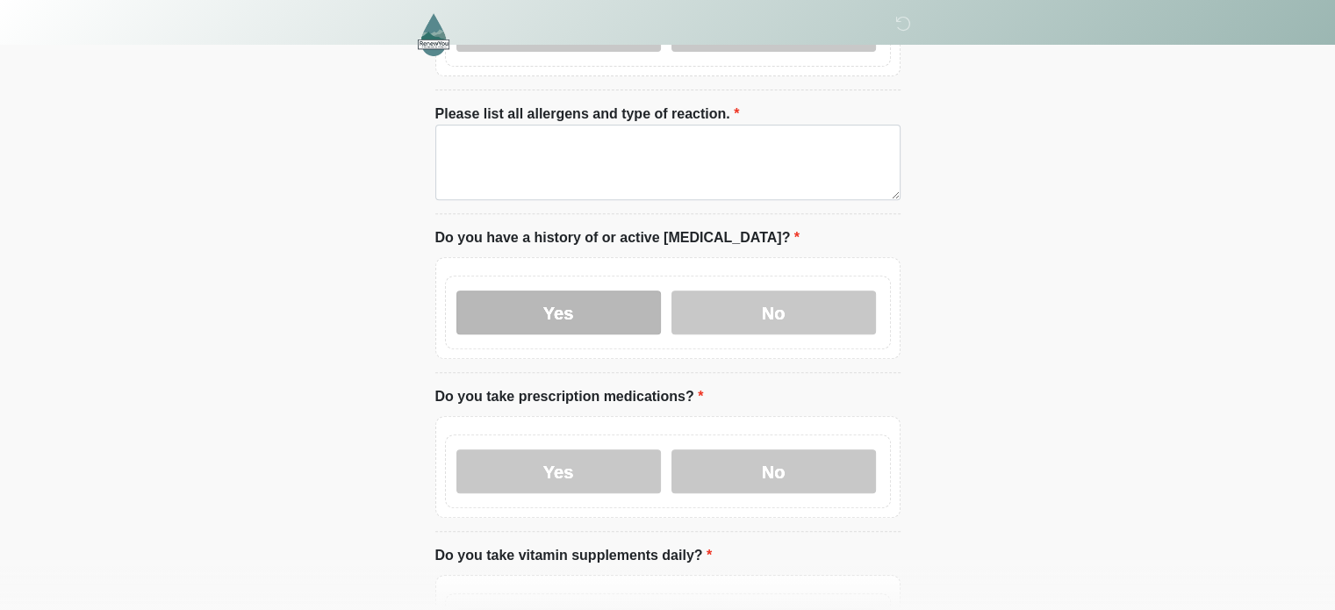
click at [621, 294] on label "Yes" at bounding box center [558, 313] width 205 height 44
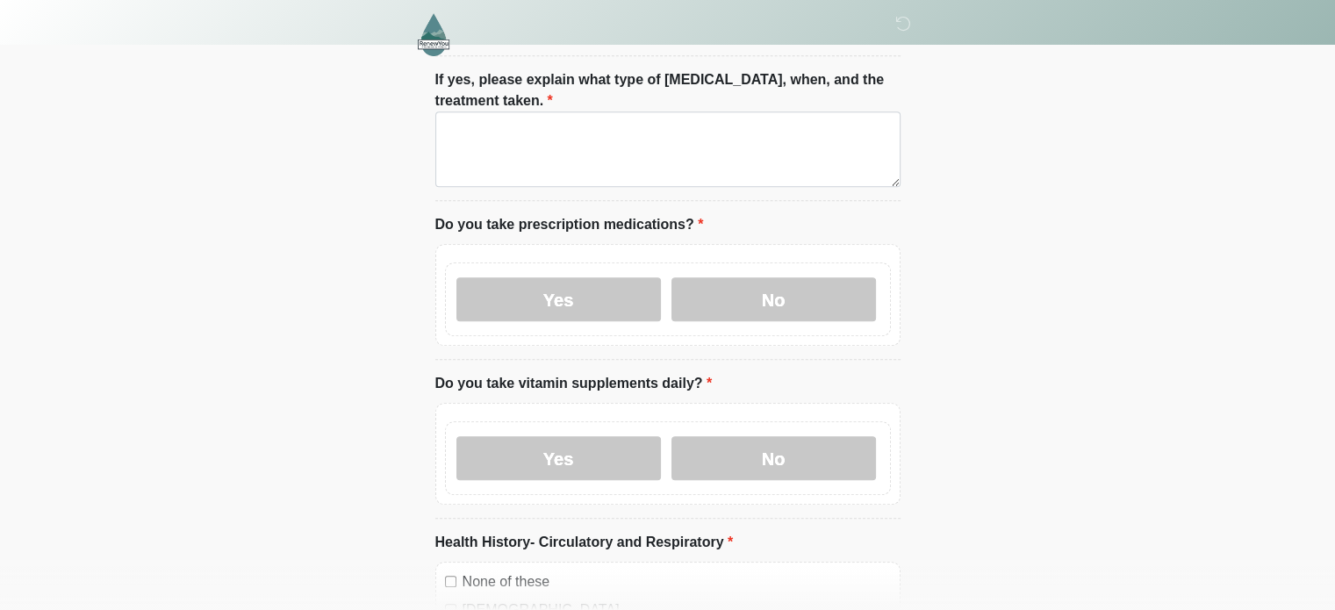
scroll to position [959, 0]
click at [572, 282] on label "Yes" at bounding box center [558, 299] width 205 height 44
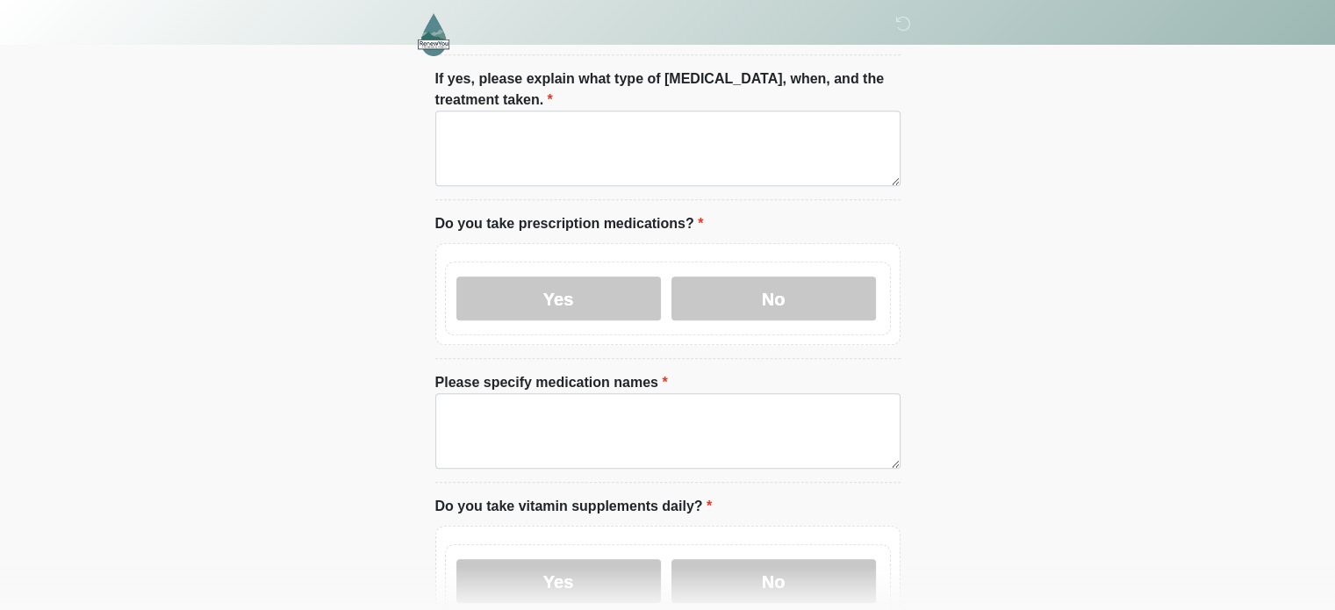
scroll to position [1203, 0]
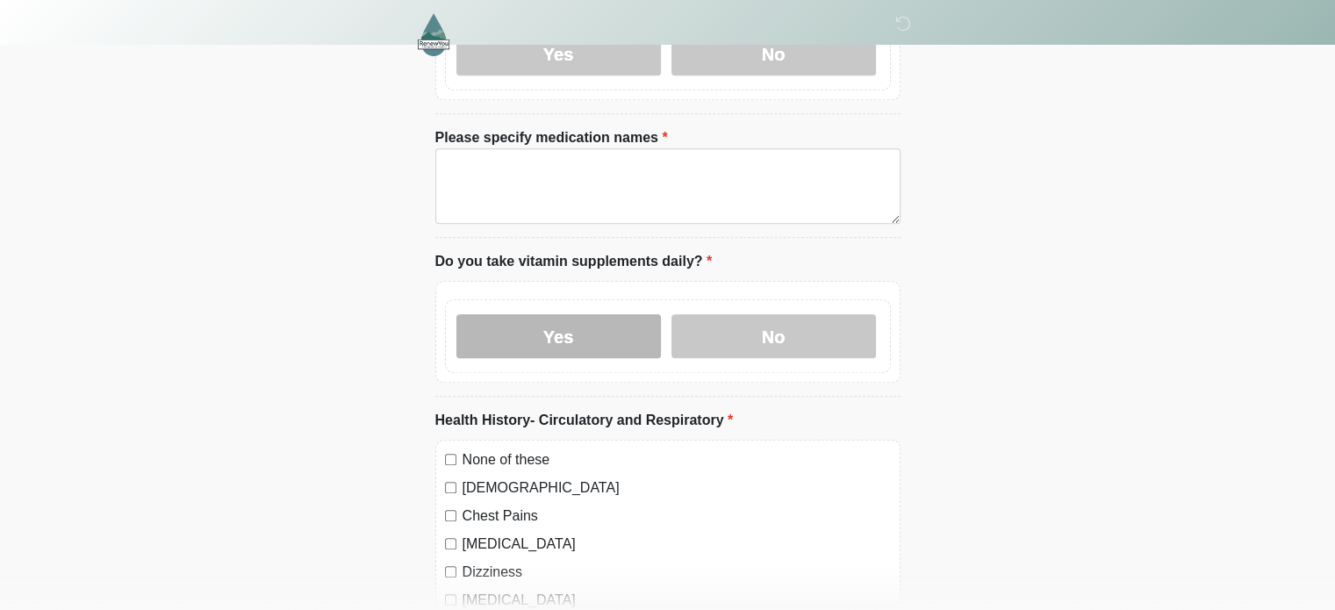
click at [587, 314] on label "Yes" at bounding box center [558, 336] width 205 height 44
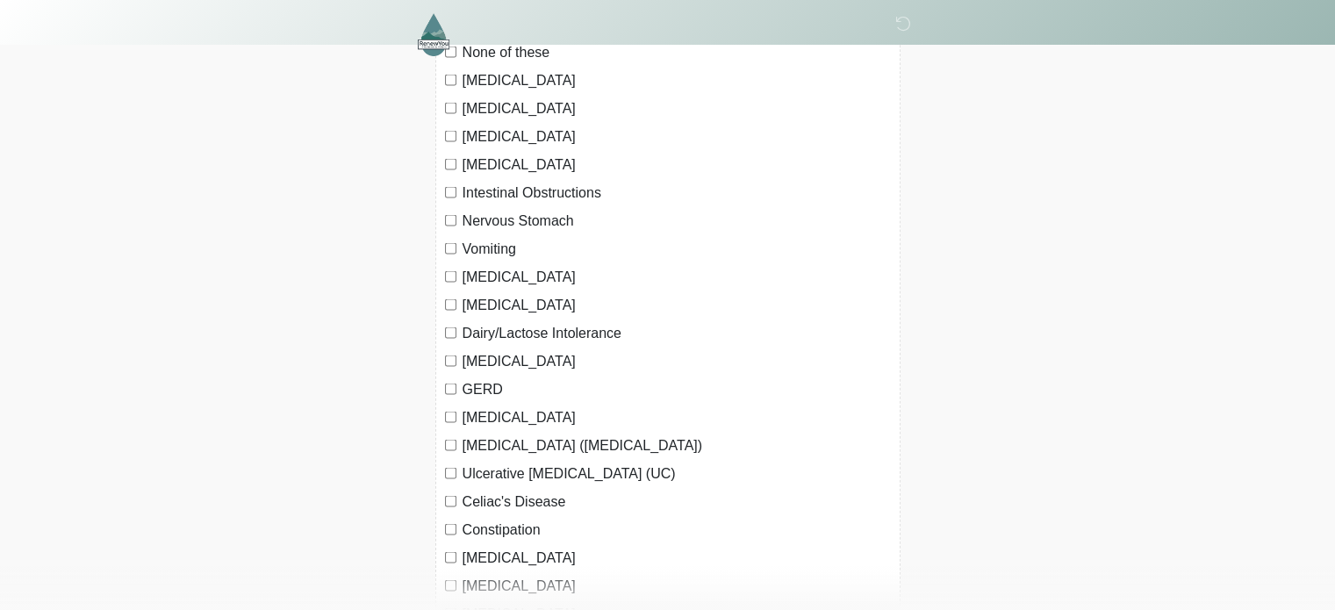
scroll to position [3468, 0]
